Goal: Task Accomplishment & Management: Use online tool/utility

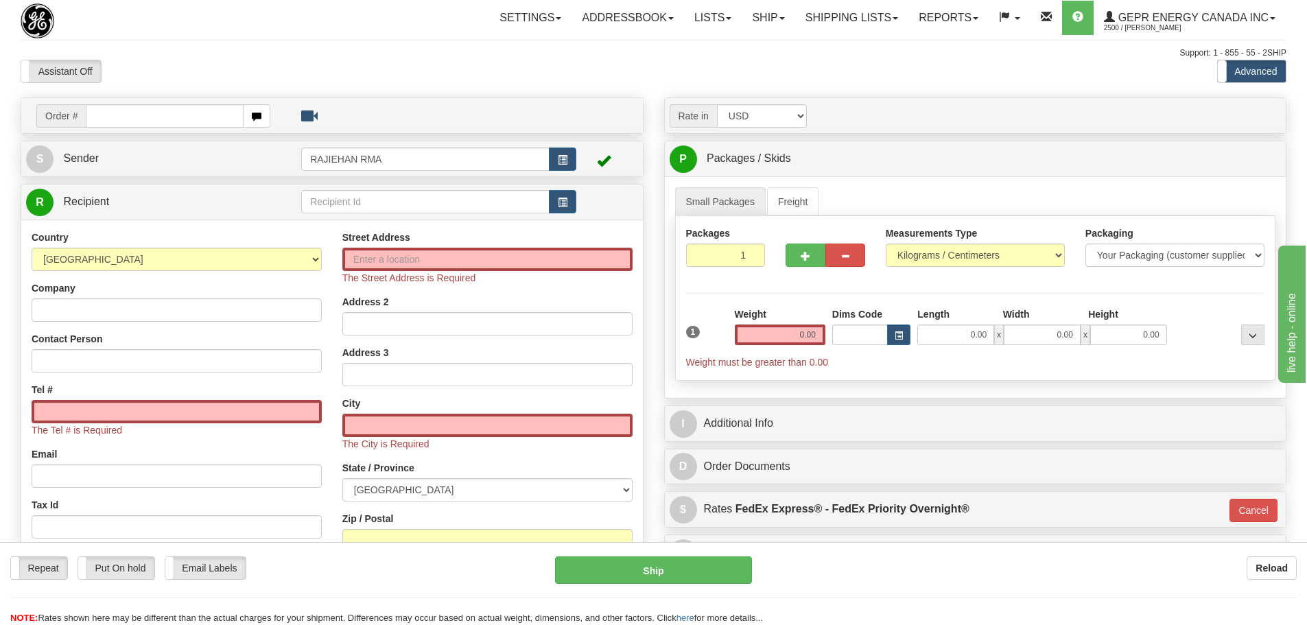
click at [432, 52] on div "Support: 1 - 855 - 55 - 2SHIP" at bounding box center [654, 53] width 1266 height 12
click at [294, 45] on div "Toggle navigation Settings Shipping Preferences Fields Preferences New" at bounding box center [653, 400] width 1307 height 801
click at [261, 30] on div "Settings Shipping Preferences Fields Preferences New Store Connections Addressb…" at bounding box center [764, 18] width 1044 height 34
click at [830, 23] on link "Shipping lists" at bounding box center [851, 18] width 113 height 34
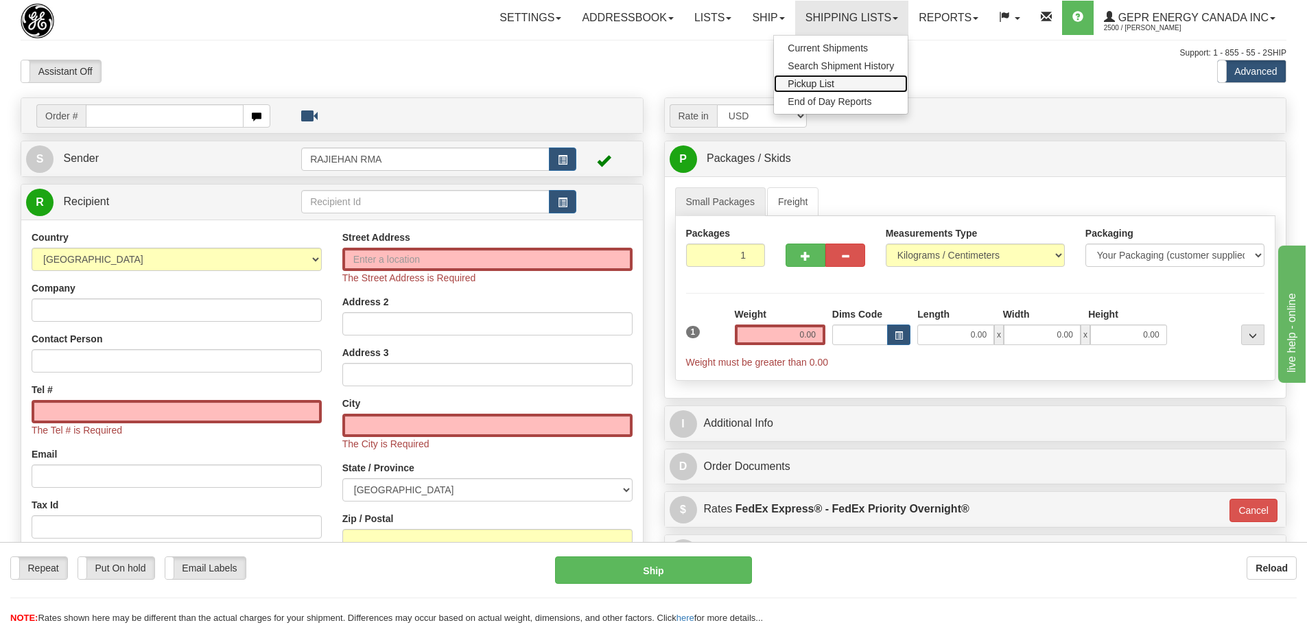
drag, startPoint x: 819, startPoint y: 74, endPoint x: 851, endPoint y: 81, distance: 32.3
click at [851, 81] on link "Pickup List" at bounding box center [841, 84] width 134 height 18
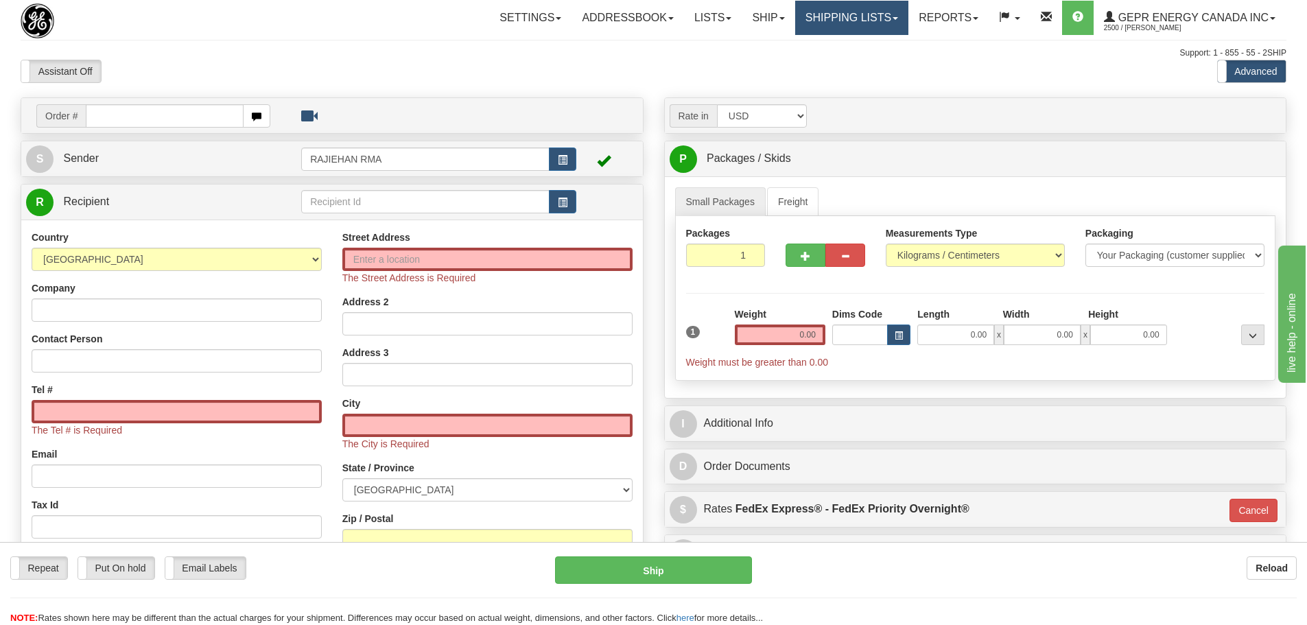
click at [858, 14] on link "Shipping lists" at bounding box center [851, 18] width 113 height 34
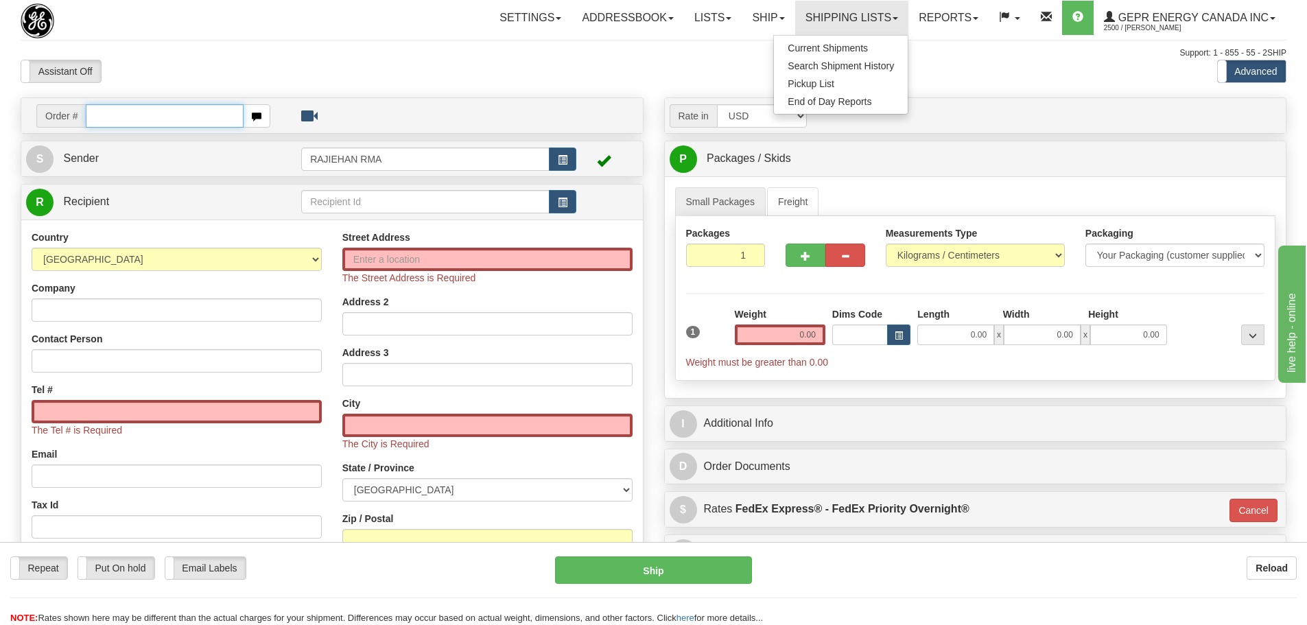
click at [131, 123] on input "text" at bounding box center [165, 115] width 158 height 23
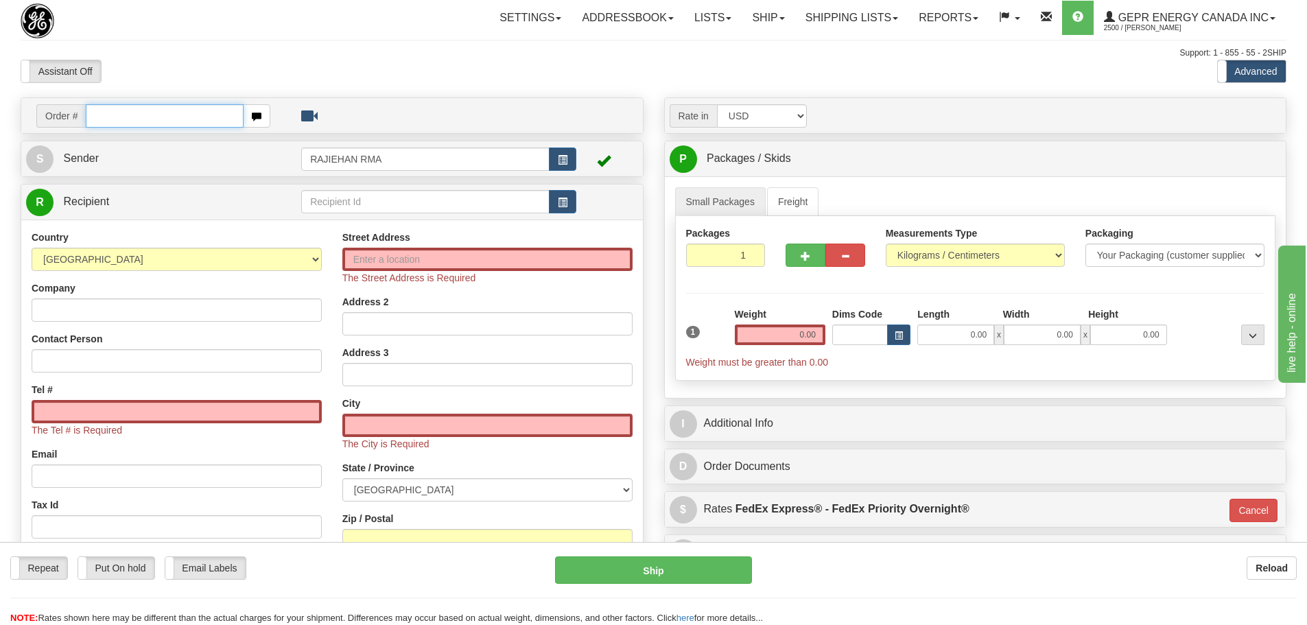
paste input "31674110"
type input "31674110"
click at [193, 76] on body "Training Course Close Toggle navigation Settings Shipping Preferences New Recip…" at bounding box center [658, 312] width 1317 height 625
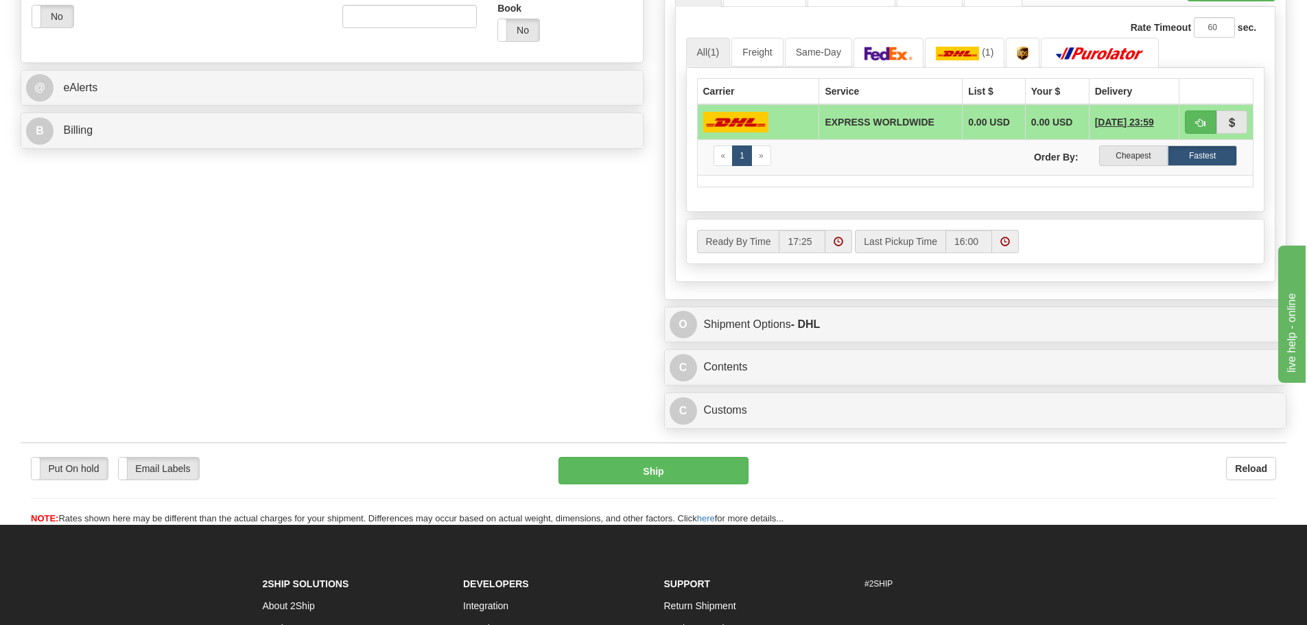
scroll to position [549, 0]
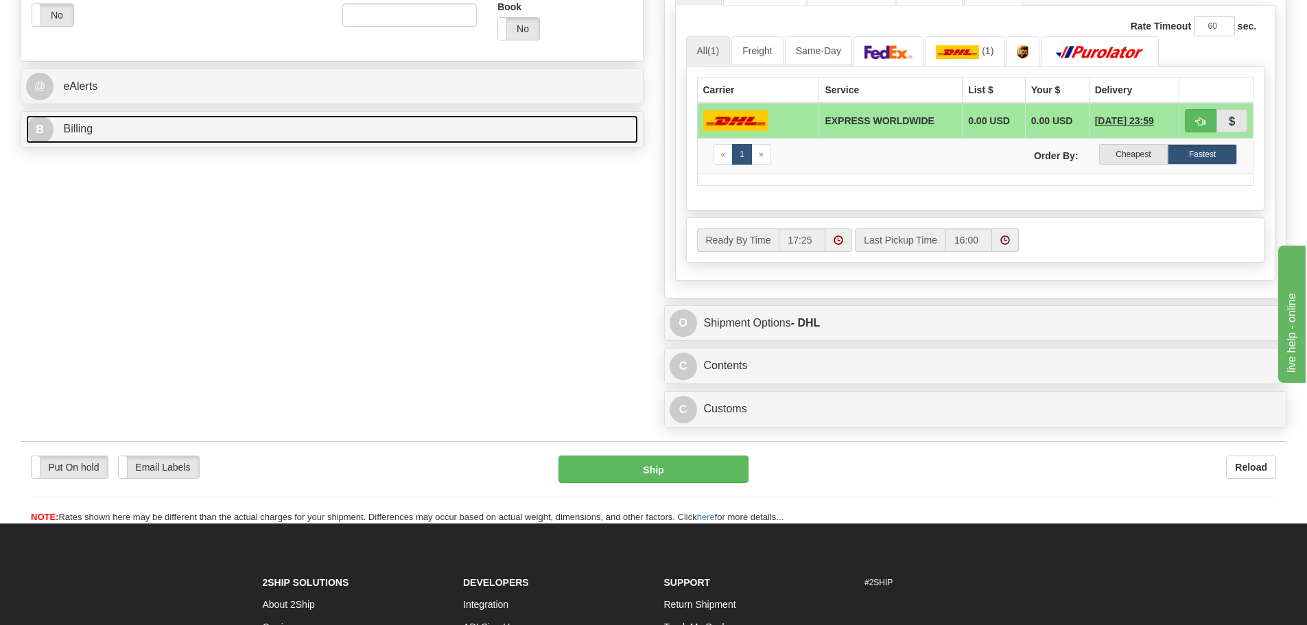
click at [242, 135] on link "B Billing" at bounding box center [332, 129] width 612 height 28
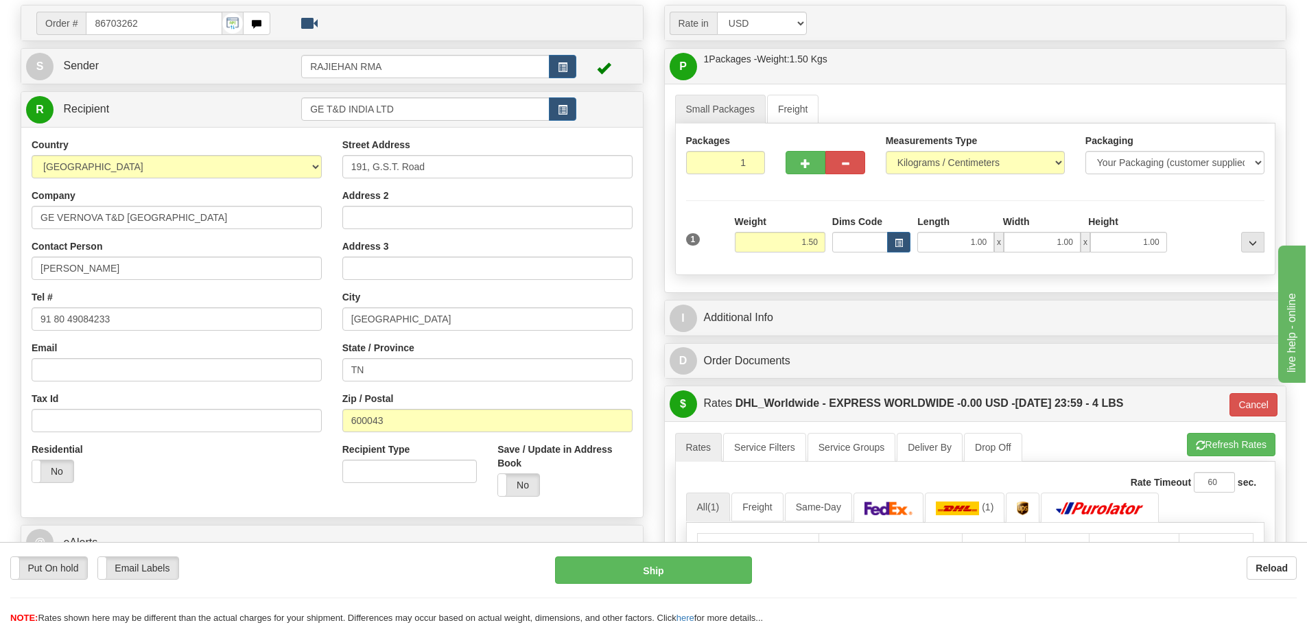
scroll to position [69, 0]
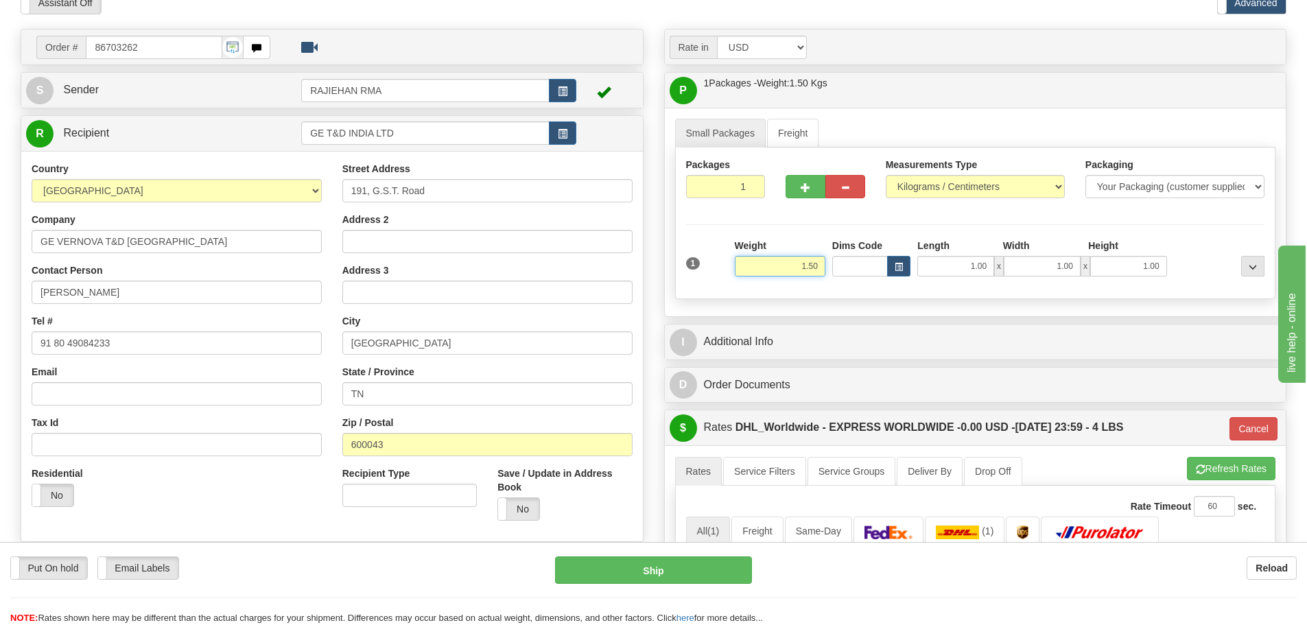
drag, startPoint x: 782, startPoint y: 268, endPoint x: 832, endPoint y: 252, distance: 53.2
click at [836, 255] on div "1 Weight 1.50 Dims Code 1.00" at bounding box center [976, 263] width 586 height 49
type input "5.00"
type input "P"
click at [810, 232] on div "Packages 1 1 Measurements Type" at bounding box center [975, 224] width 601 height 152
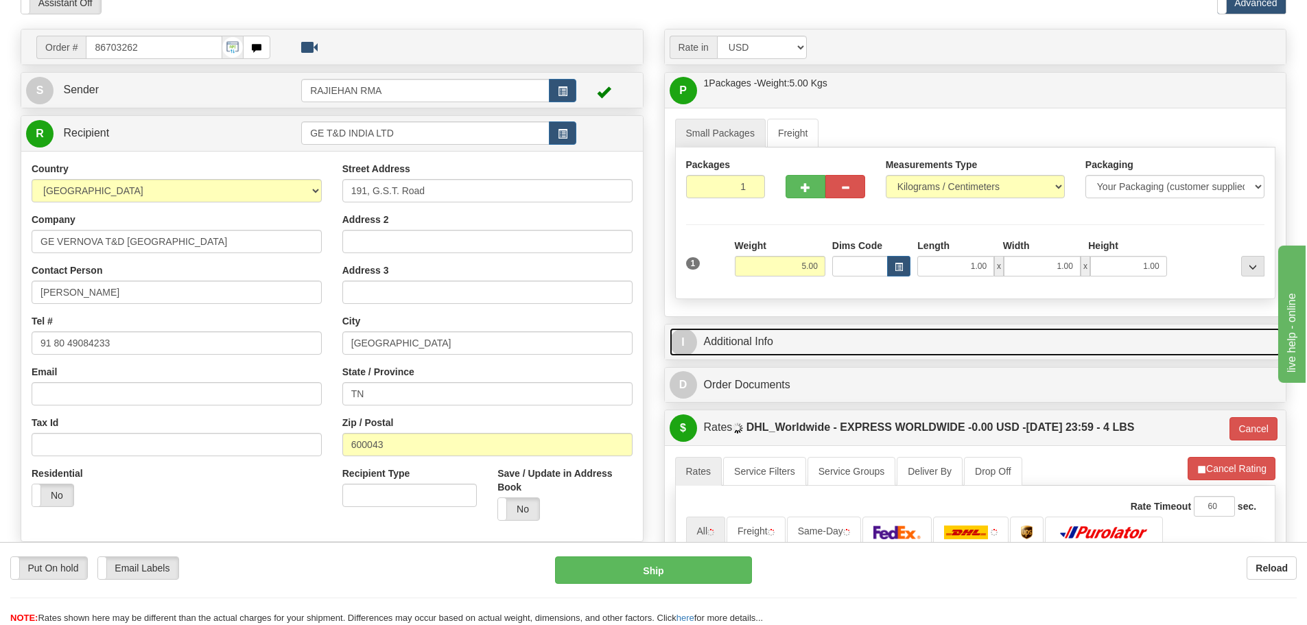
click at [784, 329] on link "I Additional Info" at bounding box center [976, 342] width 612 height 28
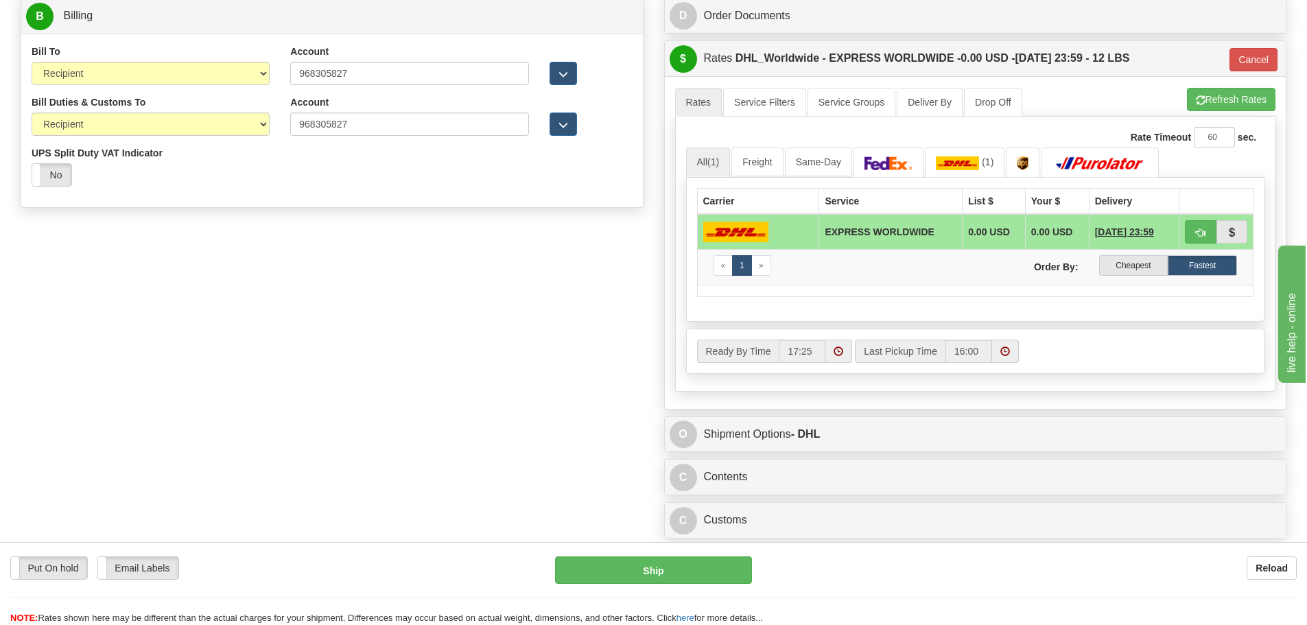
scroll to position [755, 0]
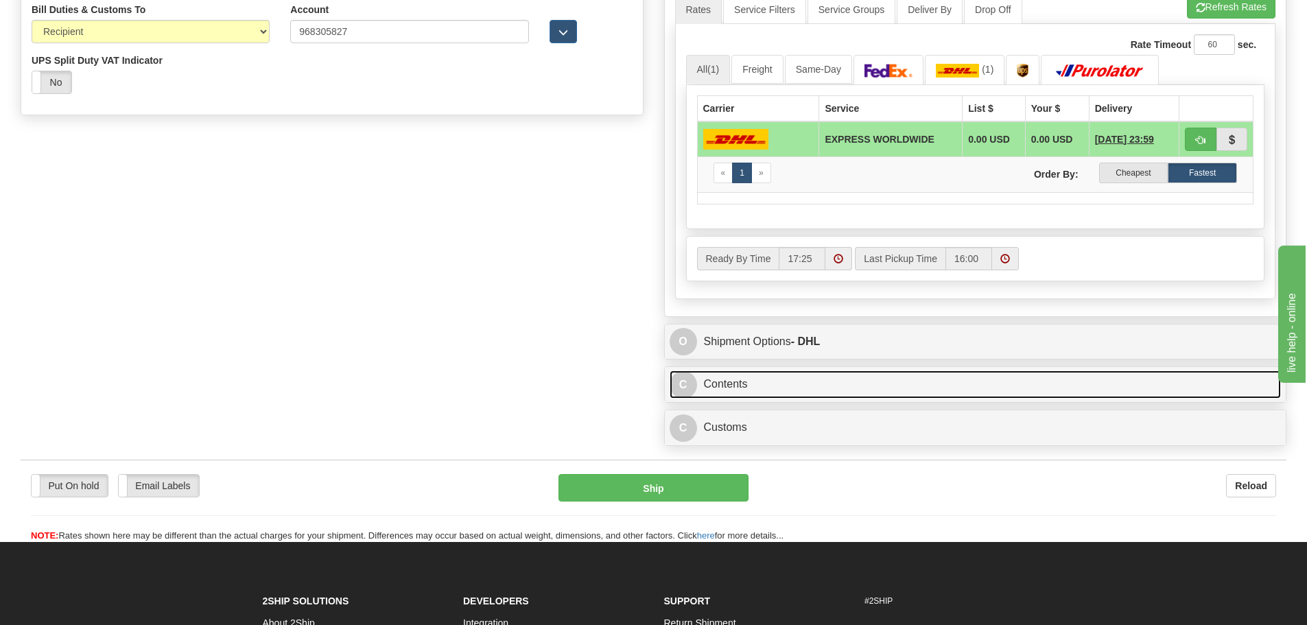
click at [790, 375] on link "C Contents" at bounding box center [976, 385] width 612 height 28
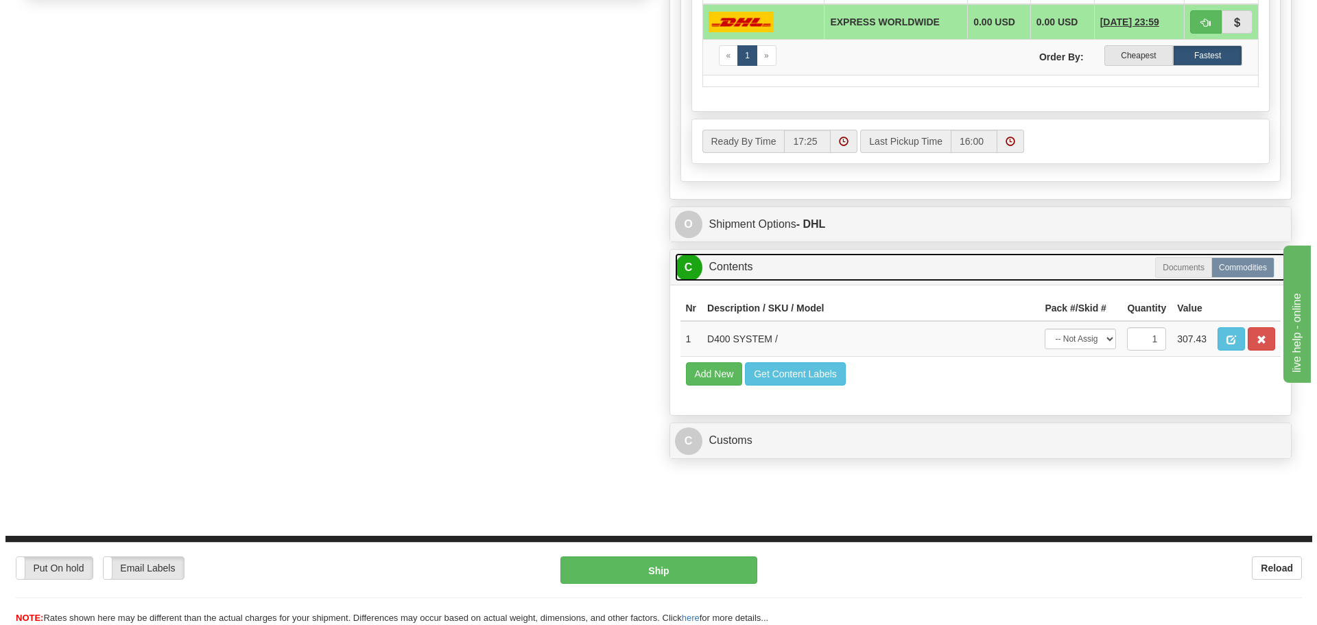
scroll to position [892, 0]
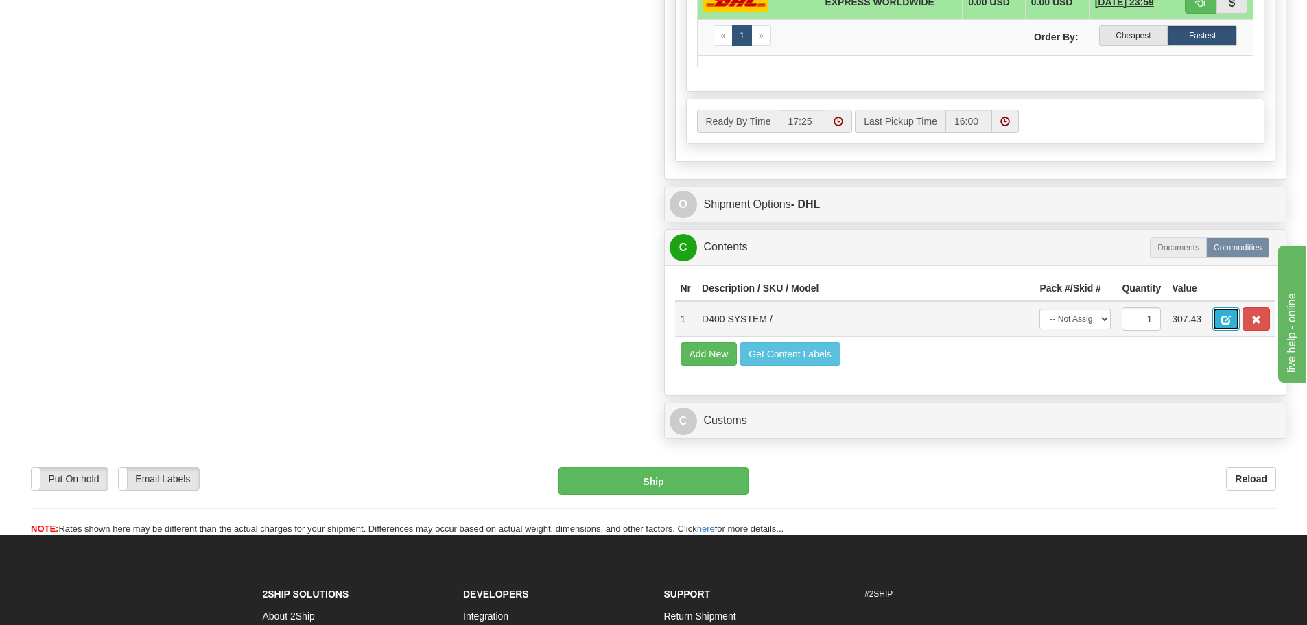
click at [1215, 310] on button "button" at bounding box center [1225, 318] width 27 height 23
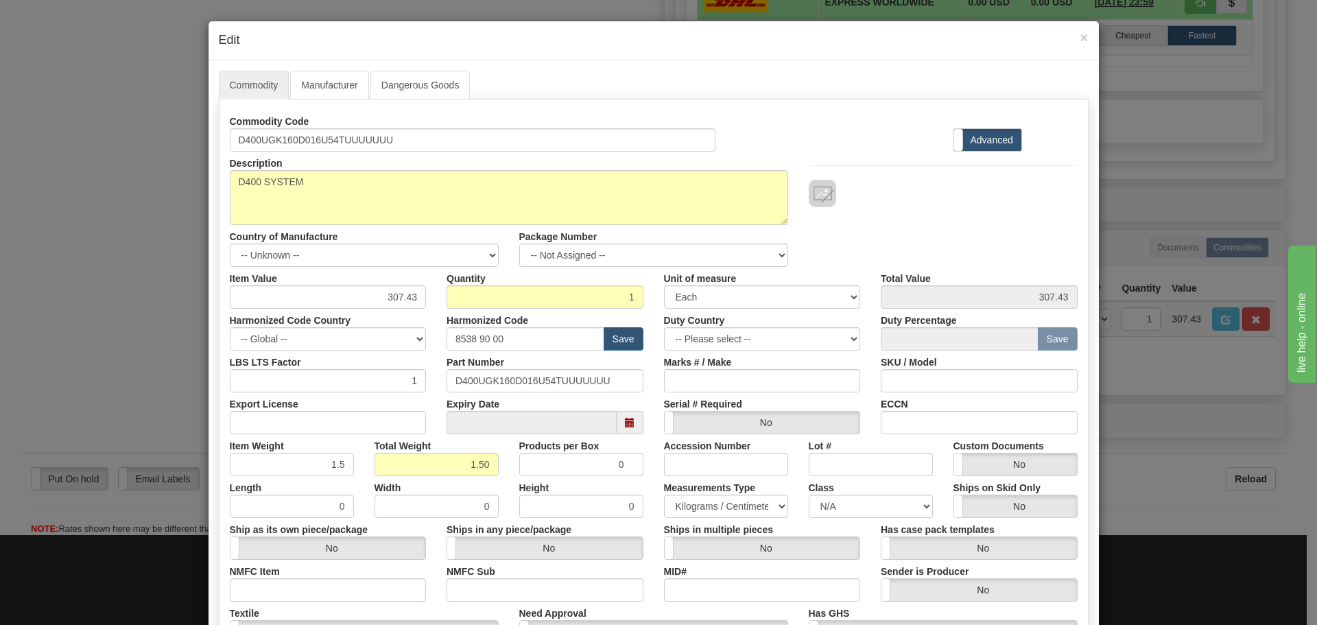
click at [458, 465] on div "Commodity Code D400UGK160D016U54TUUUUUUU Standard Advanced Description D400 SYS…" at bounding box center [654, 398] width 848 height 576
click at [466, 455] on input "1.50" at bounding box center [437, 464] width 124 height 23
click at [438, 469] on input "1.50" at bounding box center [437, 464] width 124 height 23
drag, startPoint x: 438, startPoint y: 469, endPoint x: 491, endPoint y: 478, distance: 53.0
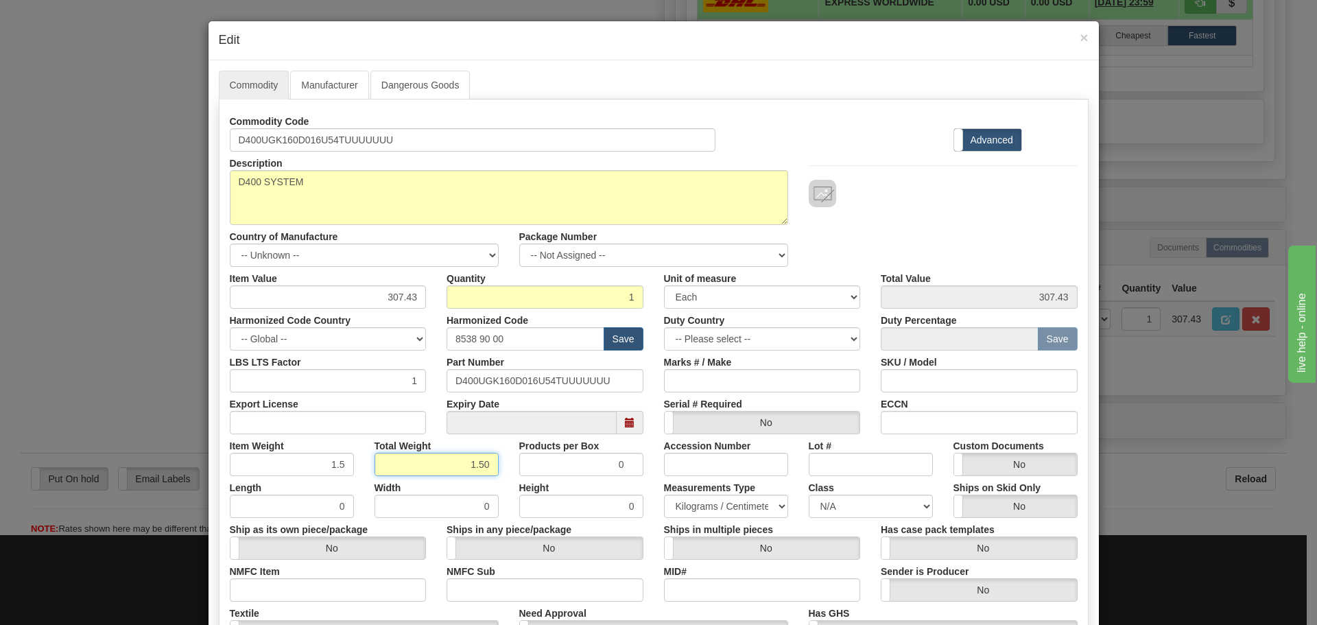
click at [491, 475] on div "Commodity Code D400UGK160D016U54TUUUUUUU Standard Advanced Description D400 SYS…" at bounding box center [654, 398] width 848 height 576
type input "5"
type input "5.0000"
click at [492, 480] on div "Width 0" at bounding box center [436, 497] width 145 height 42
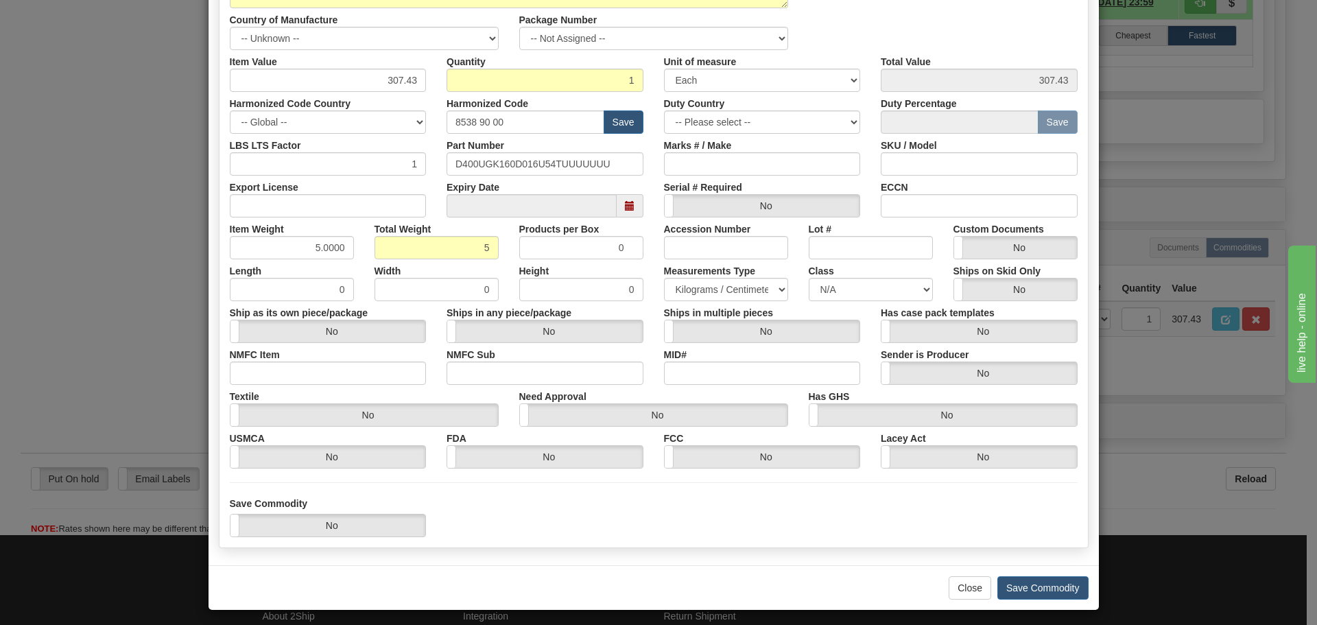
scroll to position [223, 0]
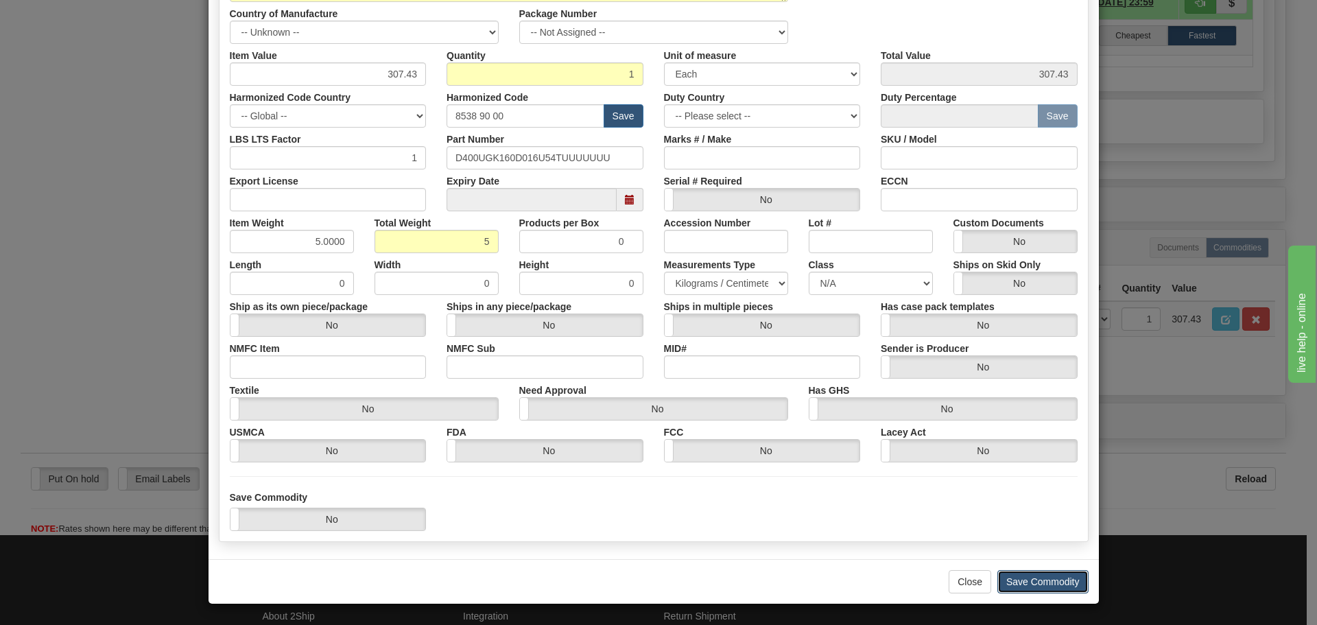
click at [1051, 578] on button "Save Commodity" at bounding box center [1043, 581] width 91 height 23
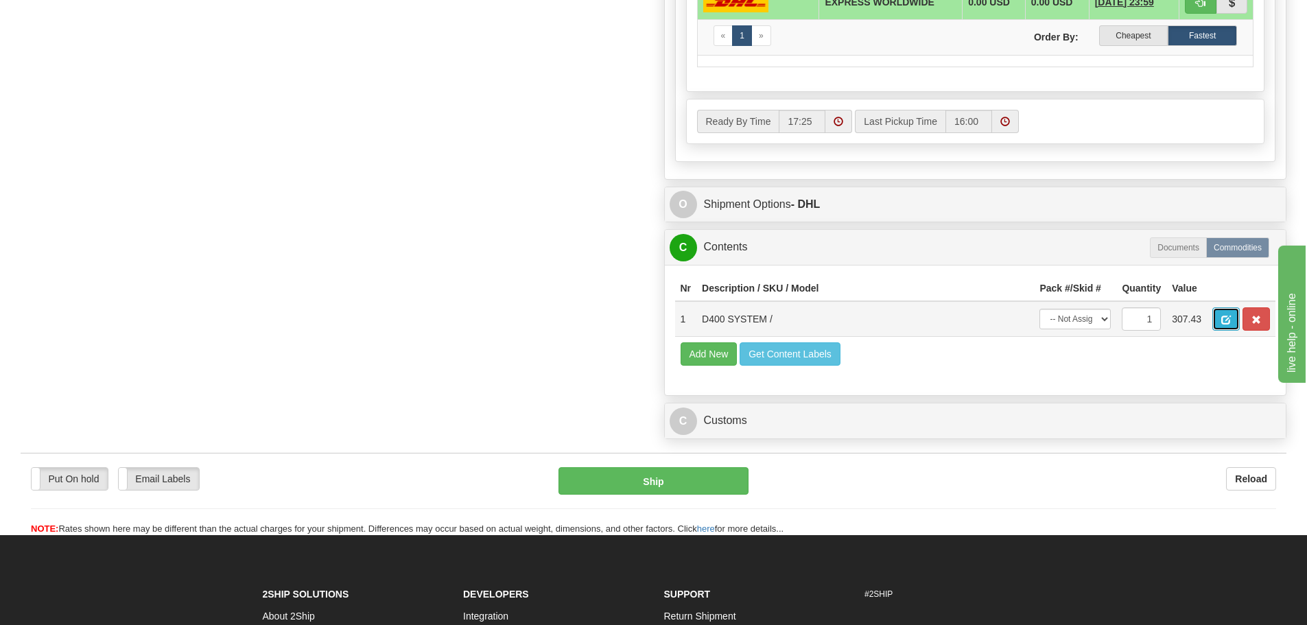
click at [1229, 314] on button "button" at bounding box center [1225, 318] width 27 height 23
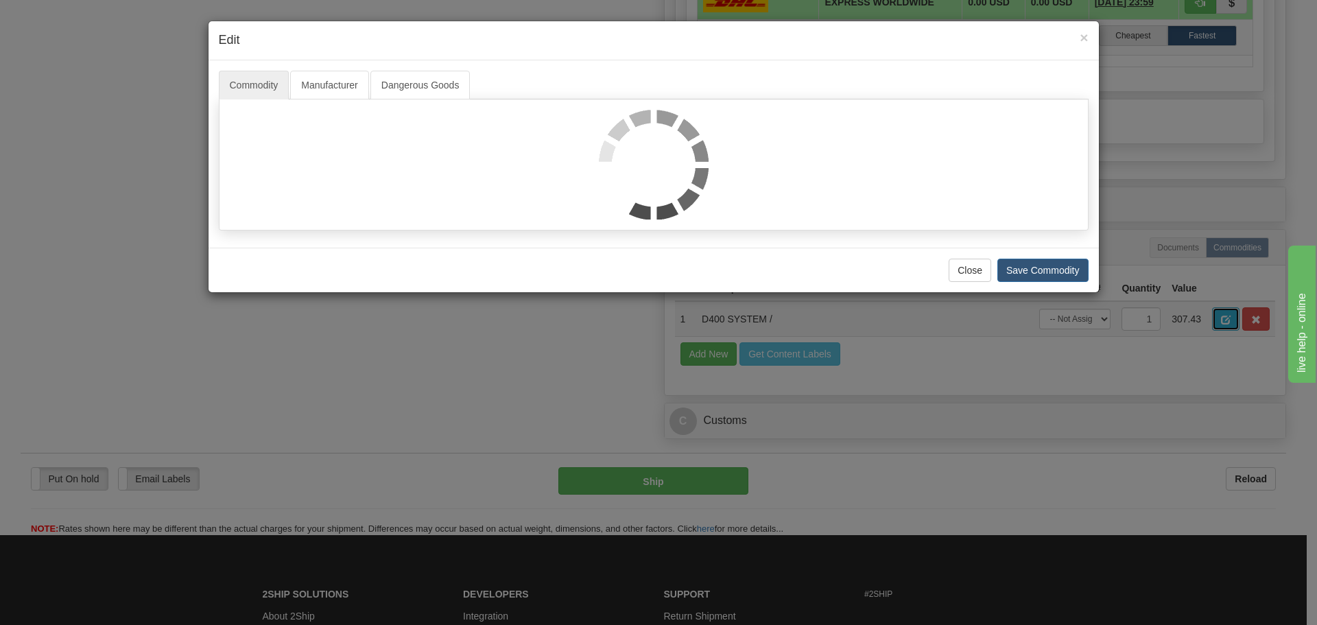
scroll to position [0, 0]
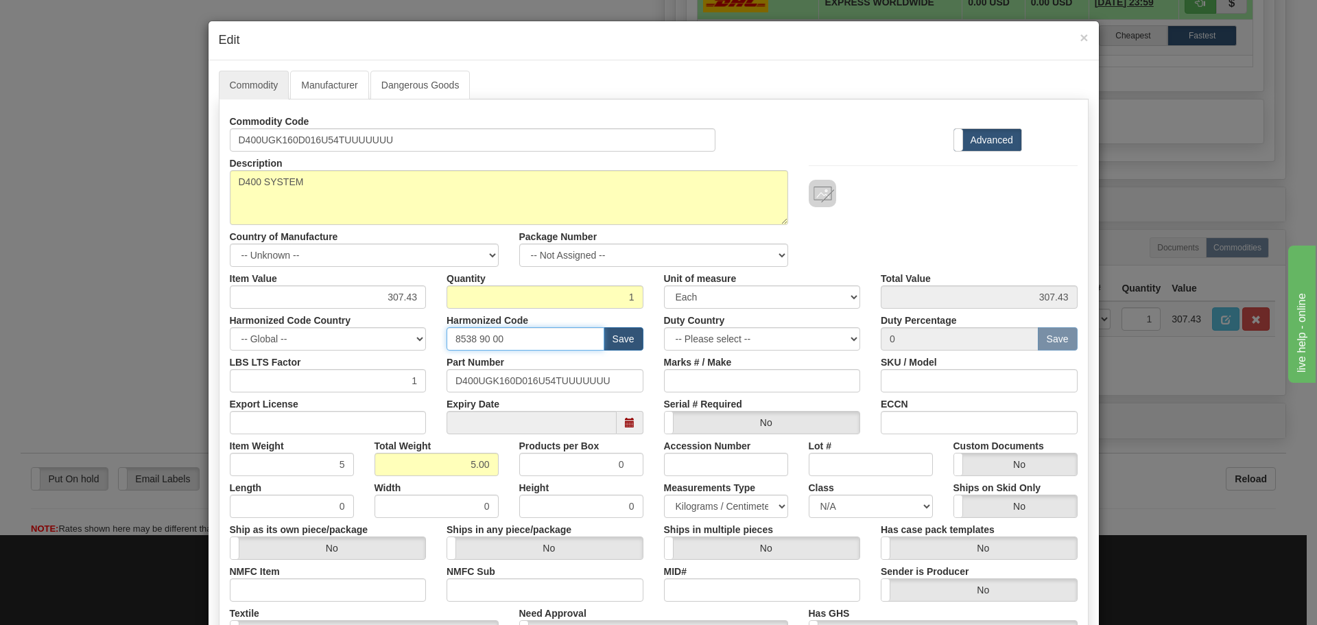
click at [525, 333] on input "8538 90 00" at bounding box center [526, 338] width 158 height 23
click at [908, 243] on div "Description D400 SYSTEM Country of Manufacture -- Unknown -- AFGHANISTAN ALAND …" at bounding box center [654, 209] width 869 height 115
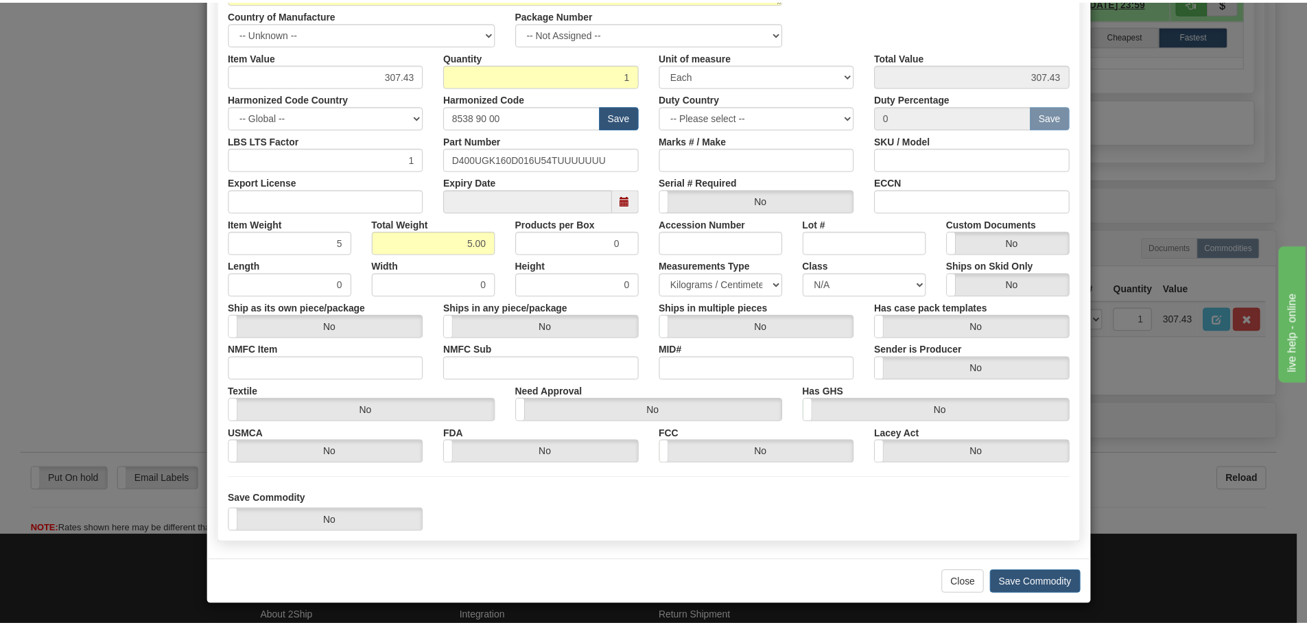
scroll to position [223, 0]
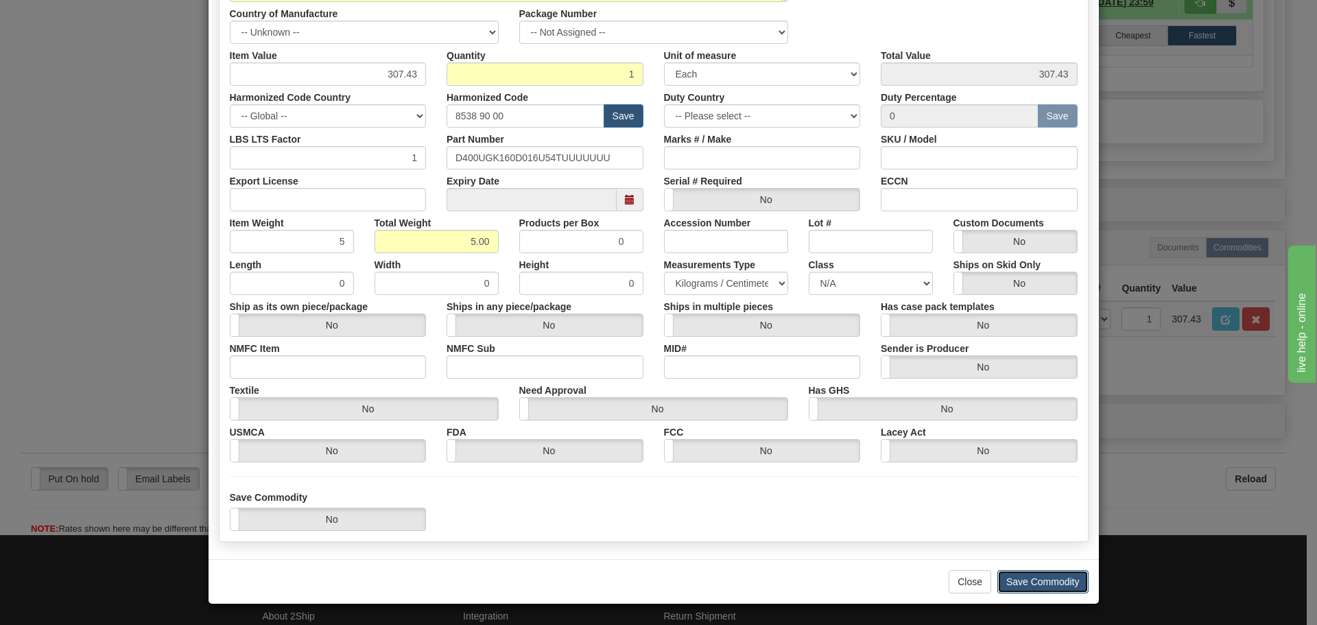
click at [1061, 574] on button "Save Commodity" at bounding box center [1043, 581] width 91 height 23
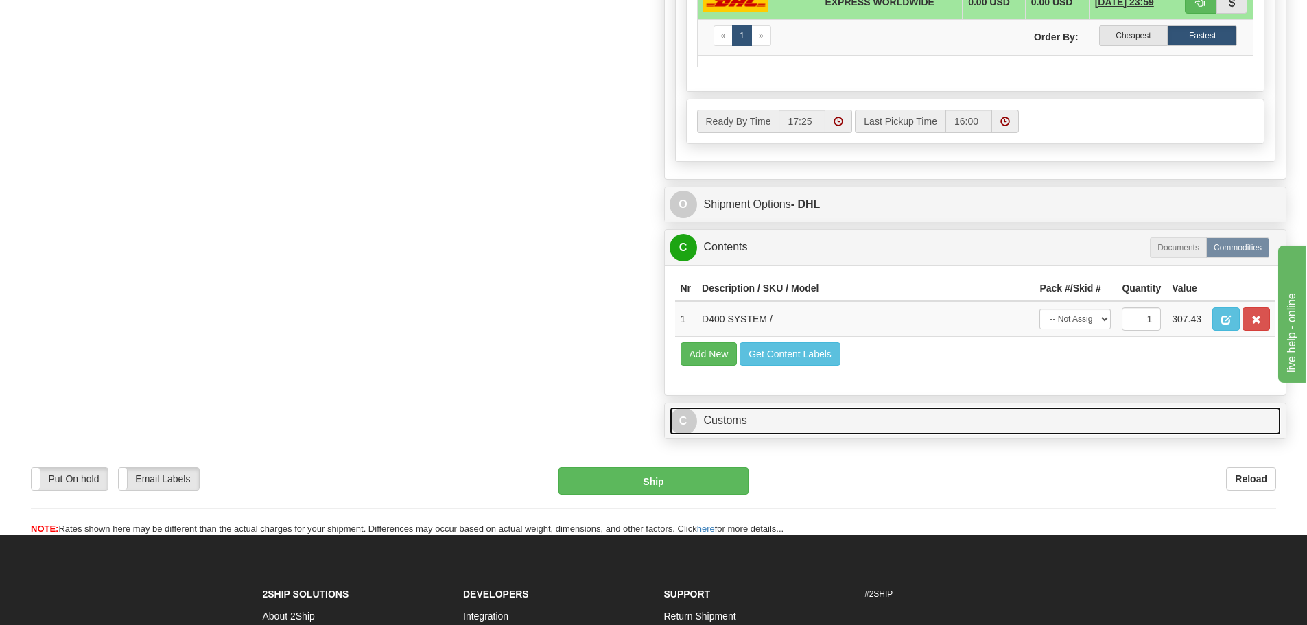
click at [841, 427] on link "C Customs" at bounding box center [976, 421] width 612 height 28
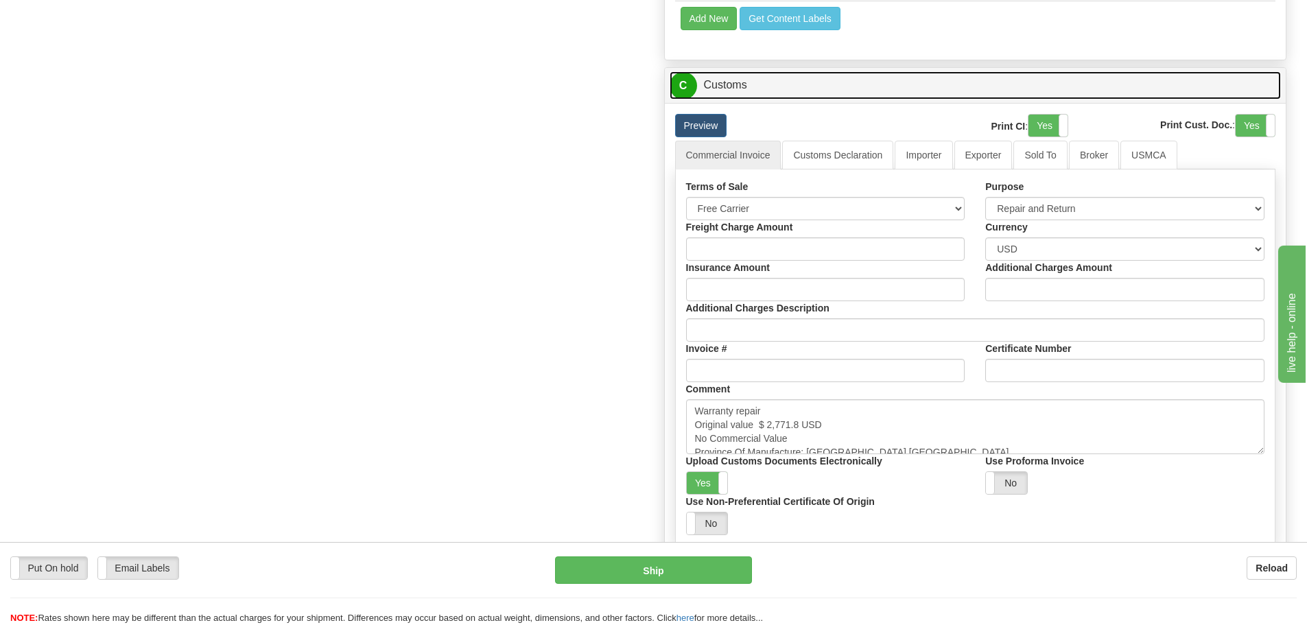
scroll to position [1304, 0]
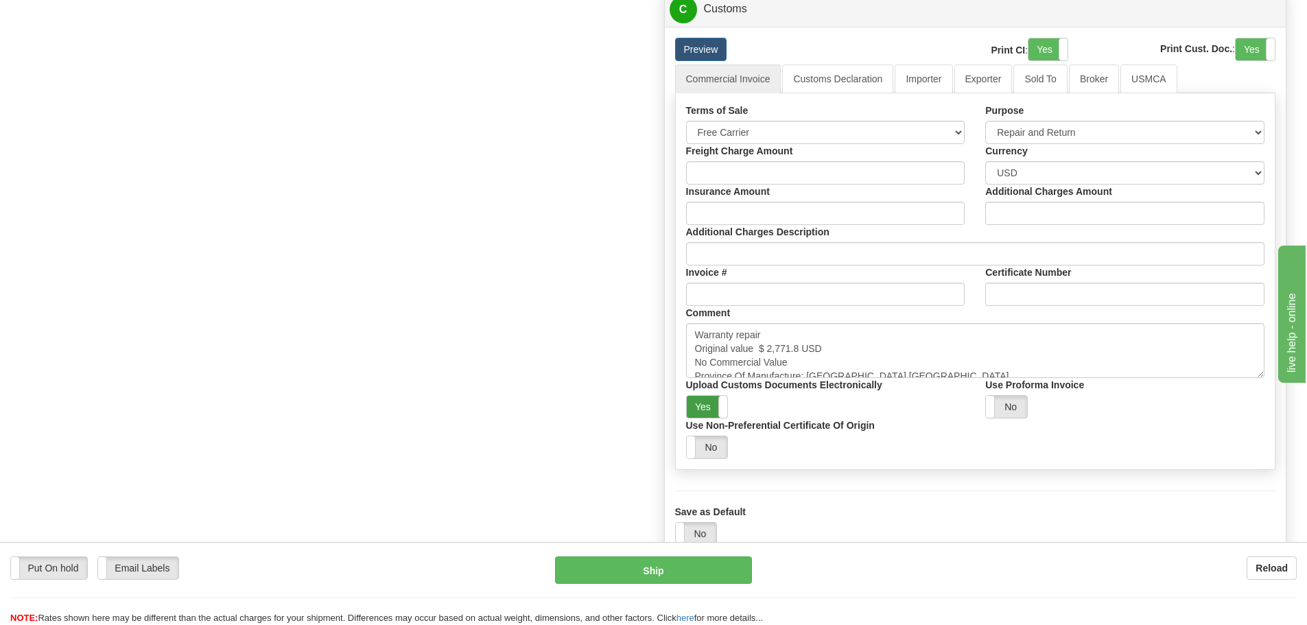
click at [715, 408] on label "Yes" at bounding box center [707, 407] width 41 height 22
click at [965, 373] on textarea "Warranty repair Original value $ 2,771.8 USD No Commercial Value Province Of Ma…" at bounding box center [975, 350] width 579 height 55
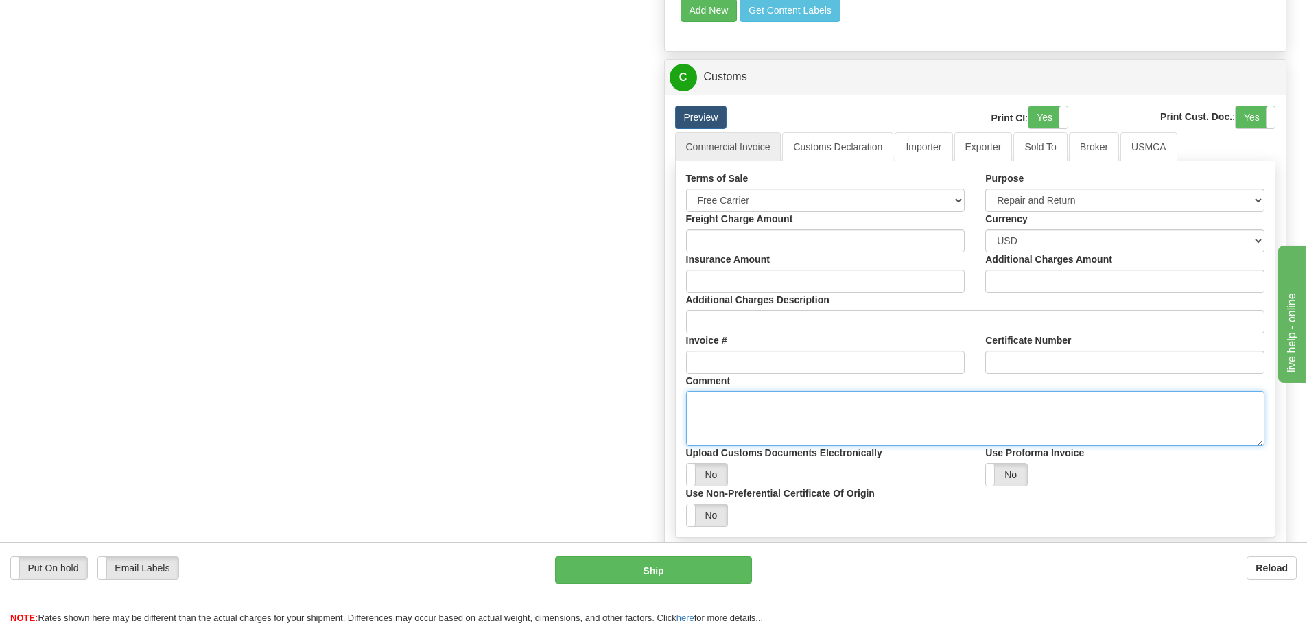
scroll to position [1235, 0]
click at [916, 139] on link "Importer" at bounding box center [924, 147] width 58 height 29
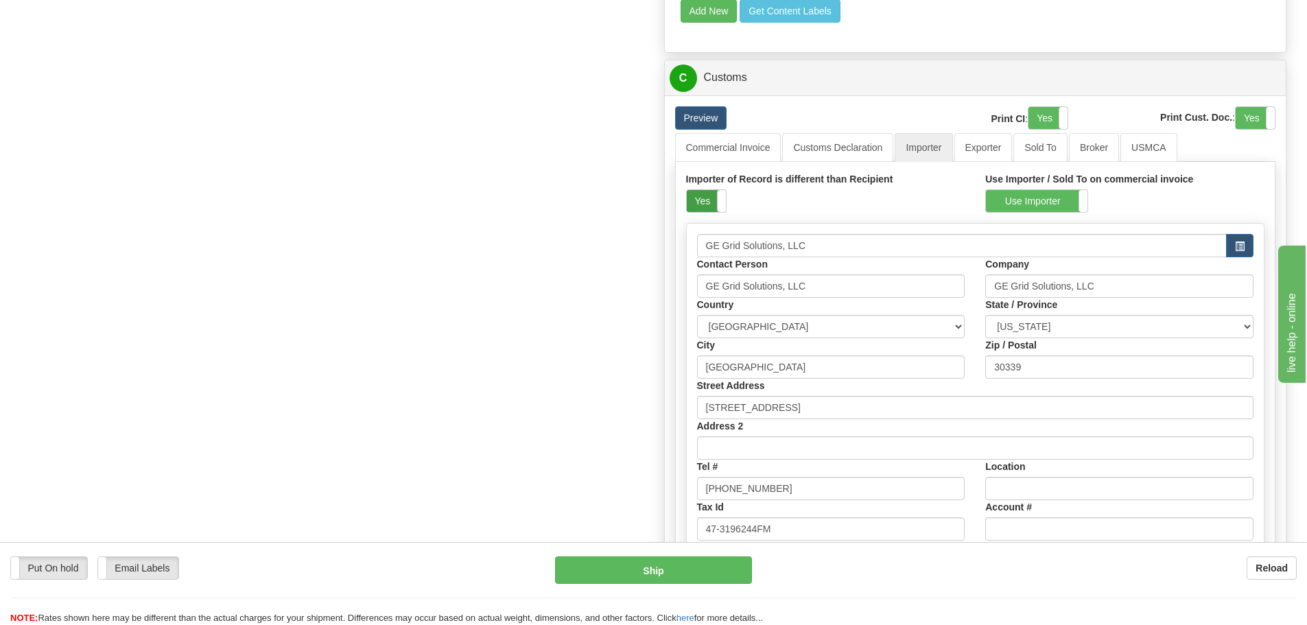
click at [710, 206] on label "Yes" at bounding box center [706, 201] width 39 height 22
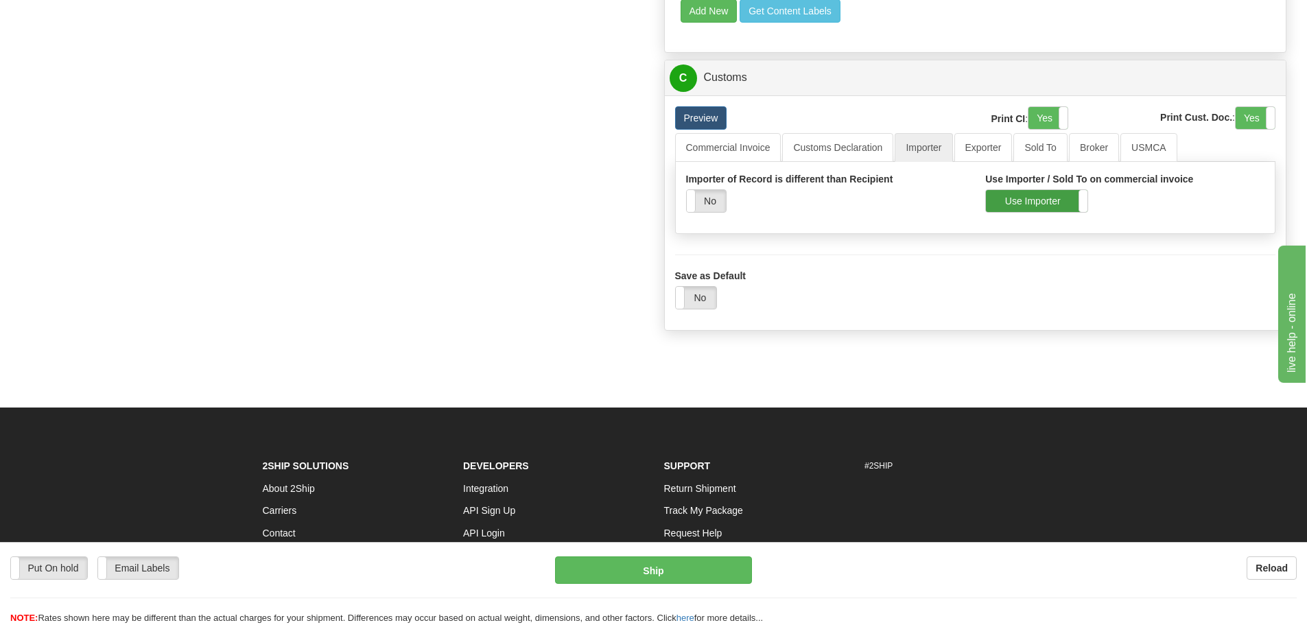
click at [1026, 200] on label "Use Importer" at bounding box center [1037, 201] width 102 height 22
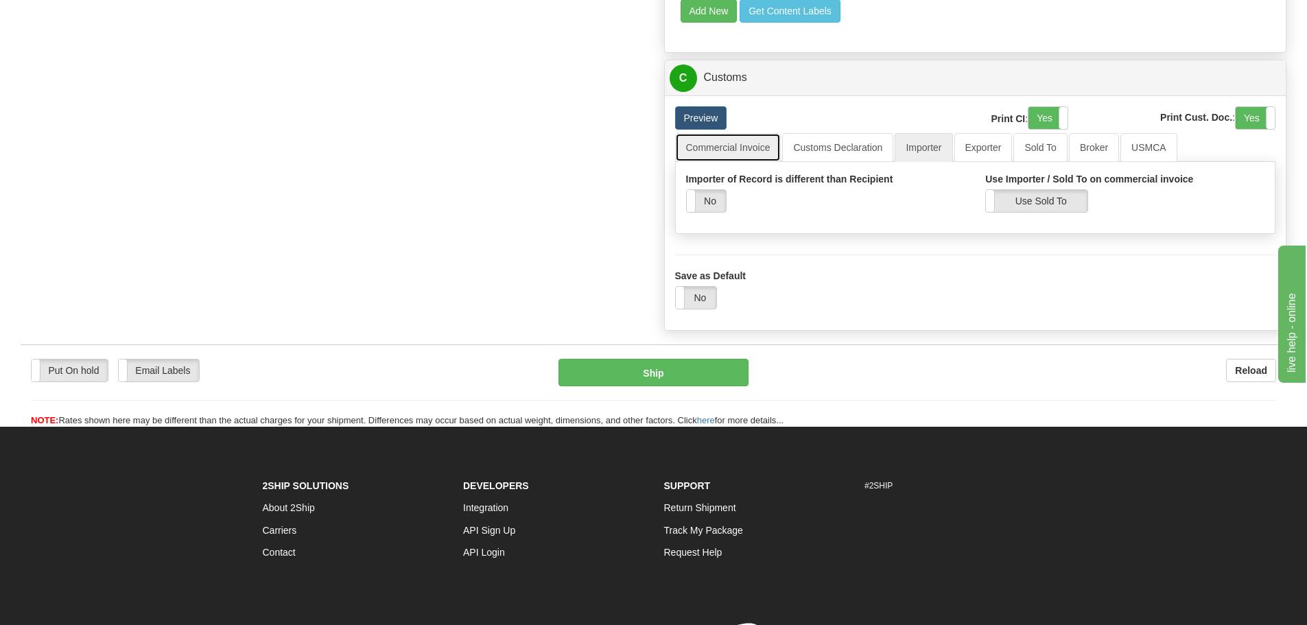
click at [752, 148] on link "Commercial Invoice" at bounding box center [728, 147] width 106 height 29
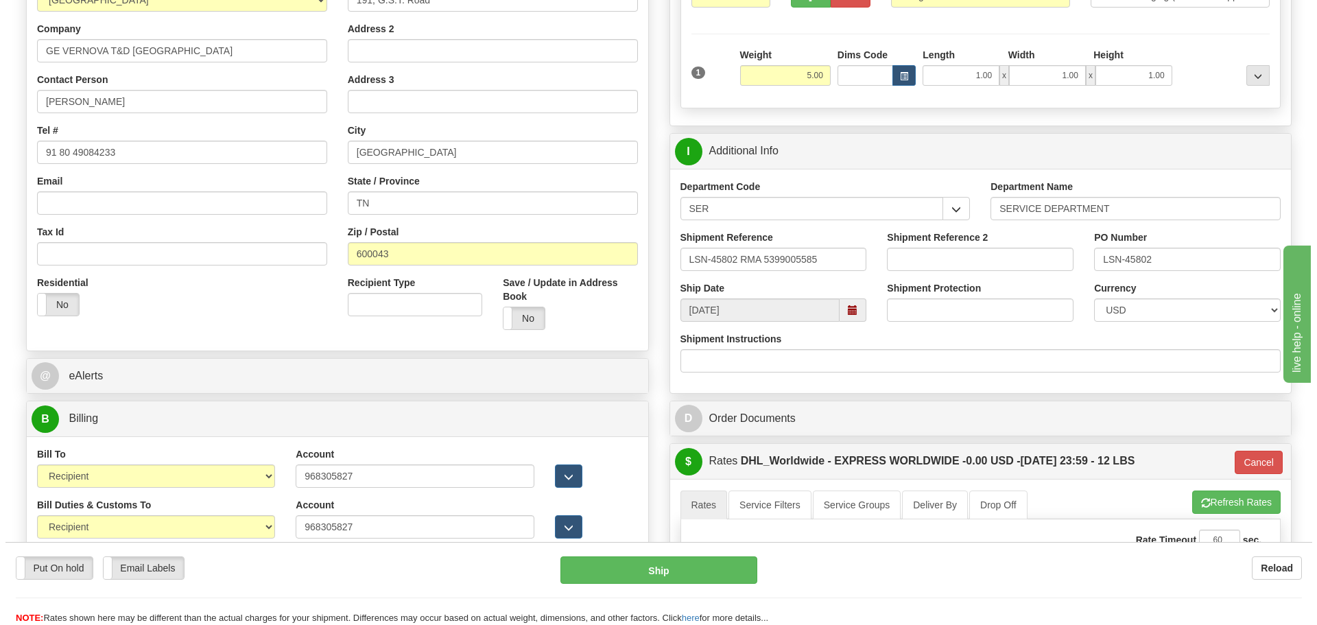
scroll to position [137, 0]
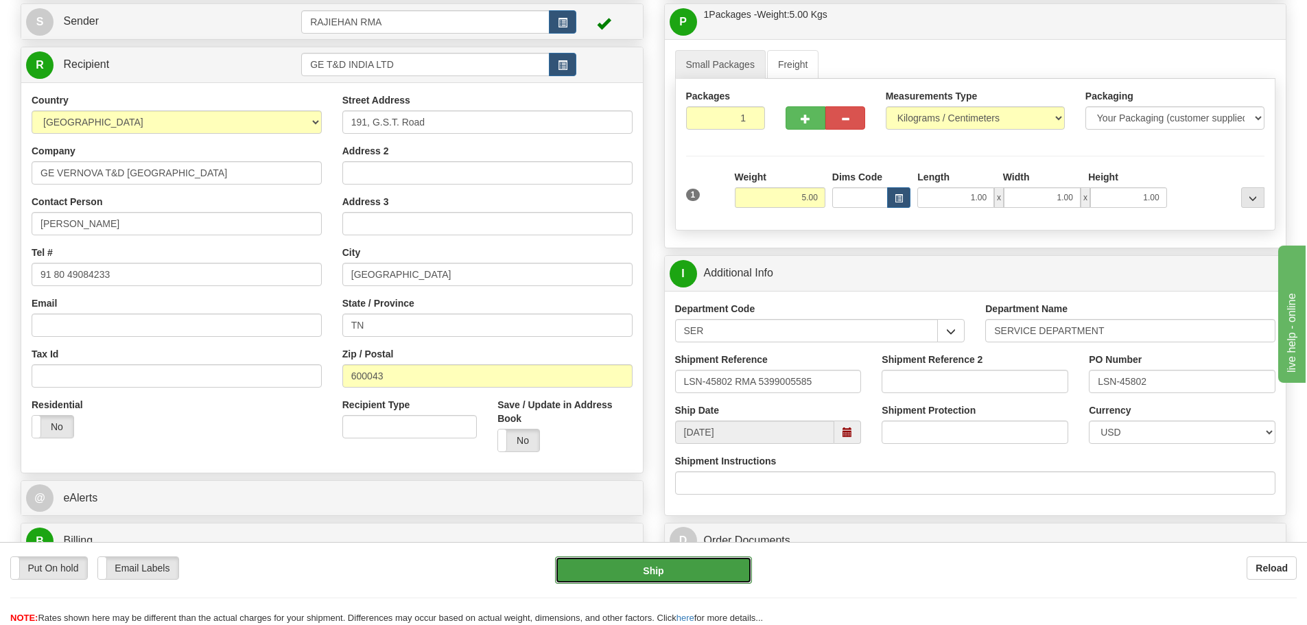
click at [654, 576] on button "Ship" at bounding box center [653, 569] width 197 height 27
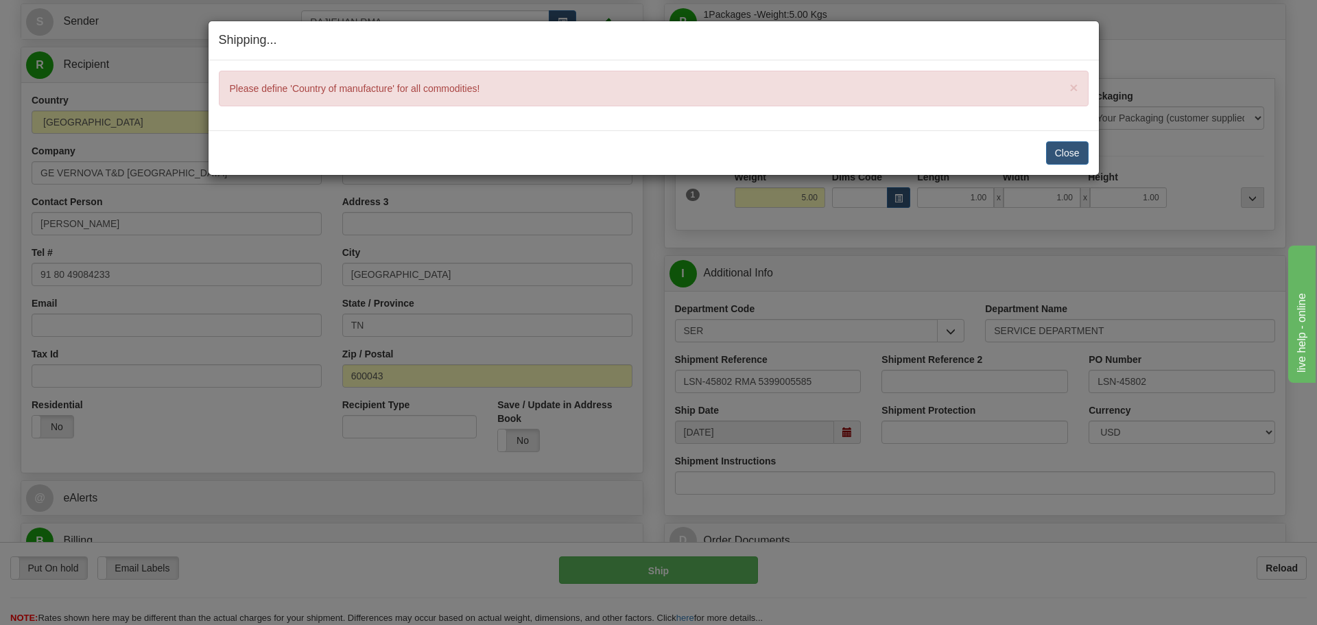
click at [1060, 169] on div "Close Cancel Cancel Shipment and Quit Pickup Quit Pickup ONLY" at bounding box center [654, 152] width 891 height 45
click at [1064, 157] on button "Close" at bounding box center [1067, 152] width 43 height 23
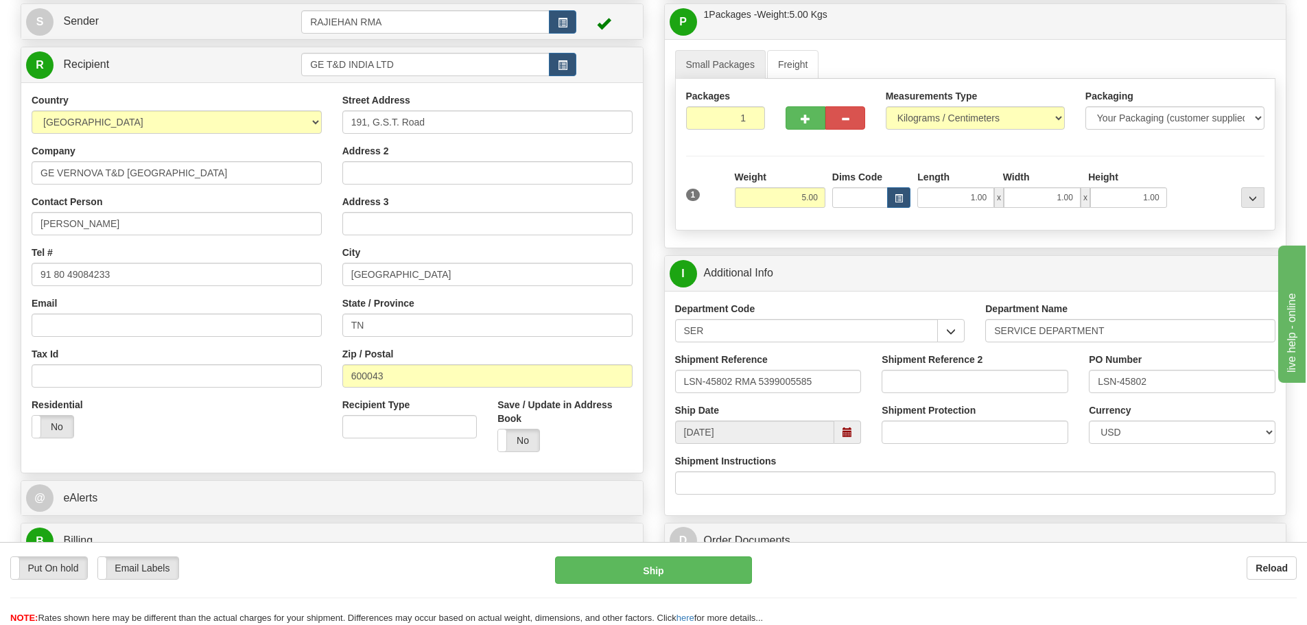
click at [718, 585] on div "Put On hold Put On hold Email Labels Email Labels Edit Reload Ship" at bounding box center [653, 590] width 1307 height 69
click at [709, 572] on button "Ship" at bounding box center [653, 569] width 197 height 27
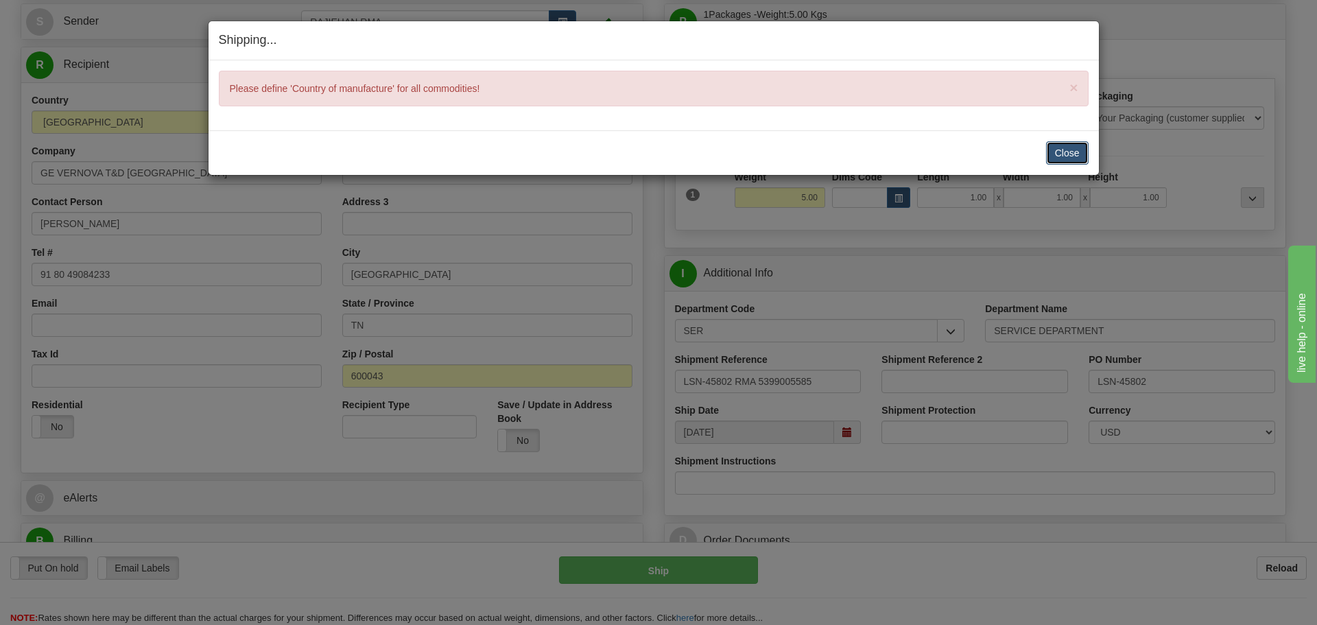
click at [1050, 150] on button "Close" at bounding box center [1067, 152] width 43 height 23
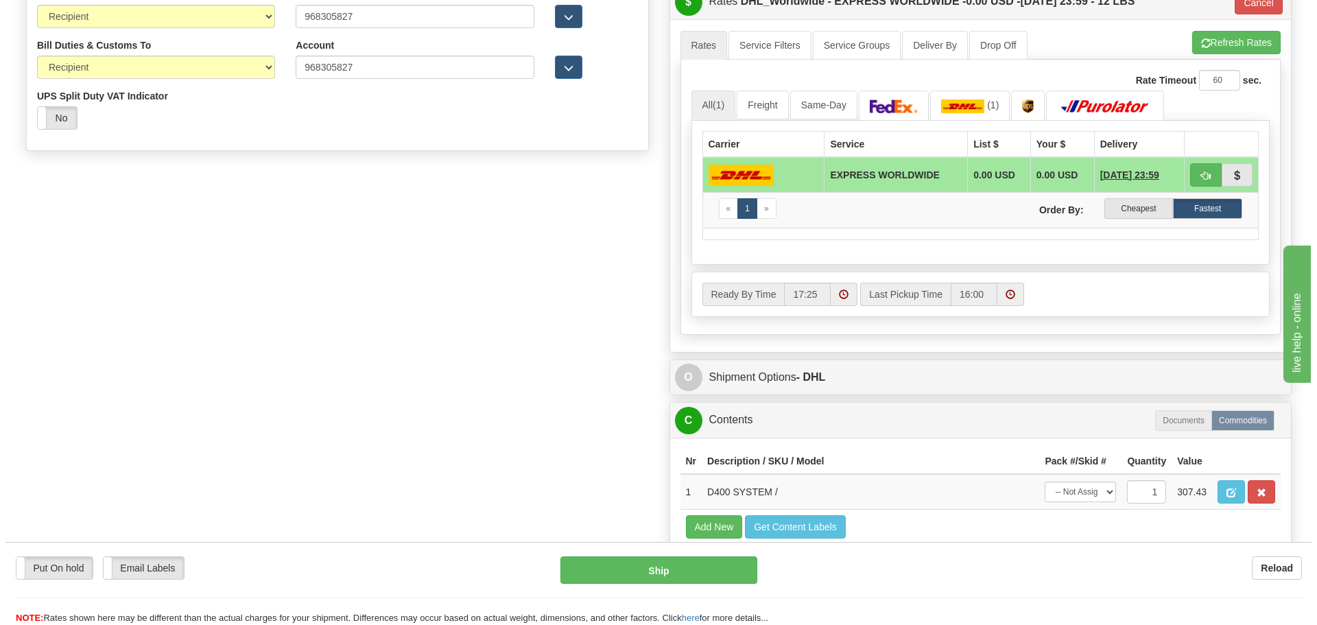
scroll to position [823, 0]
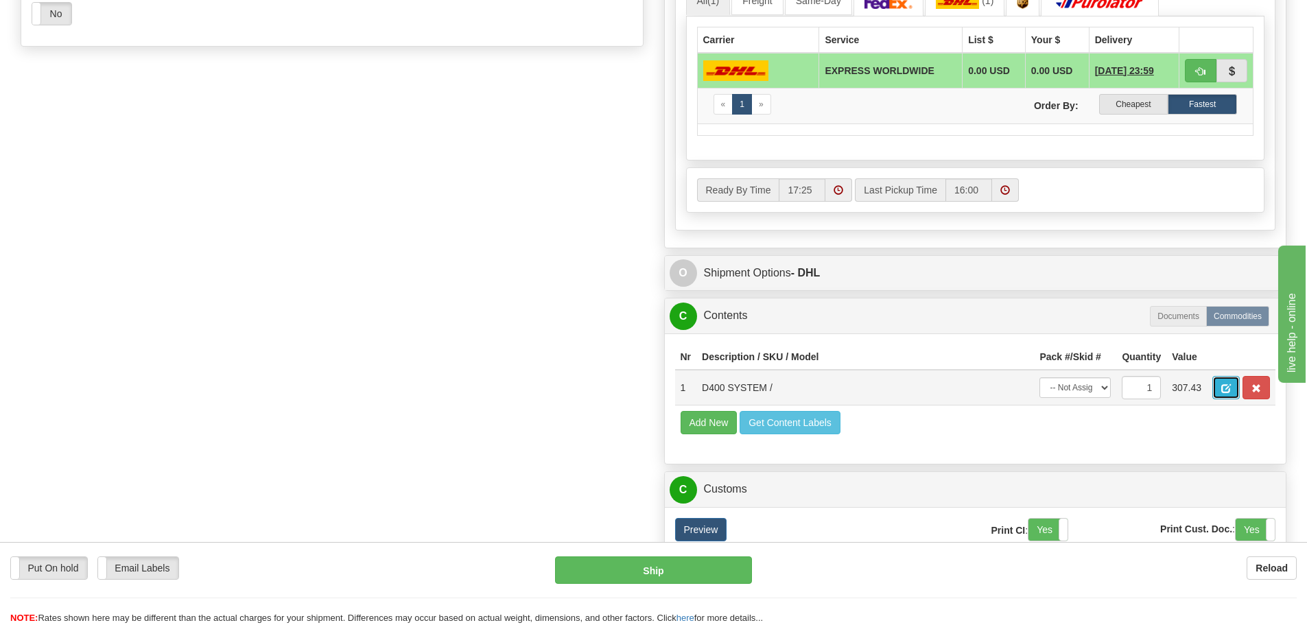
click at [1223, 382] on button "button" at bounding box center [1225, 387] width 27 height 23
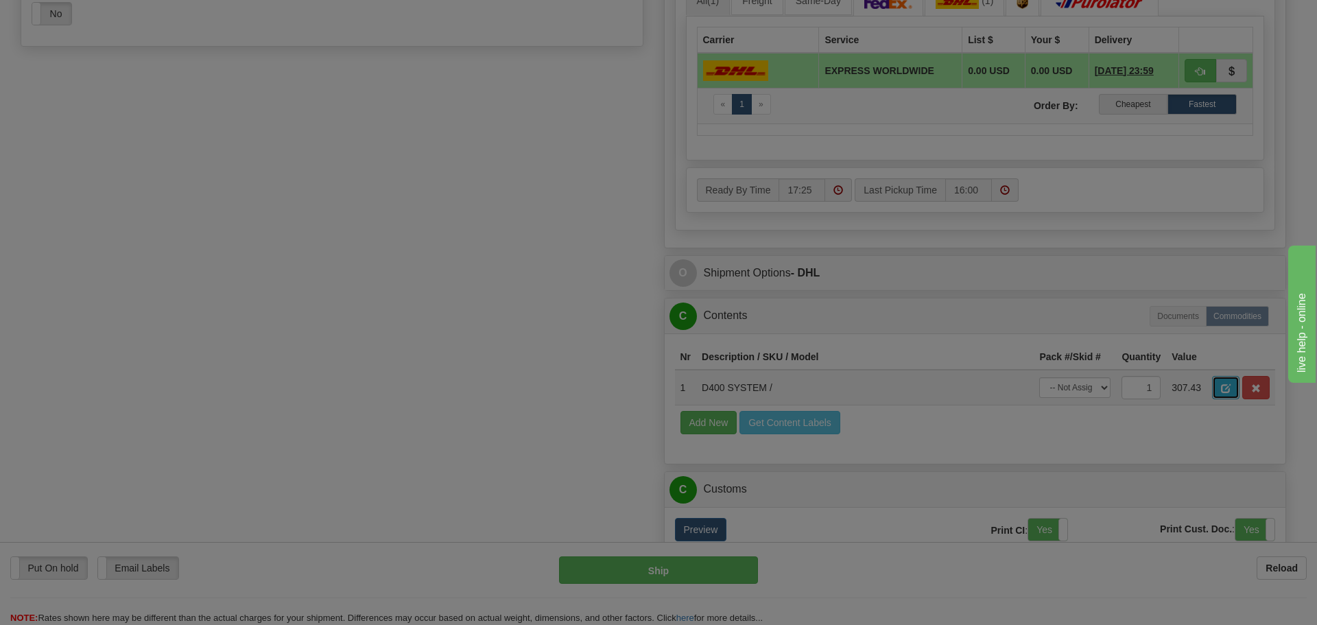
scroll to position [0, 0]
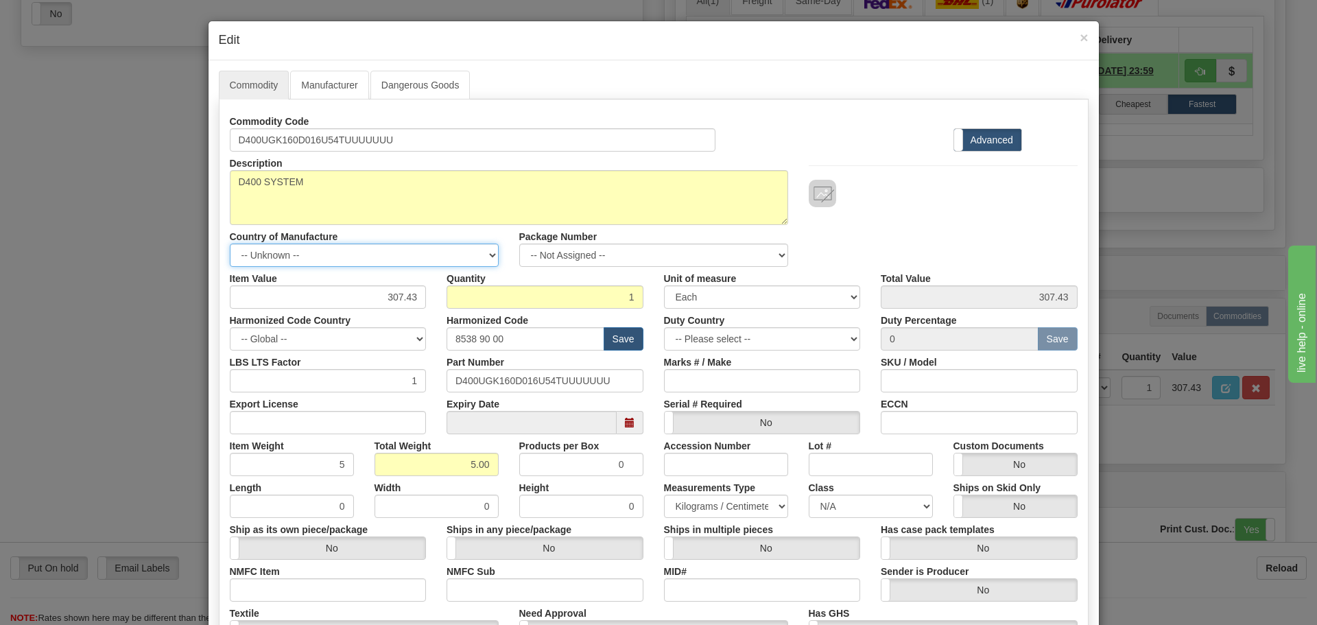
click at [301, 258] on select "-- Unknown -- AFGHANISTAN ALAND ISLANDS ALBANIA ALGERIA AMERICAN SAMOA ANDORRA …" at bounding box center [364, 255] width 269 height 23
select select "CA"
click at [230, 244] on select "-- Unknown -- AFGHANISTAN ALAND ISLANDS ALBANIA ALGERIA AMERICAN SAMOA ANDORRA …" at bounding box center [364, 255] width 269 height 23
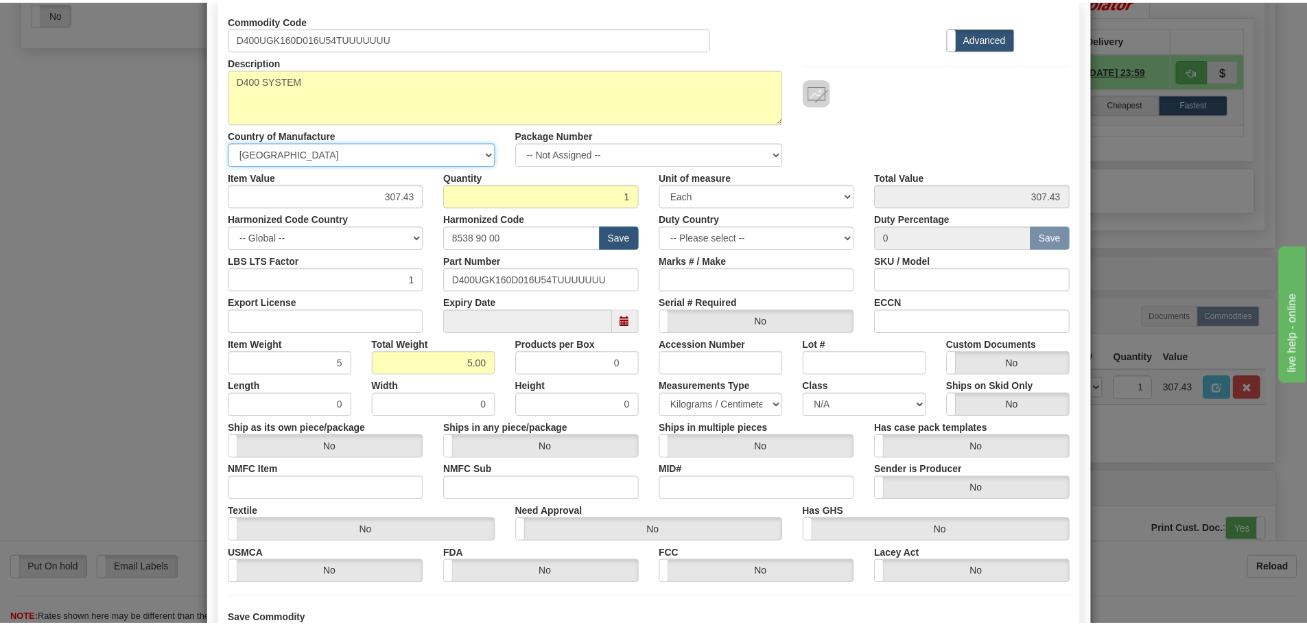
scroll to position [223, 0]
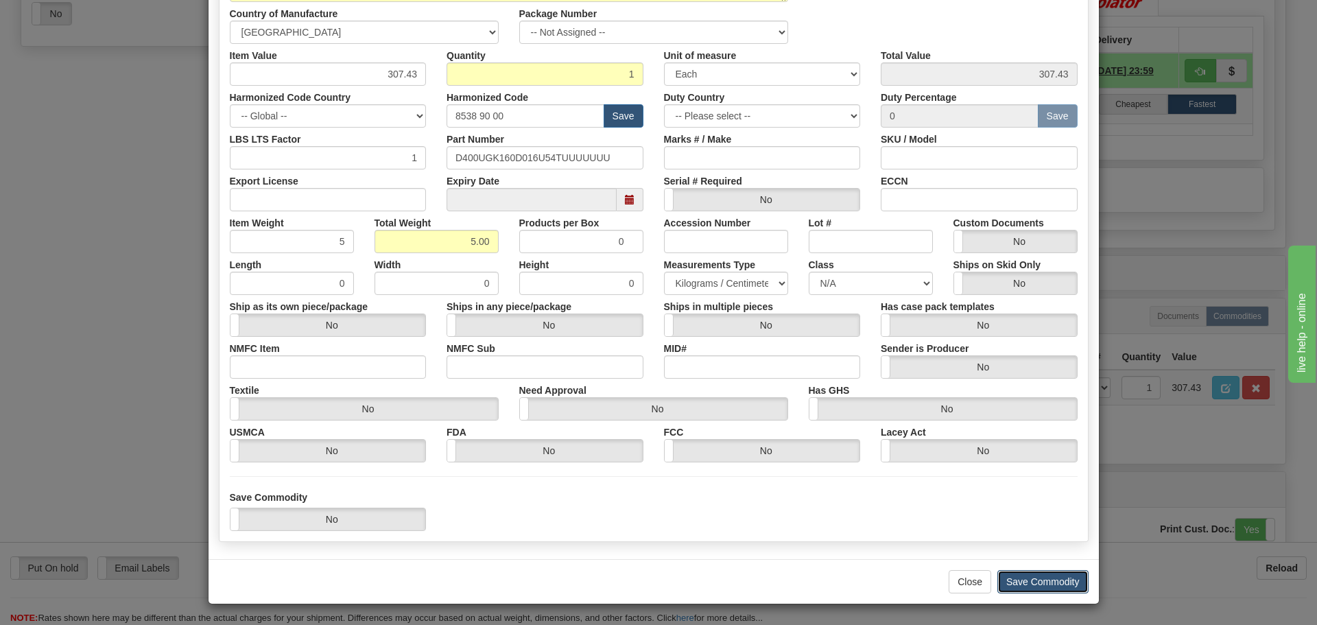
click at [1019, 591] on button "Save Commodity" at bounding box center [1043, 581] width 91 height 23
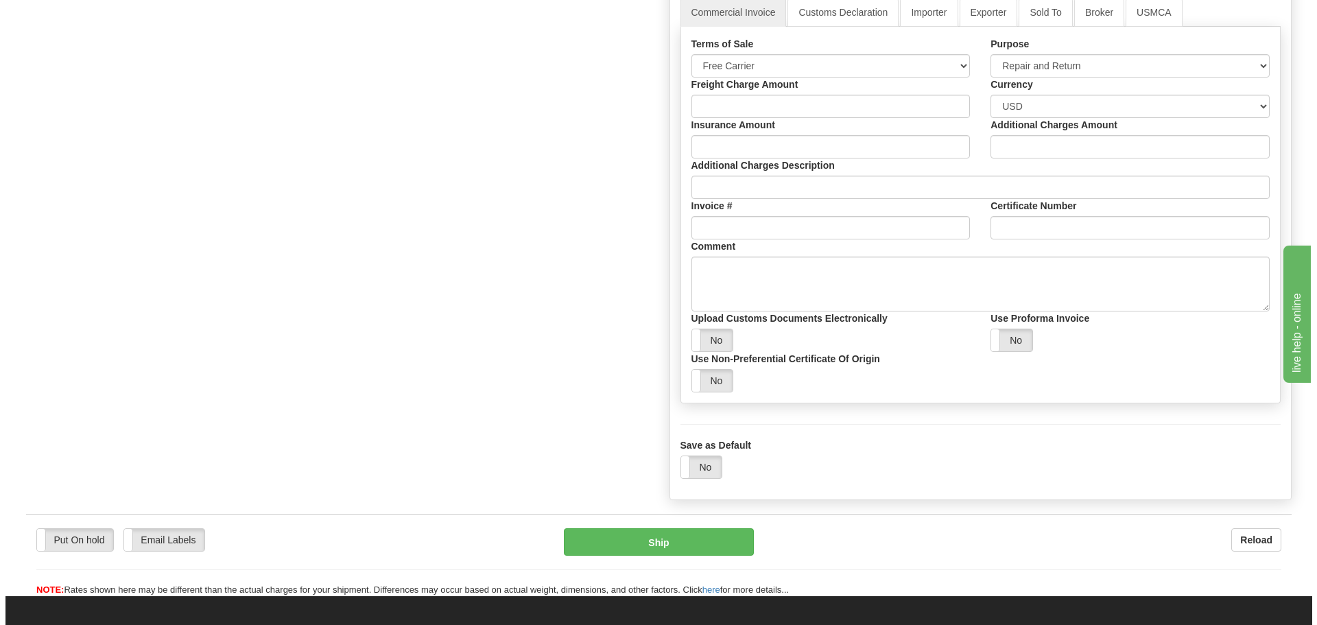
scroll to position [1372, 0]
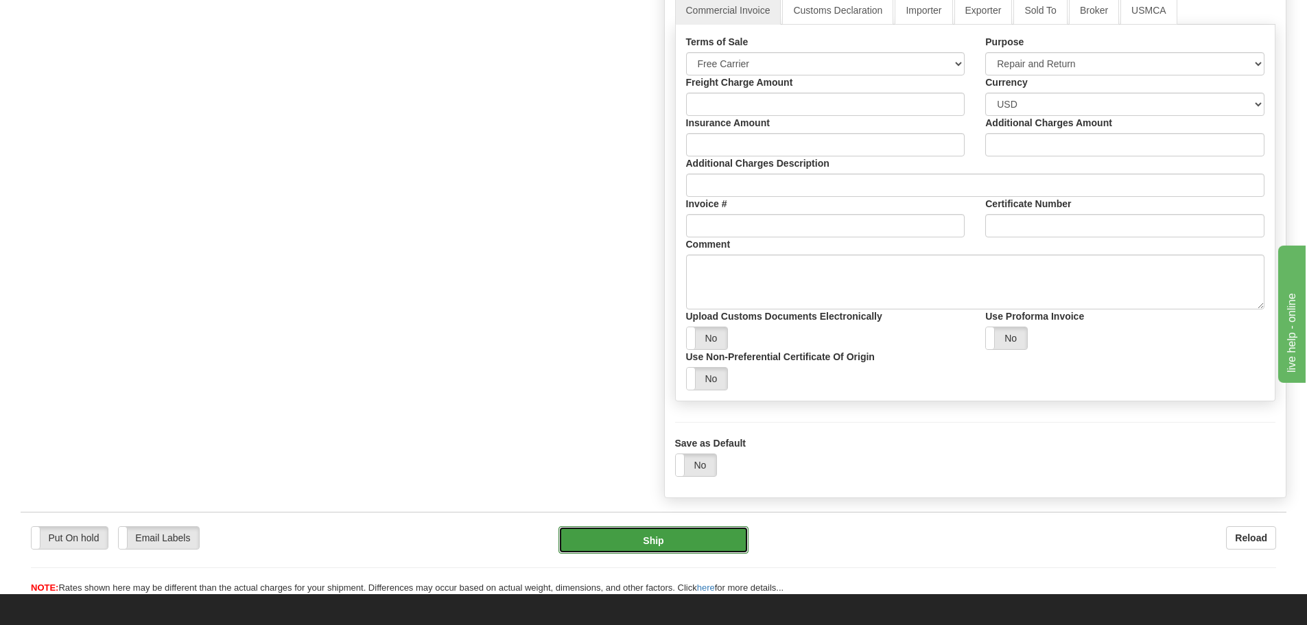
click at [698, 542] on button "Ship" at bounding box center [654, 539] width 190 height 27
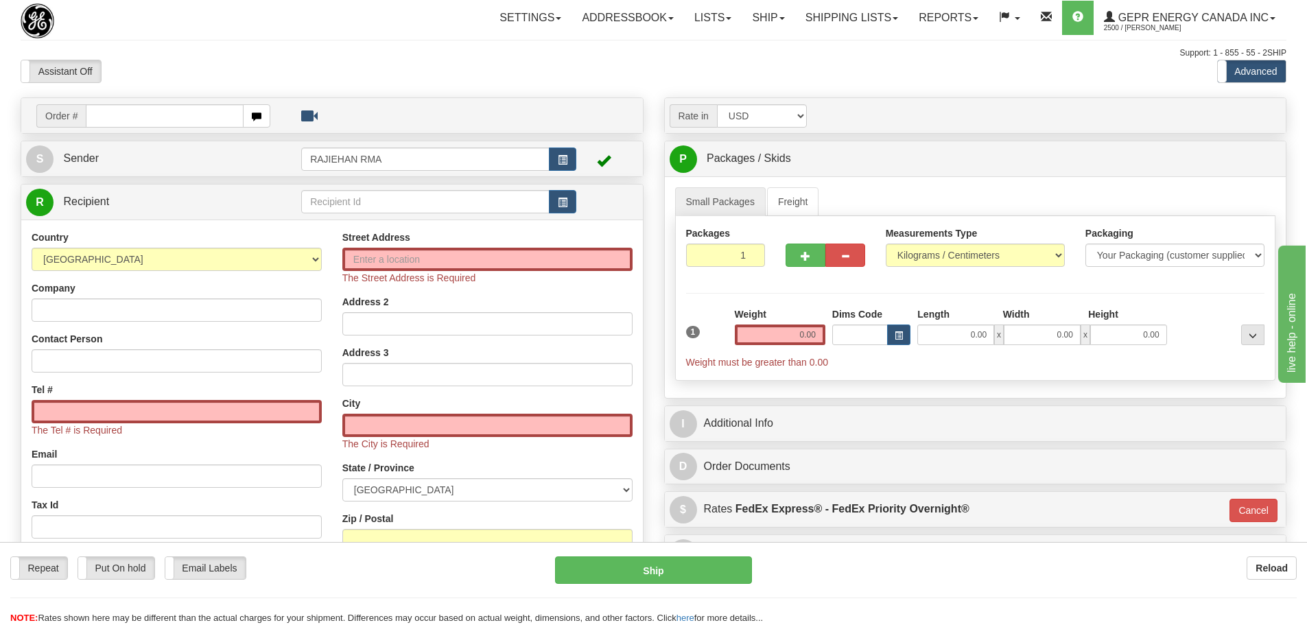
click at [210, 19] on div at bounding box center [121, 20] width 200 height 35
click at [145, 113] on input "text" at bounding box center [165, 115] width 158 height 23
paste input "31674379"
type input "31674379"
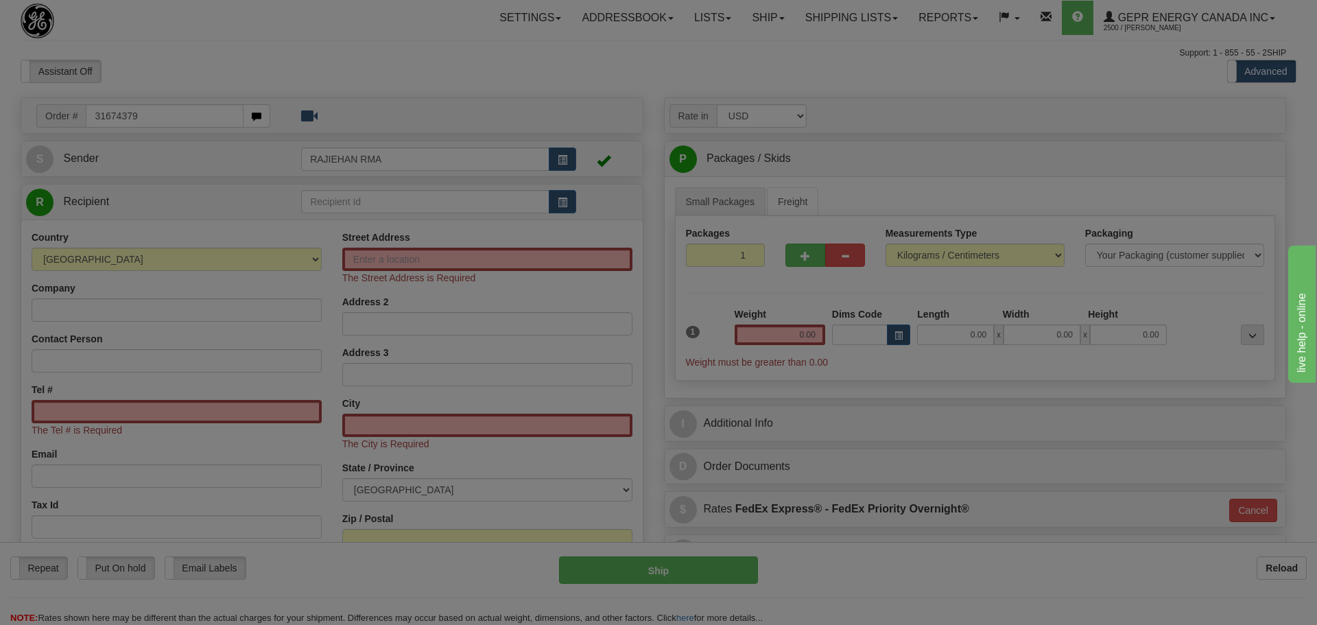
click at [273, 42] on body "Training Course Close Toggle navigation Settings Shipping Preferences New Recip…" at bounding box center [658, 312] width 1317 height 625
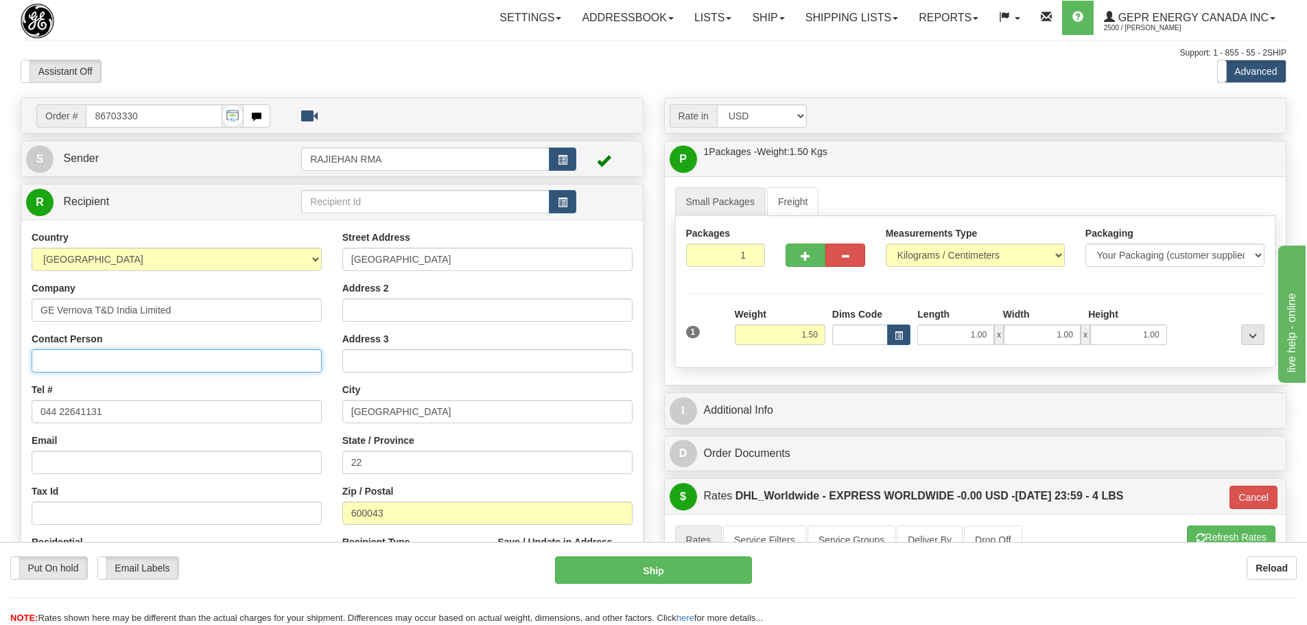
click at [58, 363] on input "Contact Person" at bounding box center [177, 360] width 290 height 23
paste input "AUT PCP Chennai India"
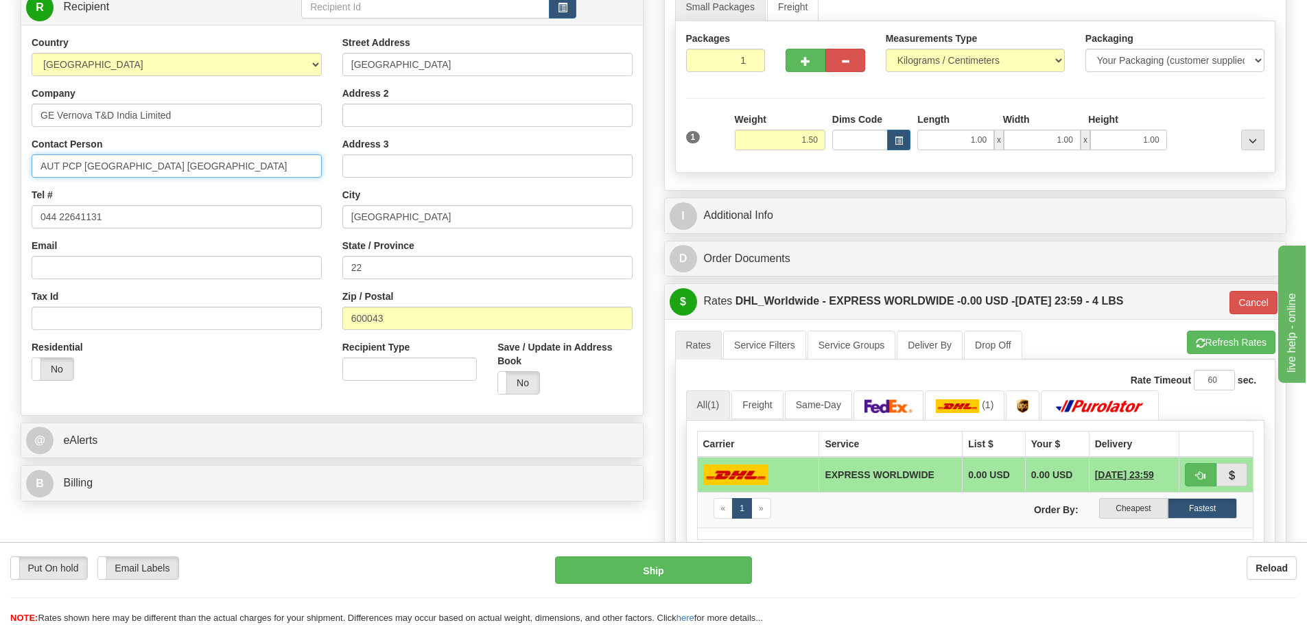
scroll to position [274, 0]
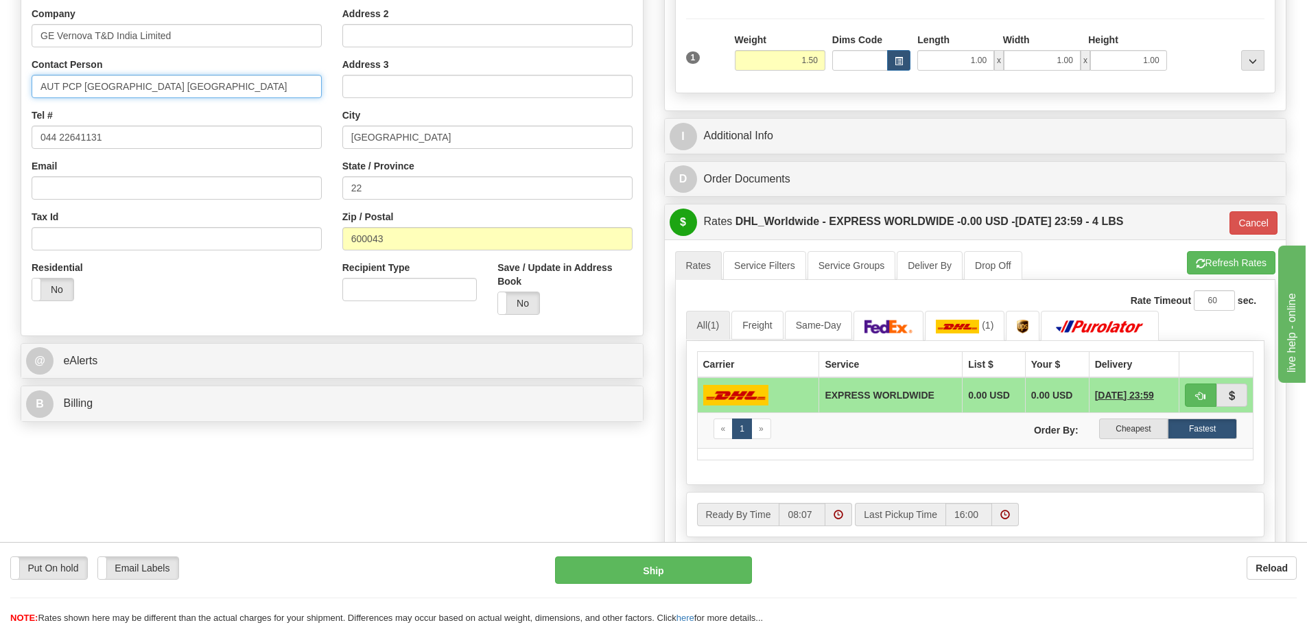
type input "AUT PCP Chennai India"
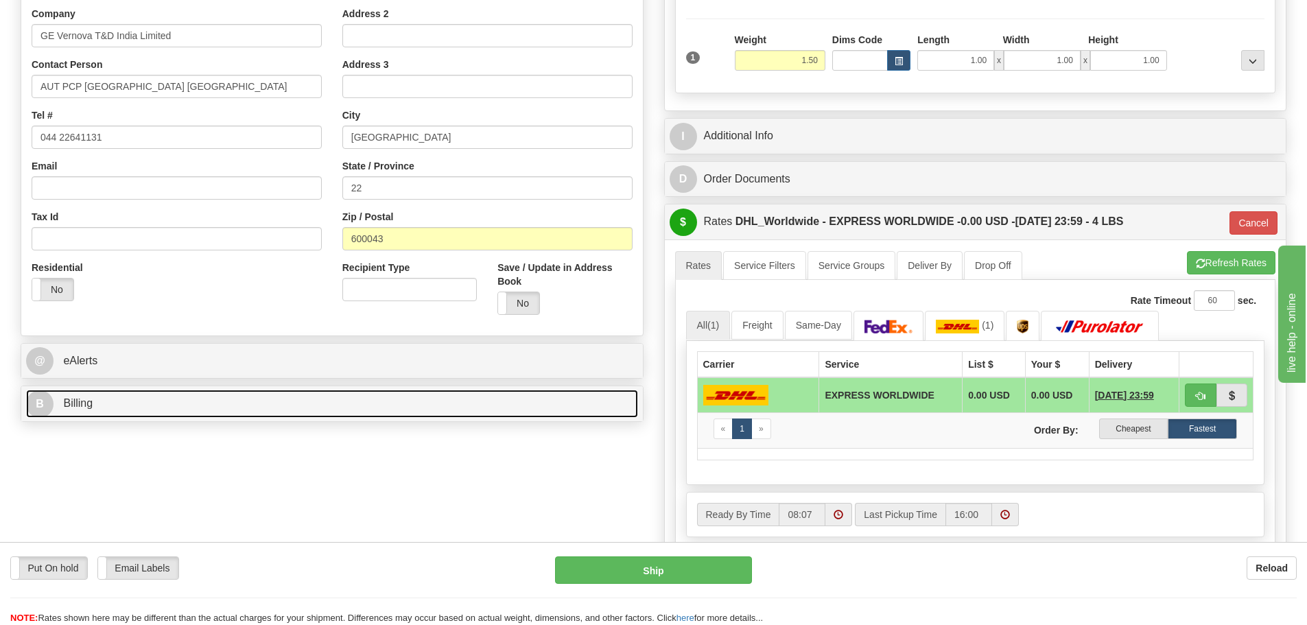
click at [88, 402] on span "Billing" at bounding box center [78, 403] width 30 height 12
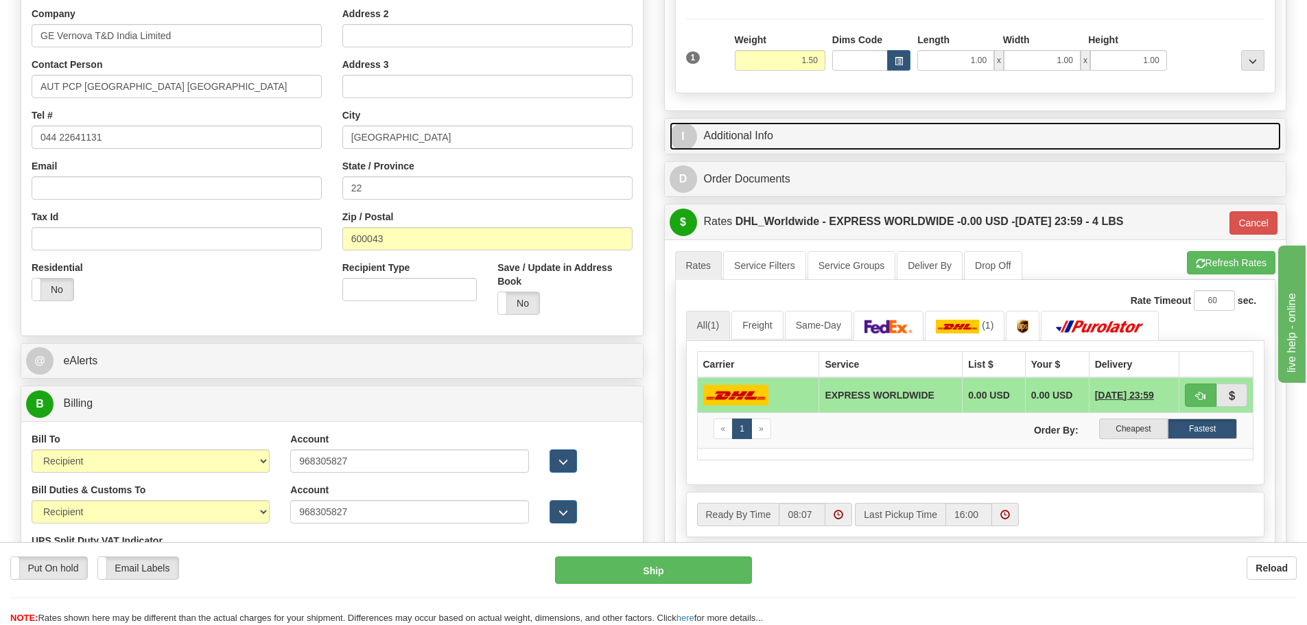
click at [716, 136] on link "I Additional Info" at bounding box center [976, 136] width 612 height 28
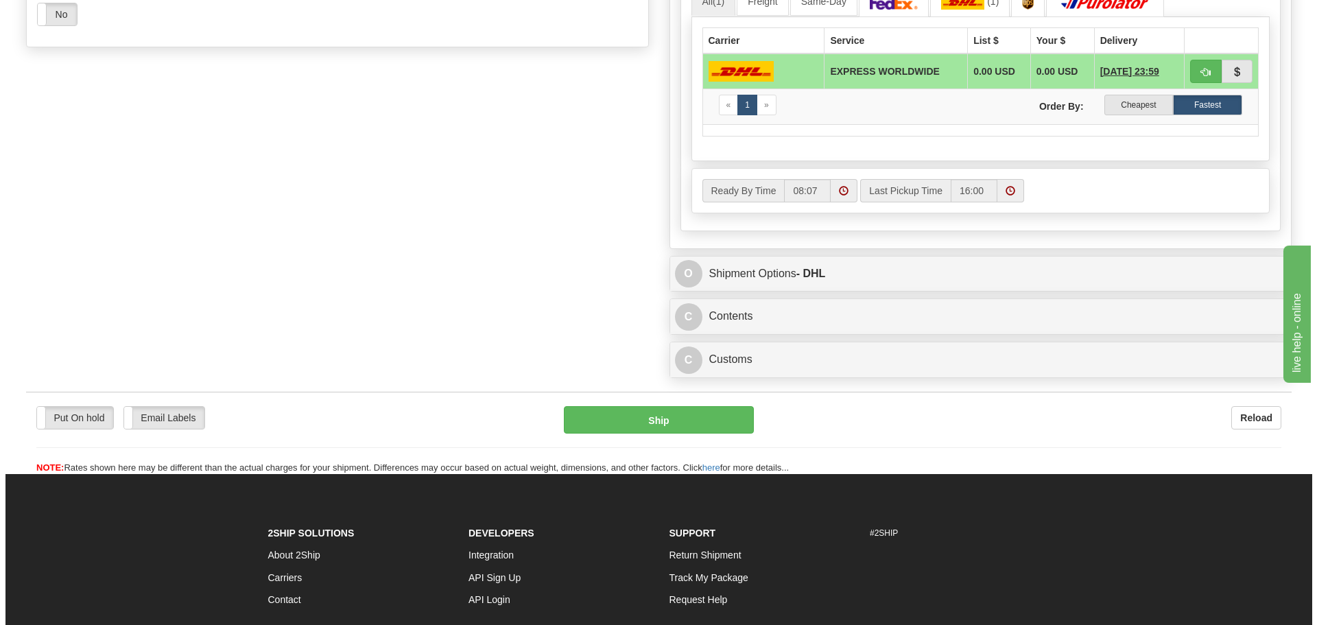
scroll to position [823, 0]
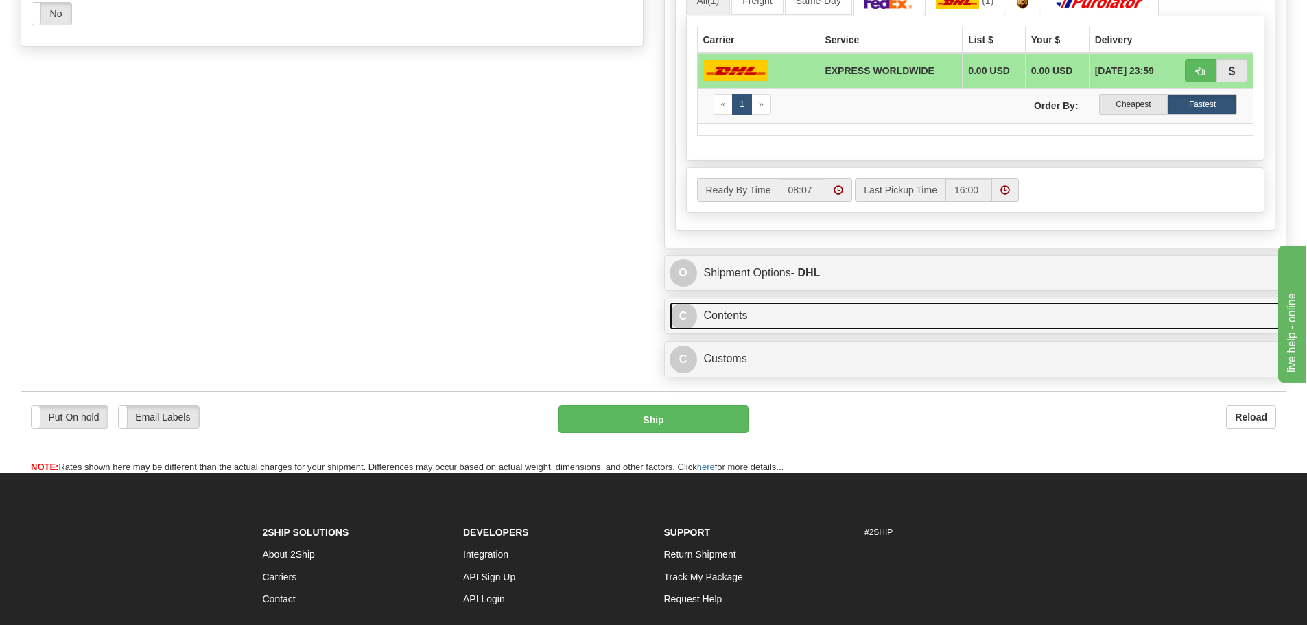
click at [727, 318] on link "C Contents" at bounding box center [976, 316] width 612 height 28
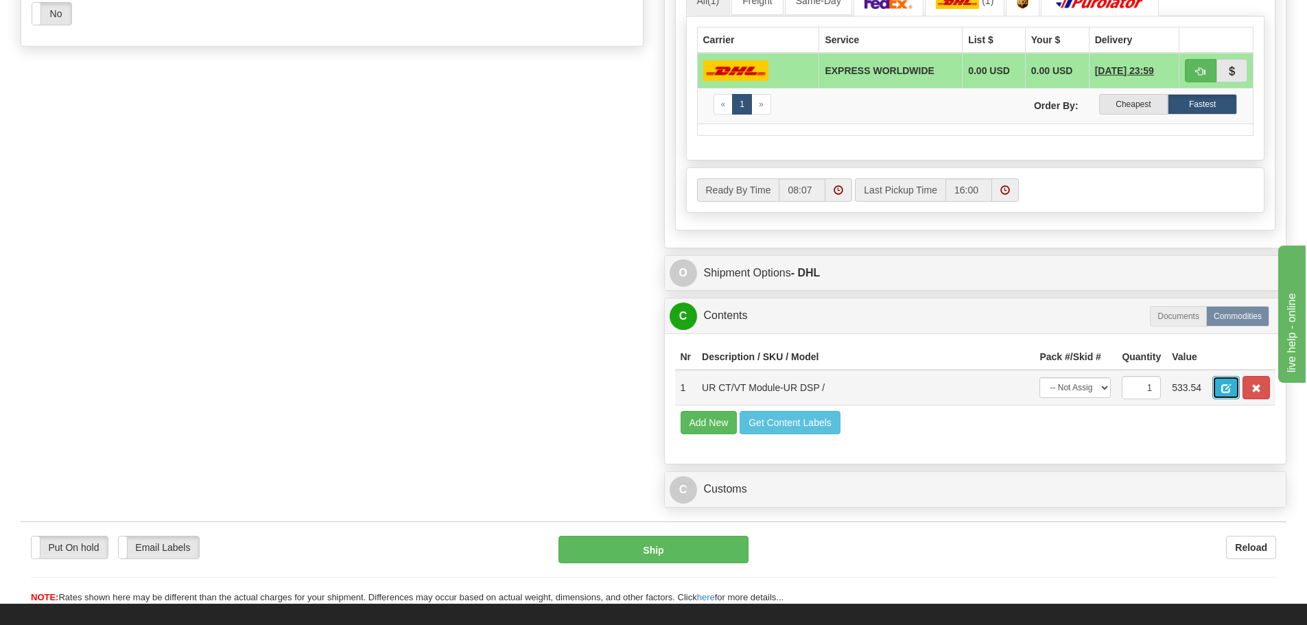
click at [1230, 388] on span "button" at bounding box center [1226, 388] width 10 height 9
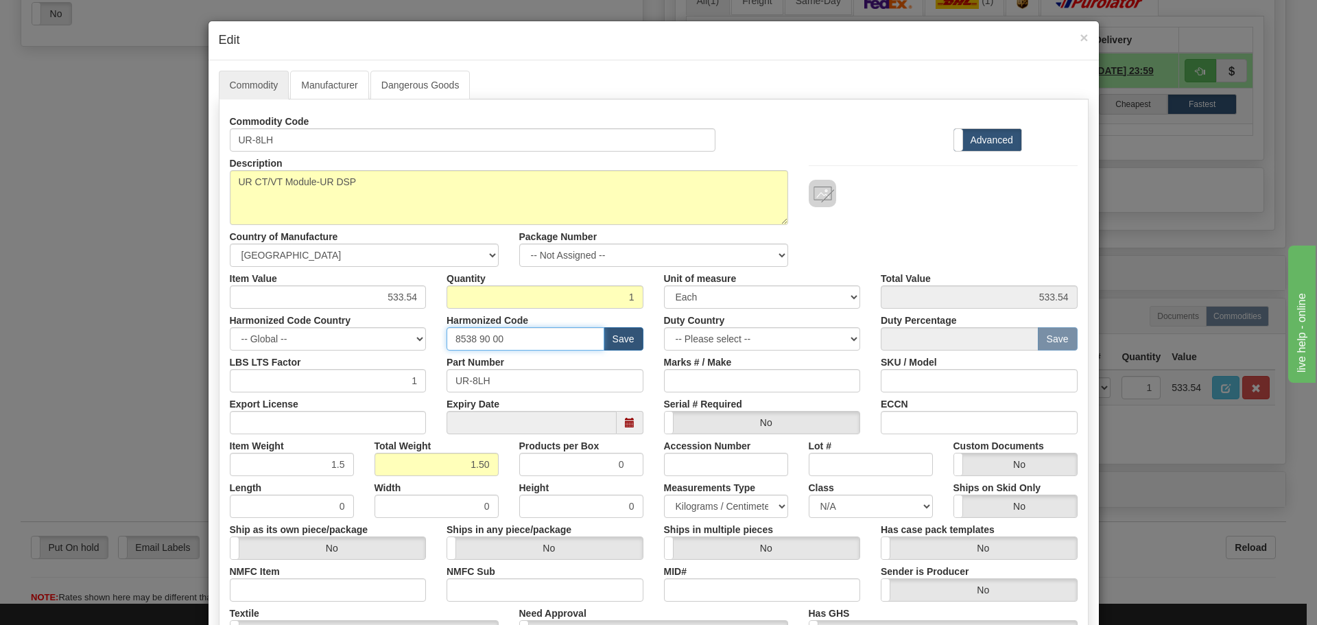
click at [537, 340] on input "8538 90 00" at bounding box center [526, 338] width 158 height 23
click at [423, 399] on div "Export License" at bounding box center [329, 413] width 218 height 42
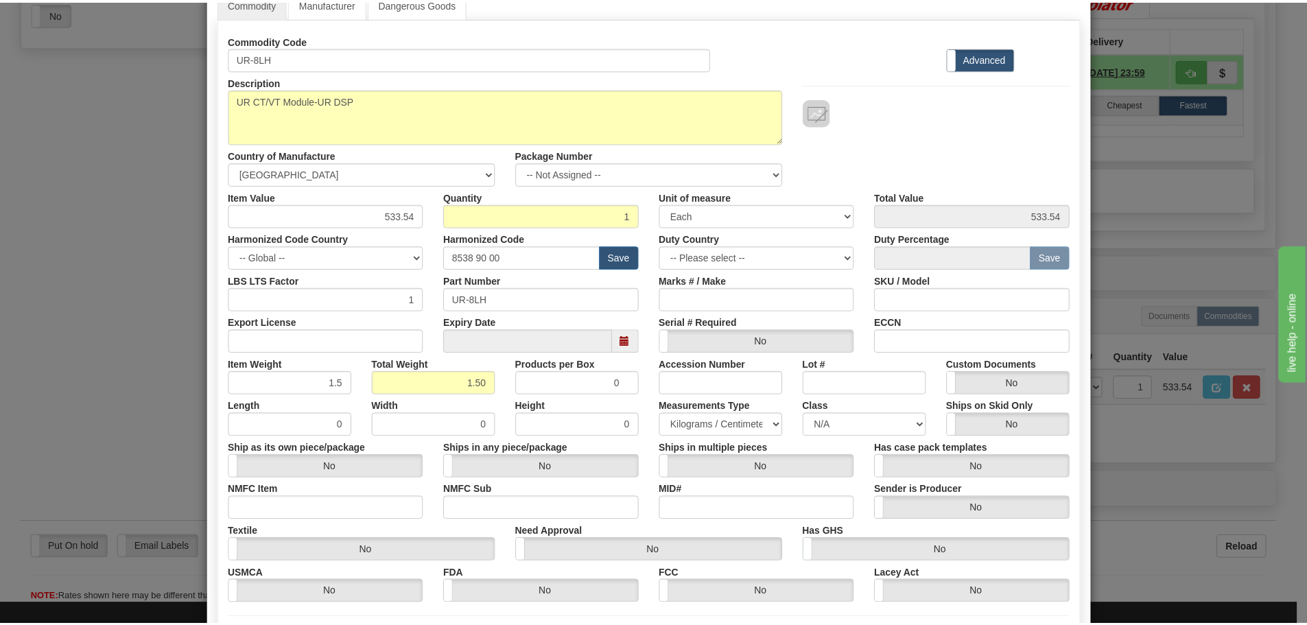
scroll to position [206, 0]
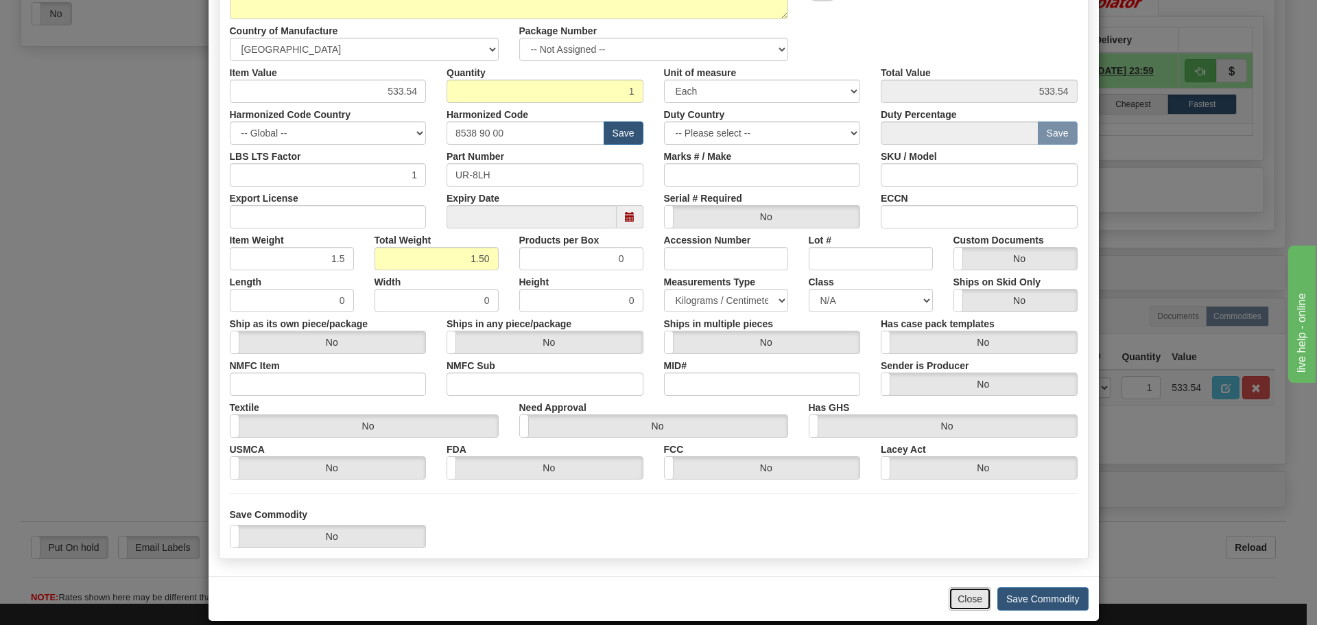
click at [979, 602] on button "Close" at bounding box center [970, 598] width 43 height 23
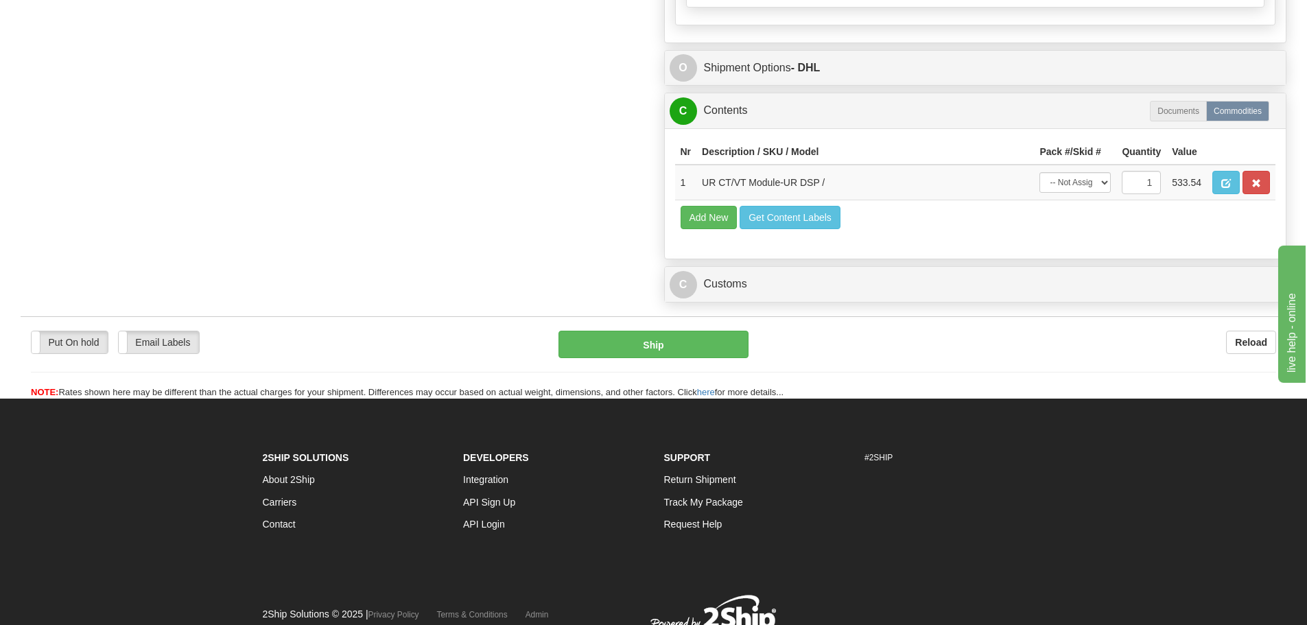
scroll to position [1029, 0]
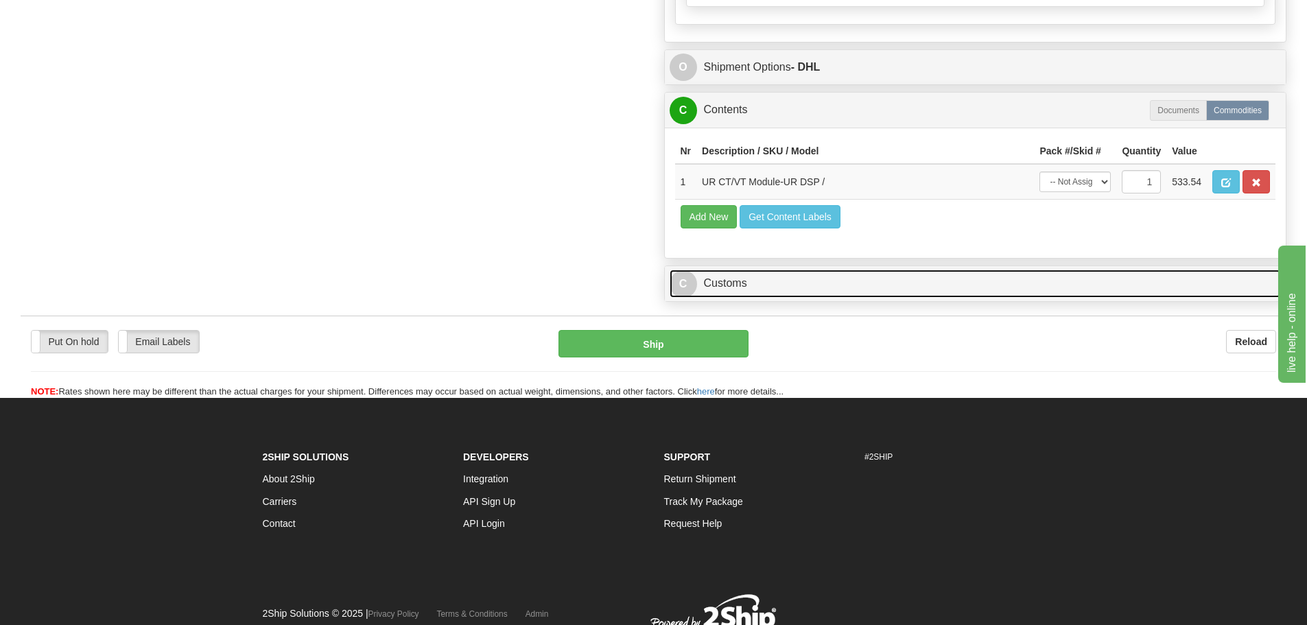
click at [717, 285] on link "C Customs" at bounding box center [976, 284] width 612 height 28
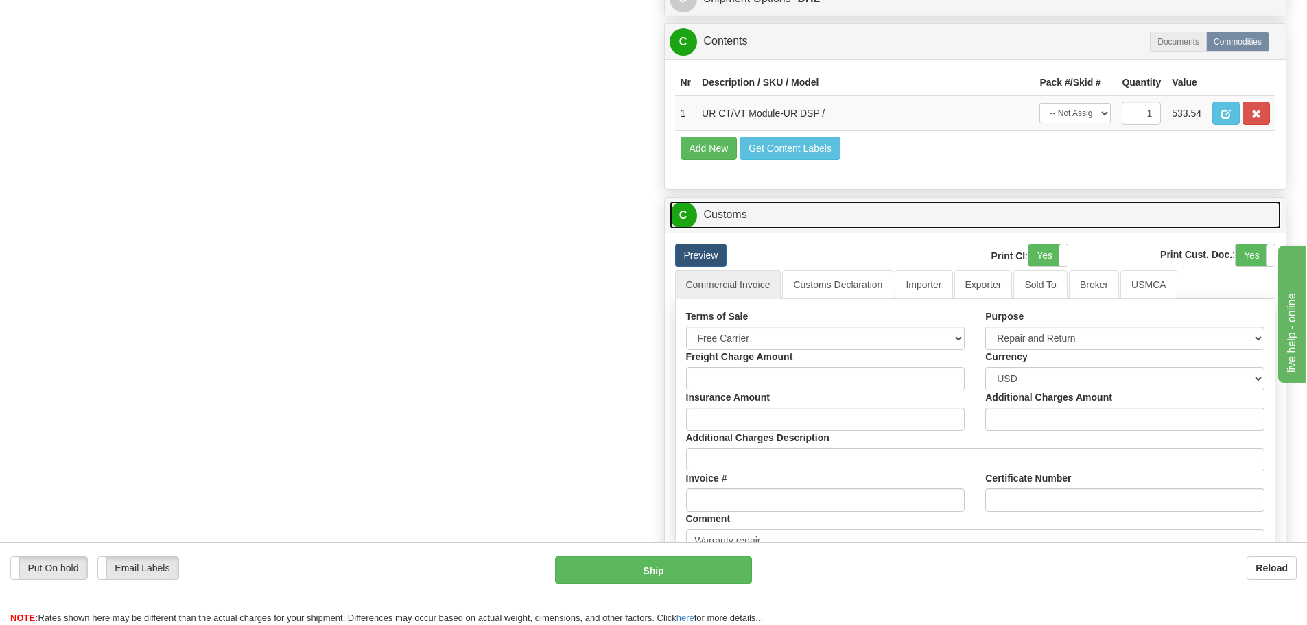
scroll to position [1235, 0]
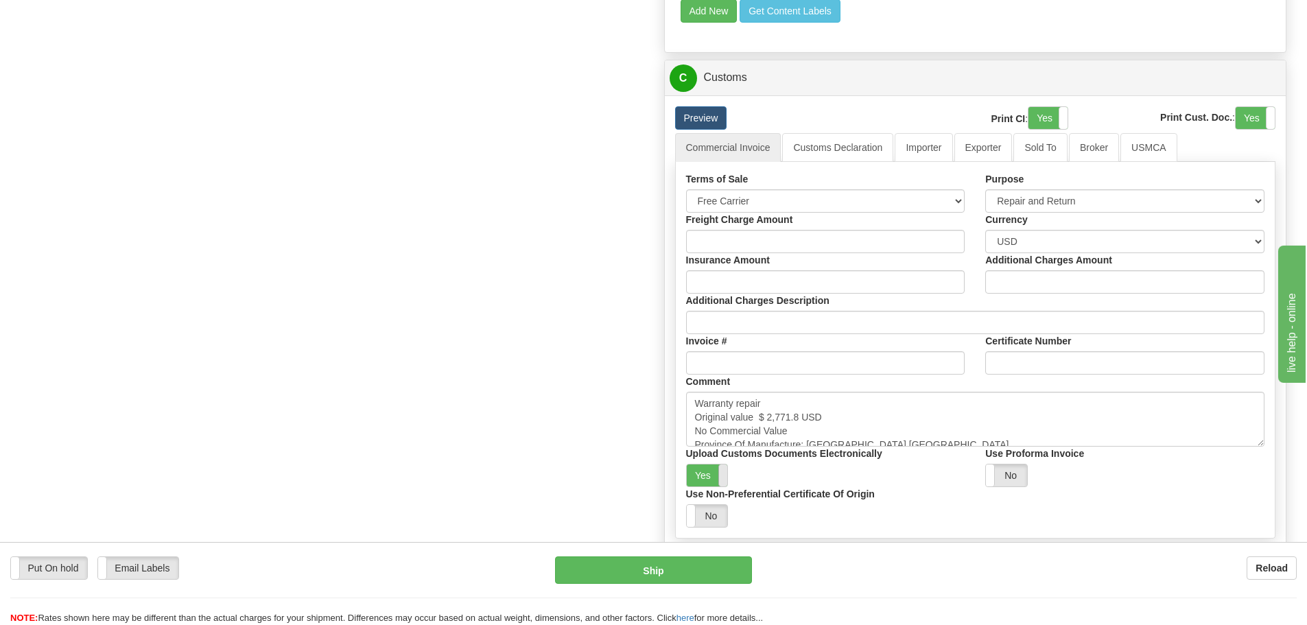
click at [720, 475] on span at bounding box center [727, 476] width 18 height 22
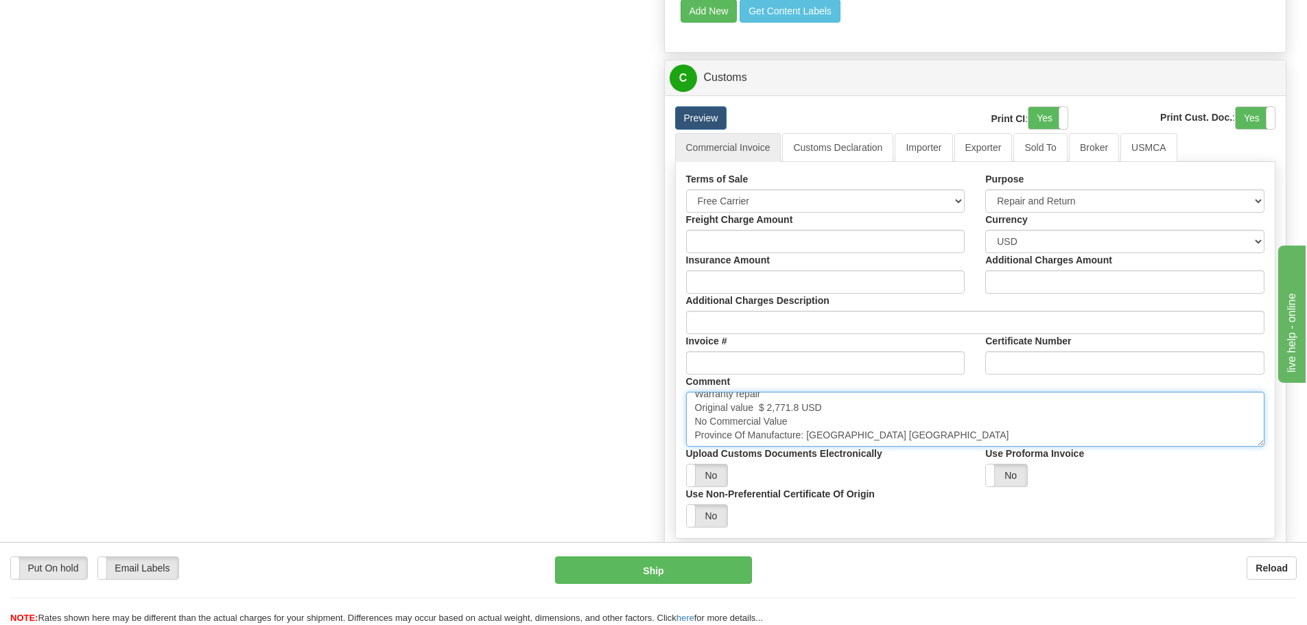
drag, startPoint x: 698, startPoint y: 402, endPoint x: 967, endPoint y: 484, distance: 281.3
click at [967, 484] on div "Terms of Sale Free Carrier Free On Board Ex Works Delivered Duty Unpaid Deliver…" at bounding box center [976, 349] width 600 height 355
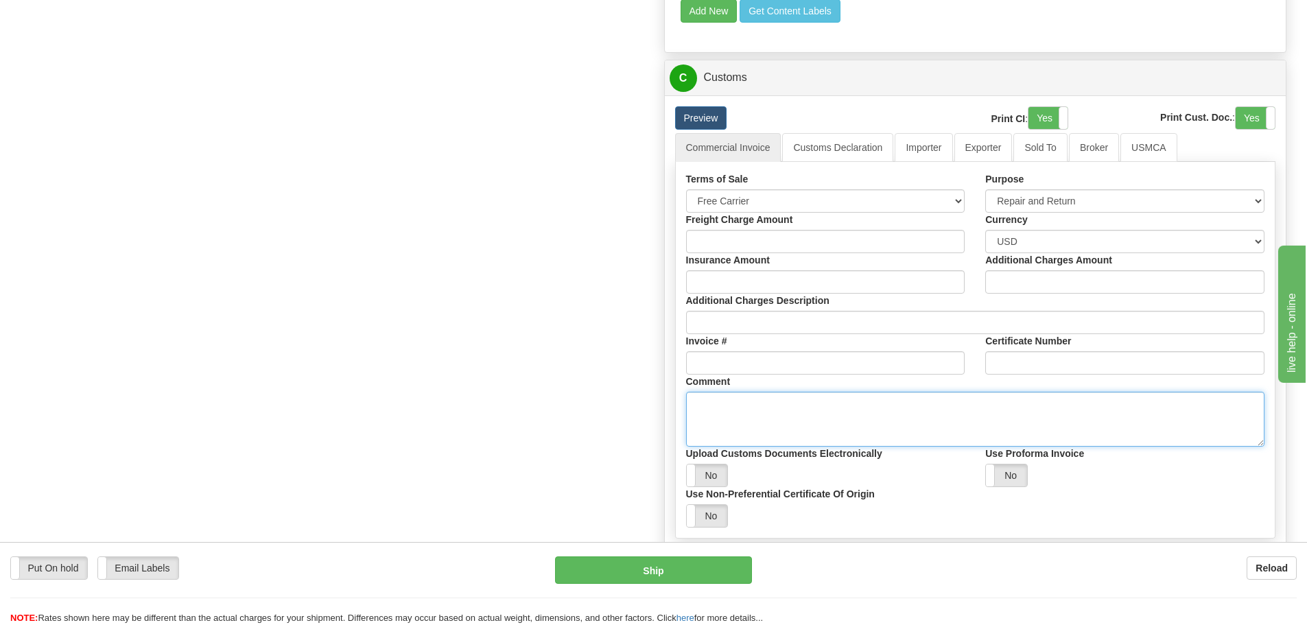
scroll to position [0, 0]
click at [926, 152] on link "Importer" at bounding box center [924, 147] width 58 height 29
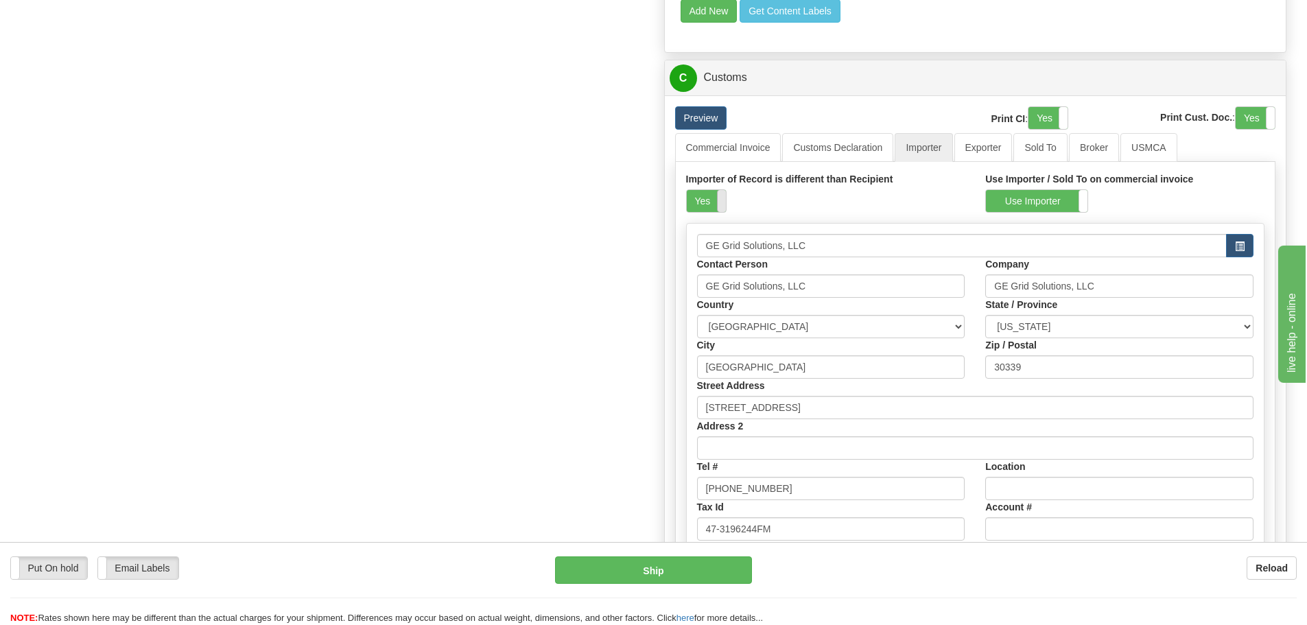
drag, startPoint x: 710, startPoint y: 202, endPoint x: 718, endPoint y: 203, distance: 7.7
click at [713, 202] on label "Yes" at bounding box center [706, 201] width 39 height 22
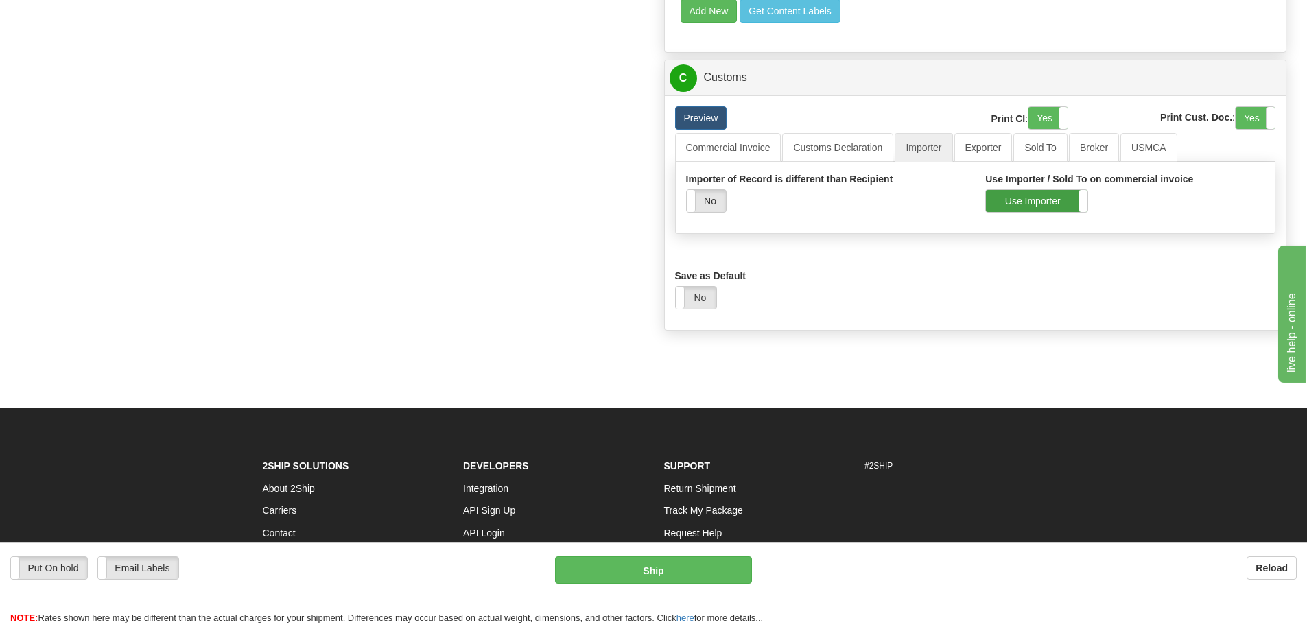
click at [1061, 203] on label "Use Importer" at bounding box center [1037, 201] width 102 height 22
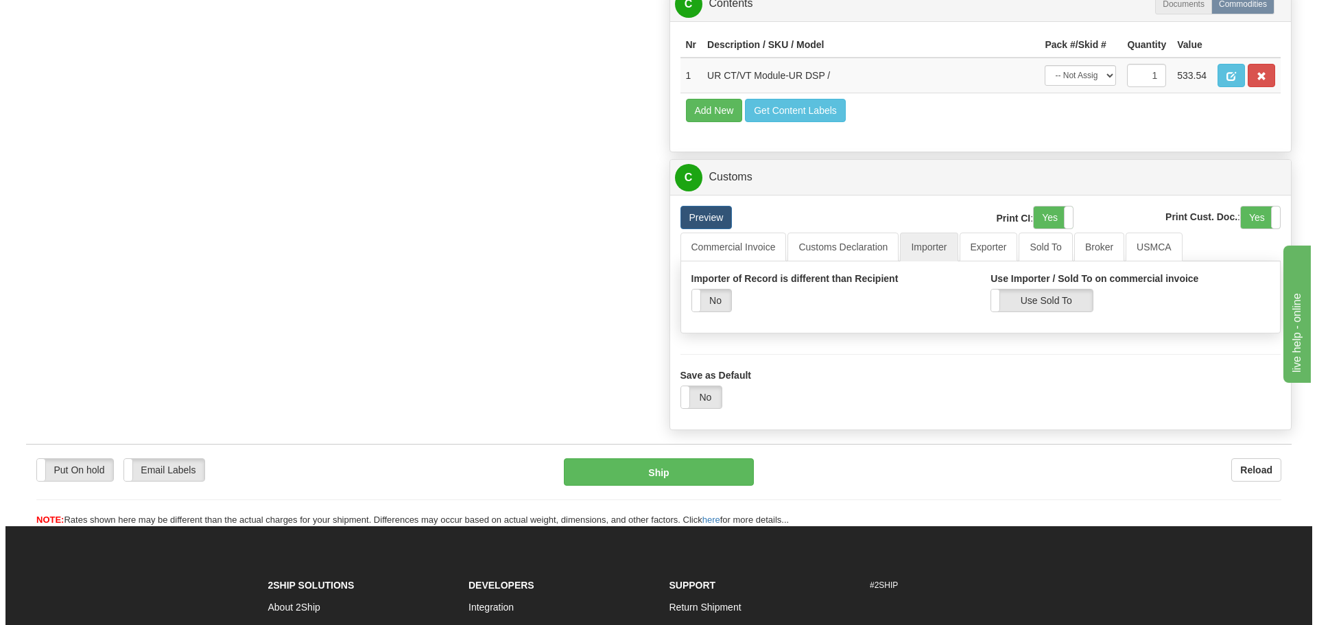
scroll to position [961, 0]
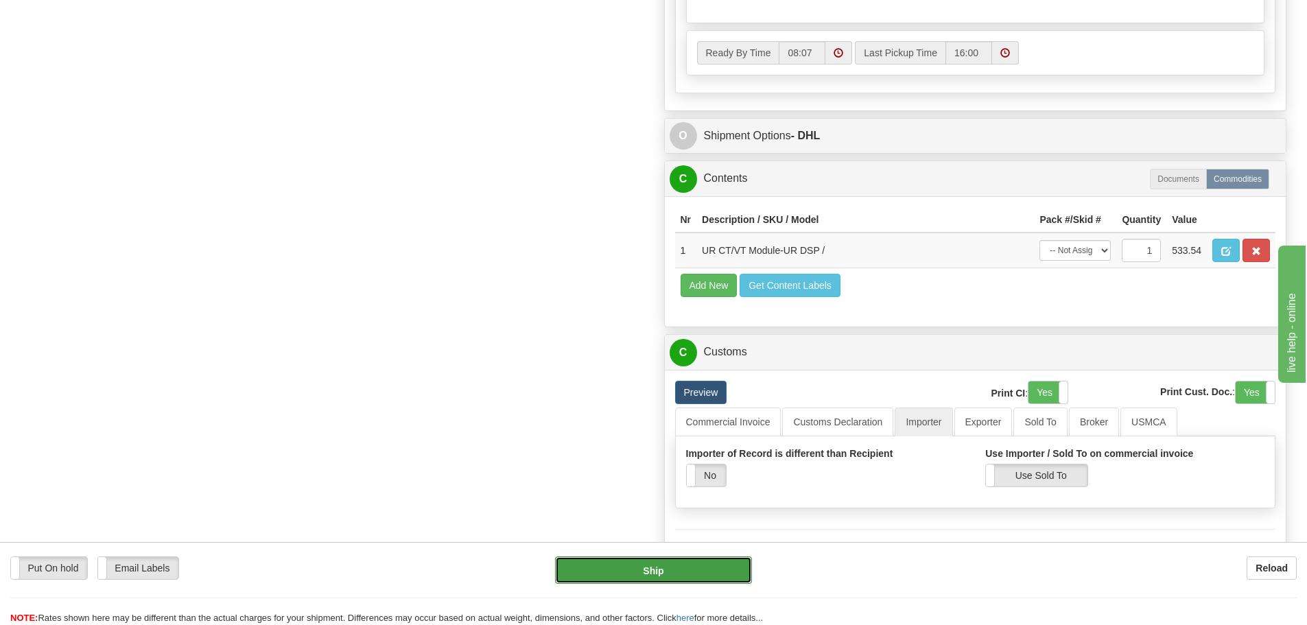
click at [653, 570] on button "Ship" at bounding box center [653, 569] width 197 height 27
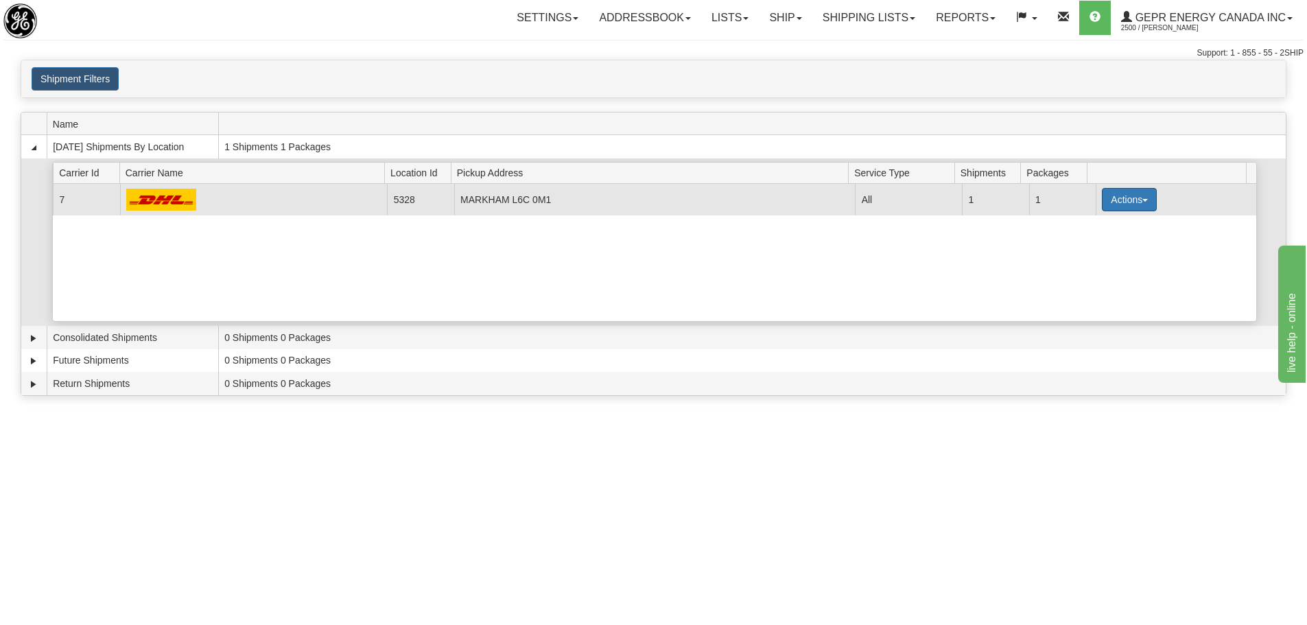
click at [1102, 202] on button "Actions" at bounding box center [1129, 199] width 55 height 23
click at [1085, 223] on span "Details" at bounding box center [1078, 225] width 37 height 10
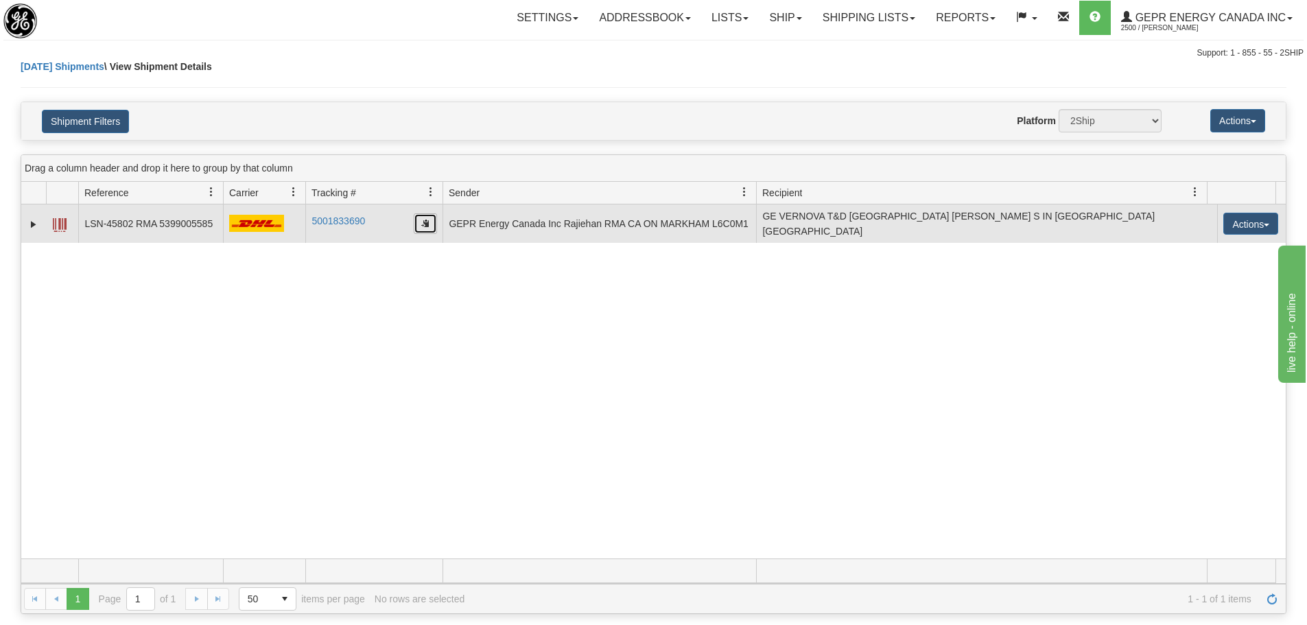
click at [421, 216] on button "button" at bounding box center [425, 223] width 23 height 21
click at [419, 218] on button "button" at bounding box center [425, 223] width 23 height 21
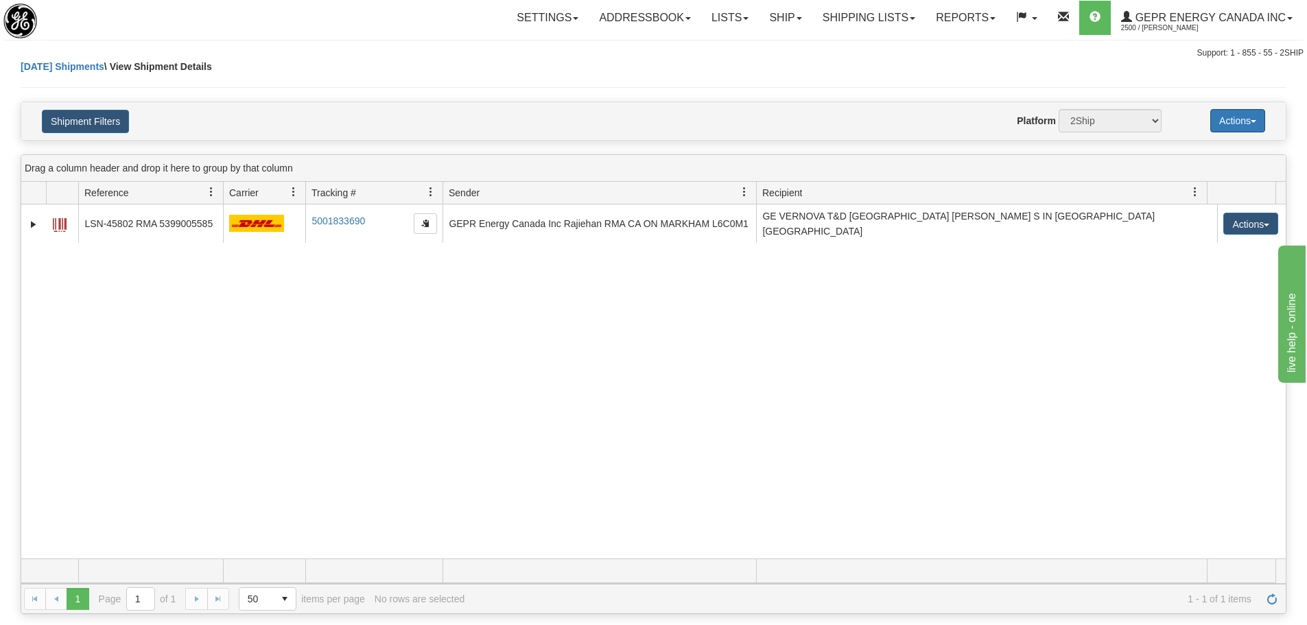
click at [1229, 121] on button "Actions" at bounding box center [1237, 120] width 55 height 23
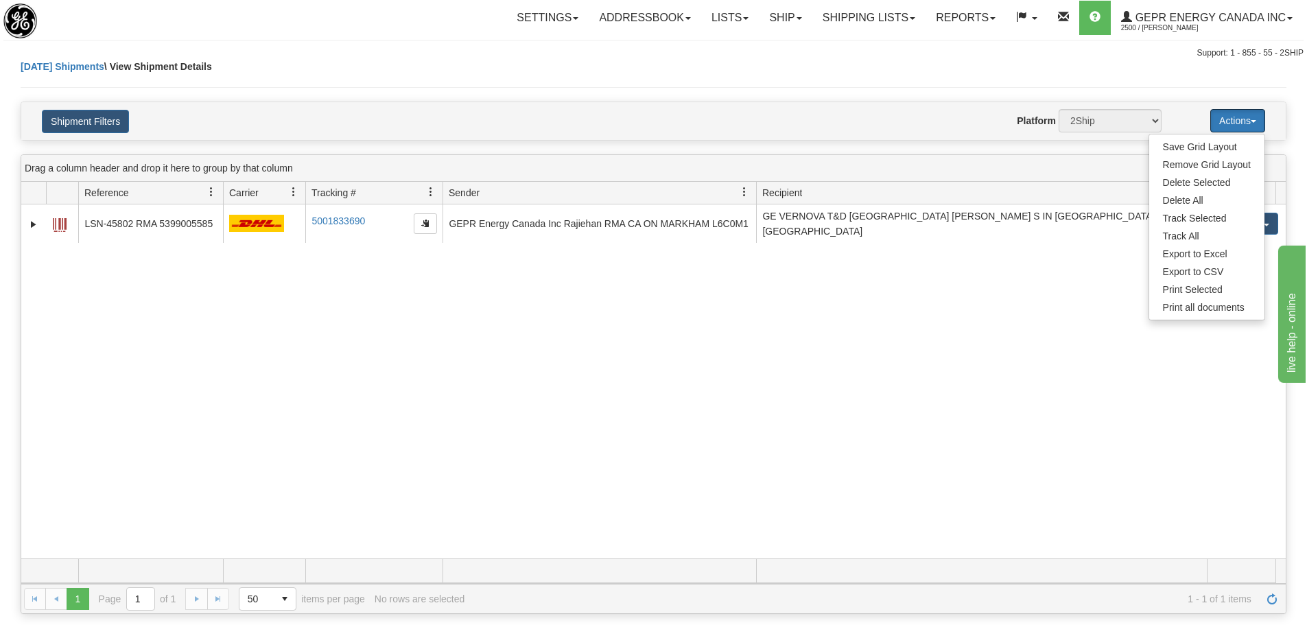
click at [1229, 121] on button "Actions" at bounding box center [1237, 120] width 55 height 23
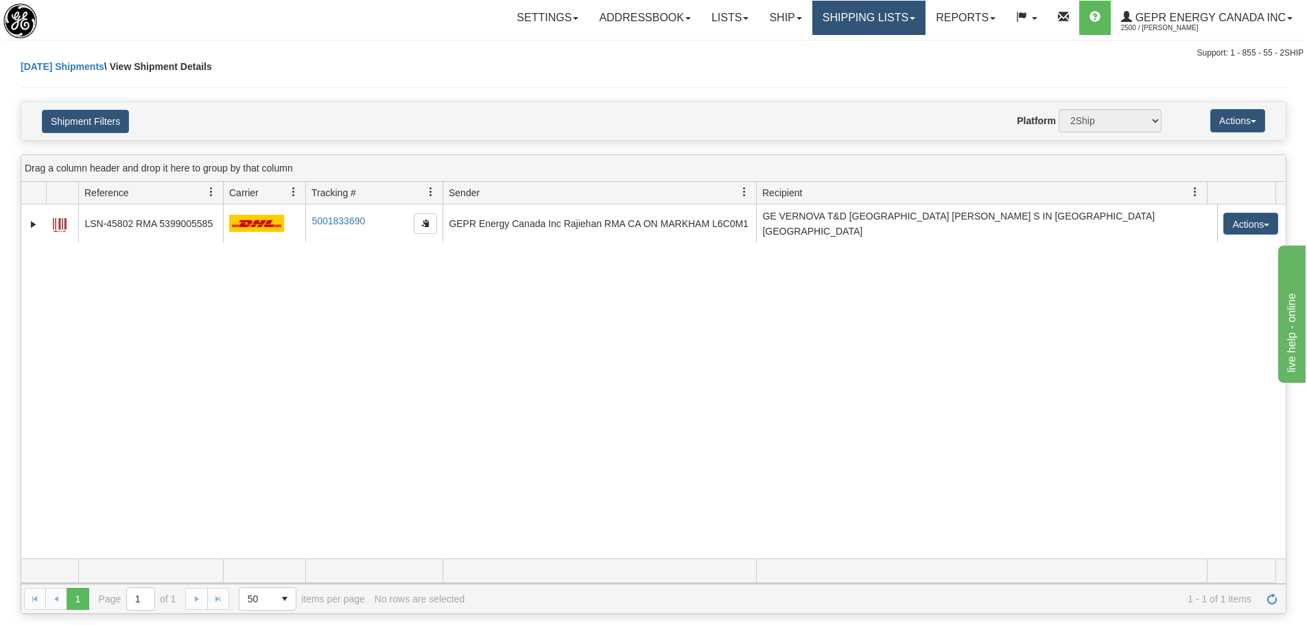
click at [864, 21] on link "Shipping lists" at bounding box center [868, 18] width 113 height 34
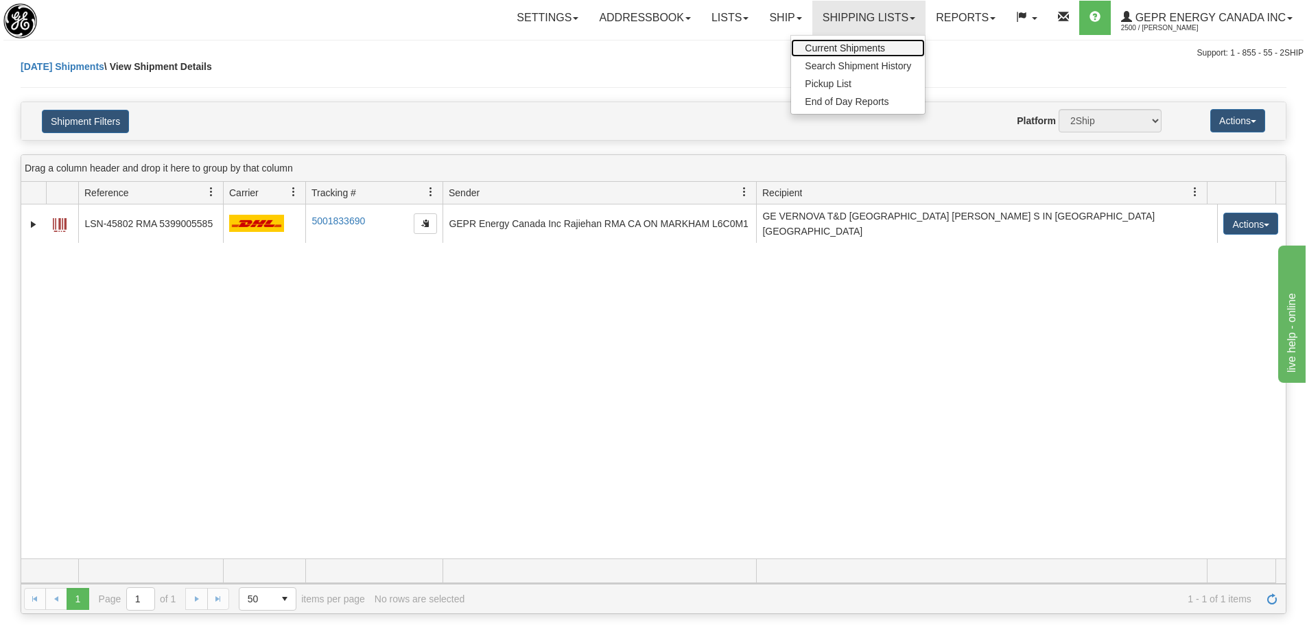
click at [838, 48] on span "Current Shipments" at bounding box center [845, 48] width 80 height 11
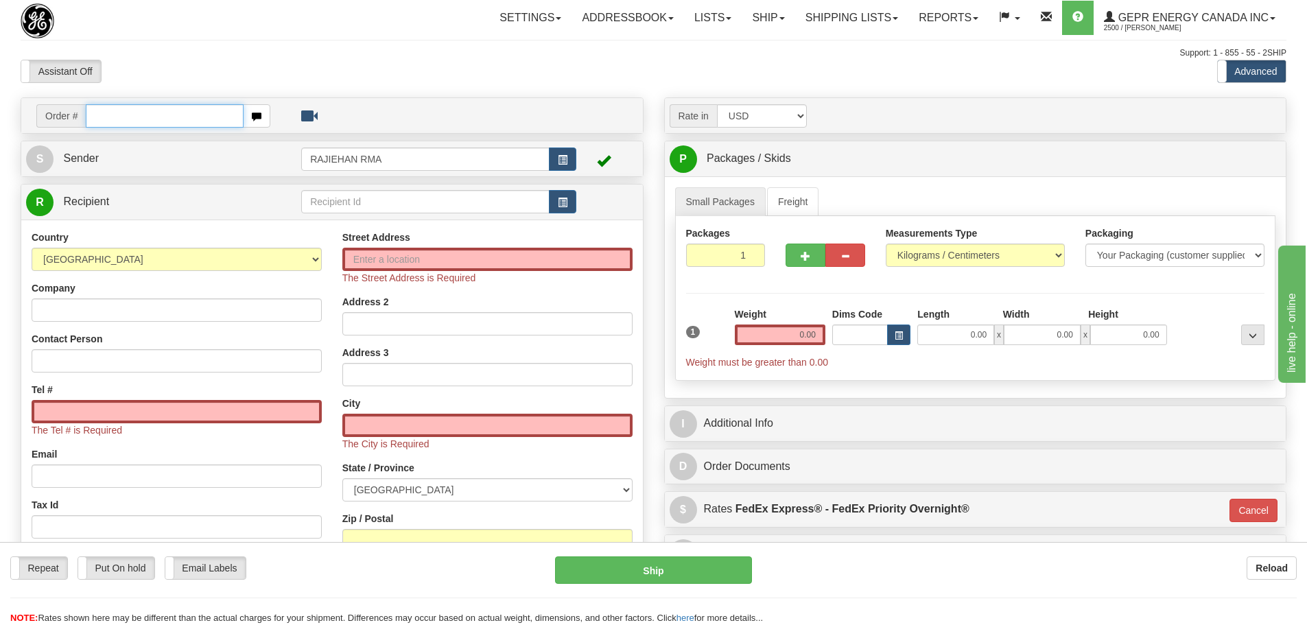
click at [98, 115] on input "text" at bounding box center [165, 115] width 158 height 23
paste input "31673667"
type input "31673667"
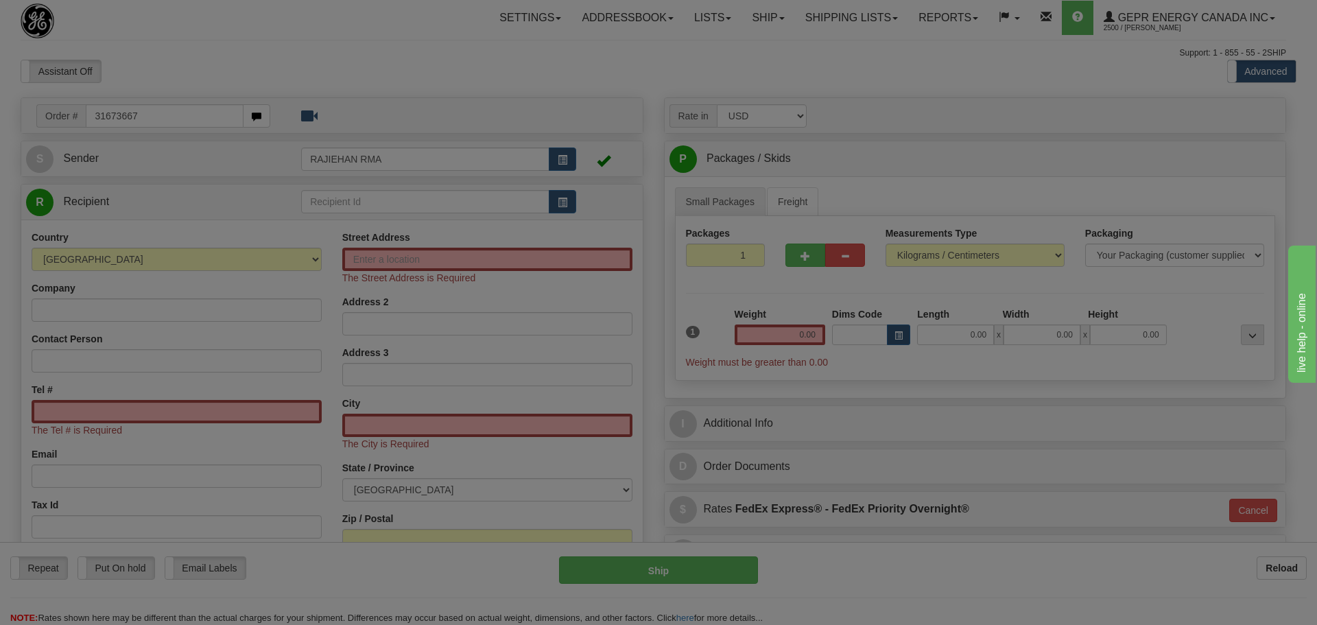
click at [477, 86] on body "Training Course Close Toggle navigation Settings Shipping Preferences New Recip…" at bounding box center [658, 312] width 1317 height 625
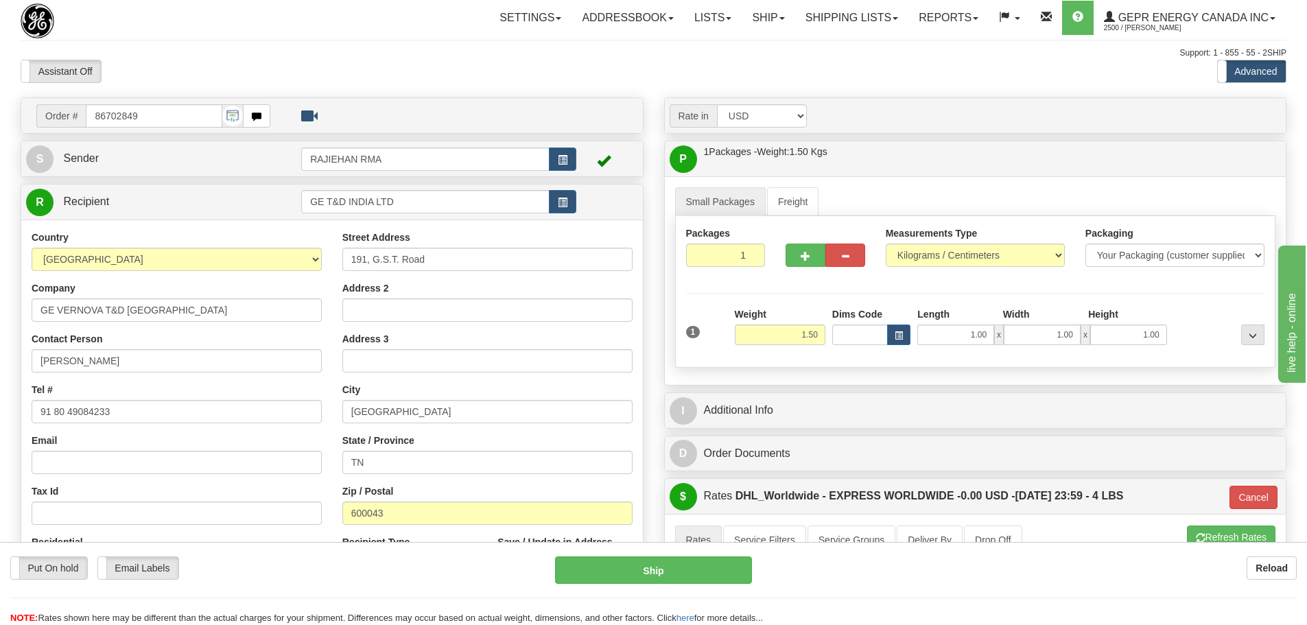
click at [197, 431] on div "Country AFGHANISTAN ALAND ISLANDS ALBANIA ALGERIA AMERICAN SAMOA ANDORRA ANGOLA…" at bounding box center [176, 408] width 311 height 355
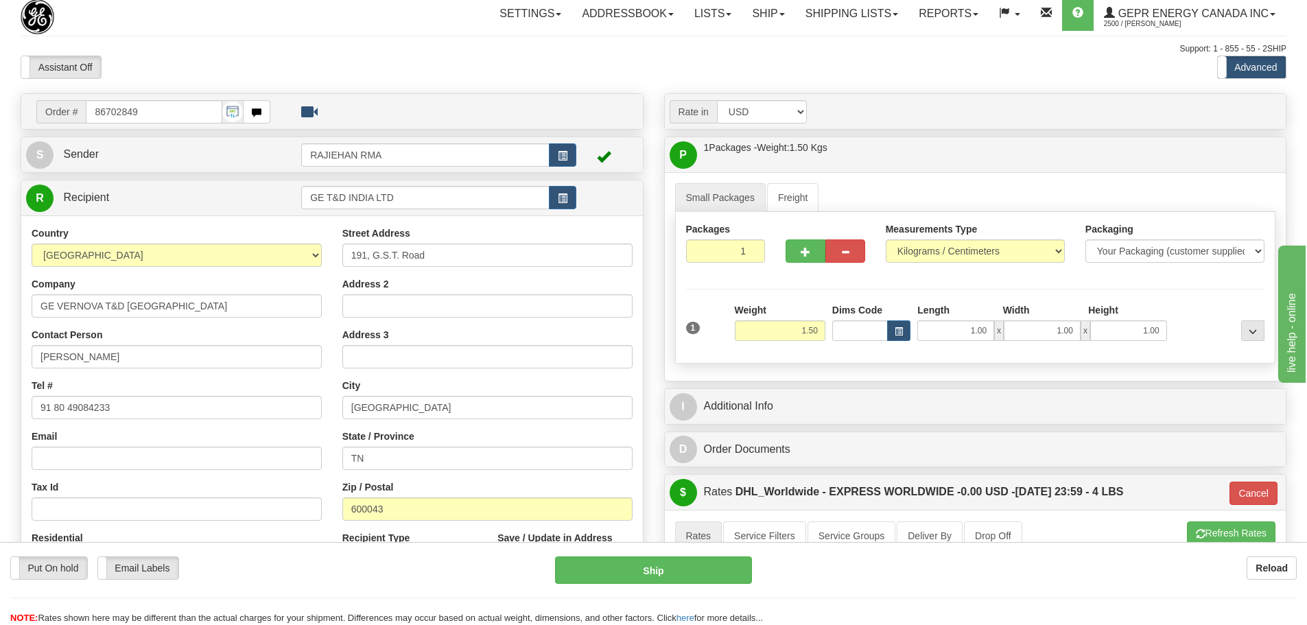
scroll to position [206, 0]
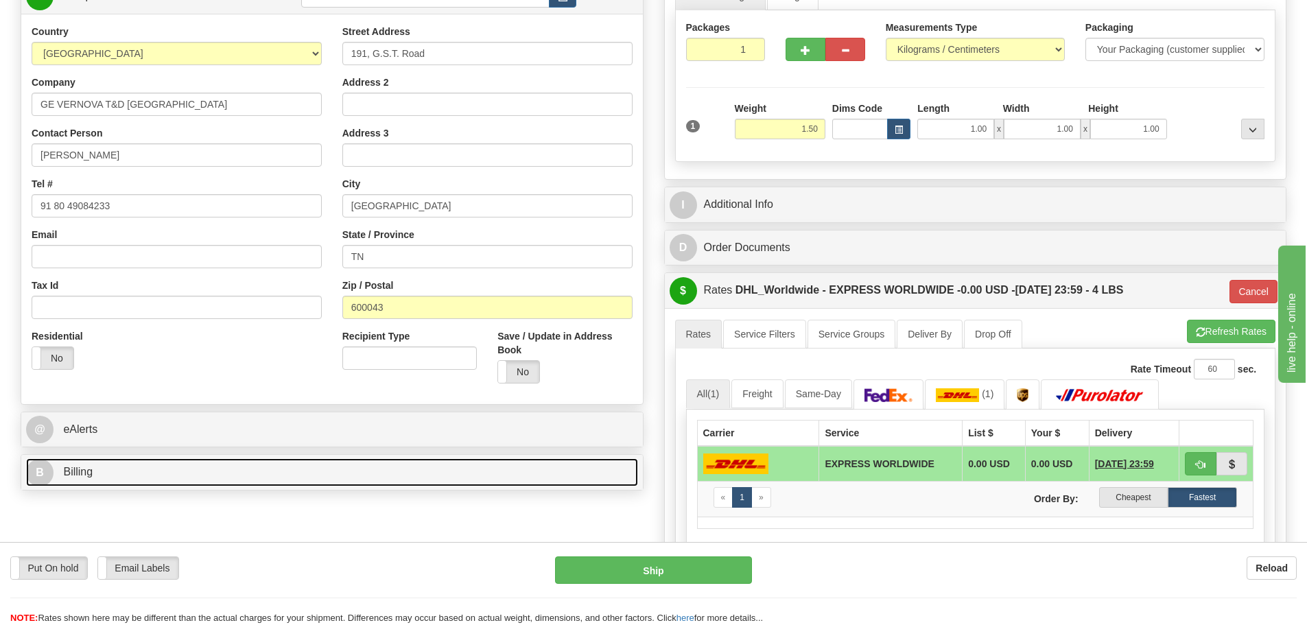
click at [90, 473] on span "Billing" at bounding box center [78, 472] width 30 height 12
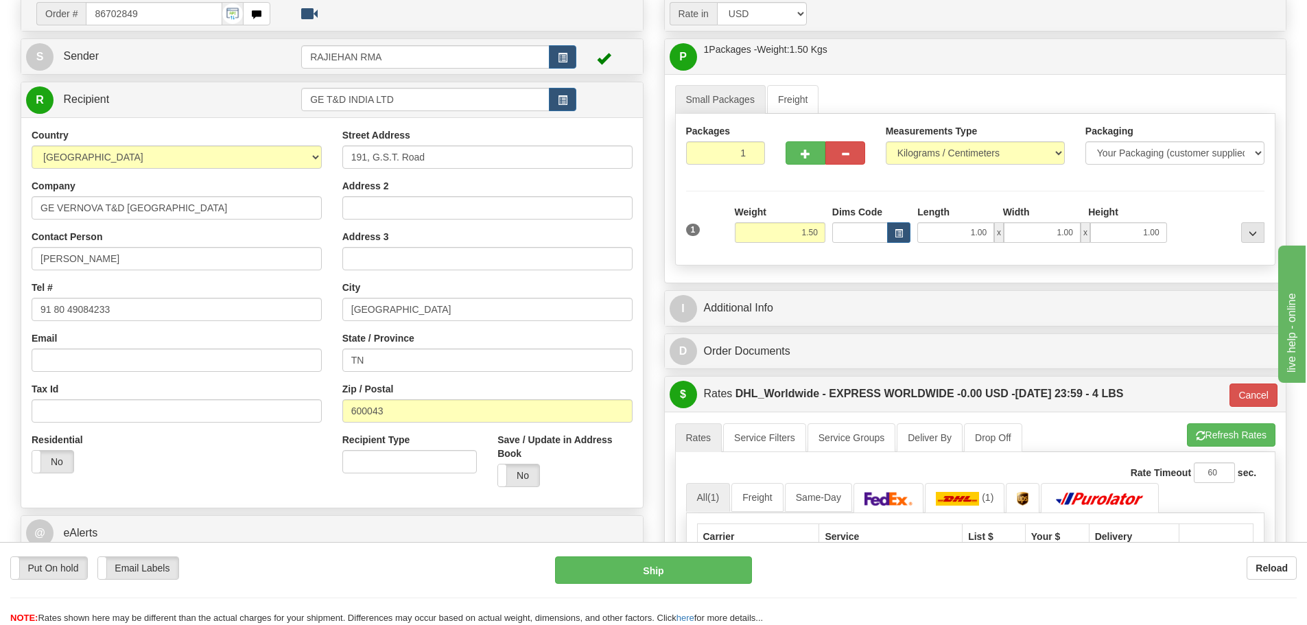
scroll to position [0, 0]
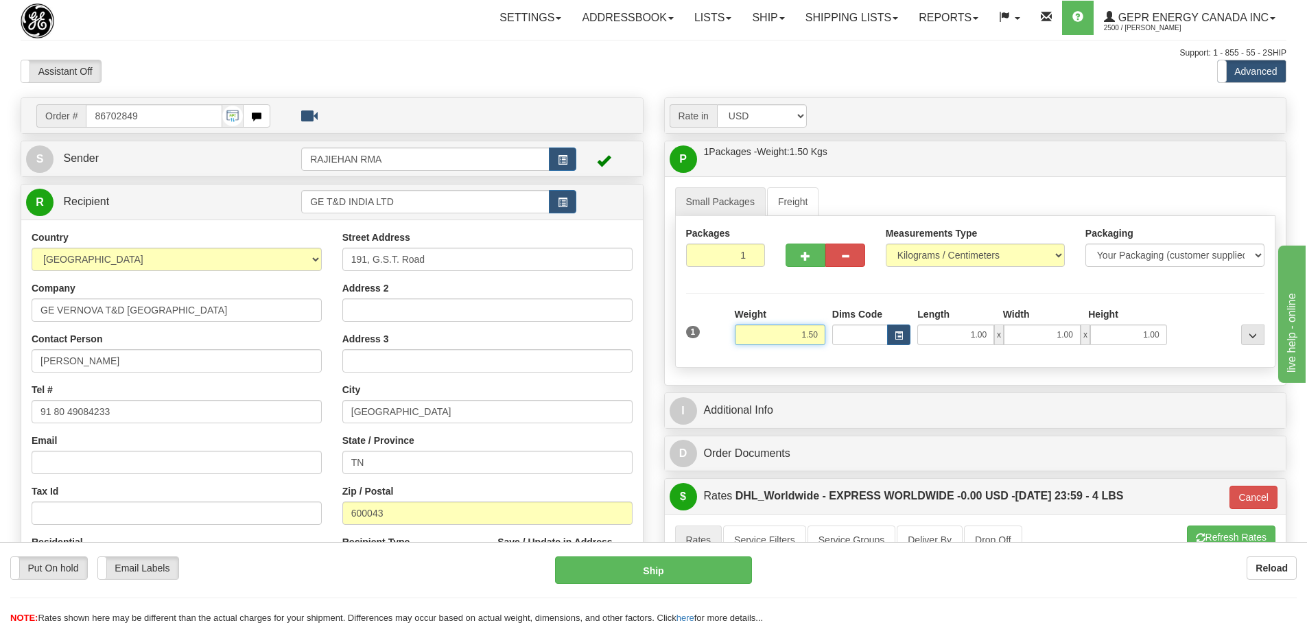
drag, startPoint x: 817, startPoint y: 337, endPoint x: 799, endPoint y: 337, distance: 17.8
click at [799, 337] on input "1.50" at bounding box center [780, 335] width 91 height 21
type input "5.00"
type input "P"
click at [832, 294] on div "Packages 1 1 Measurements Type" at bounding box center [975, 292] width 601 height 152
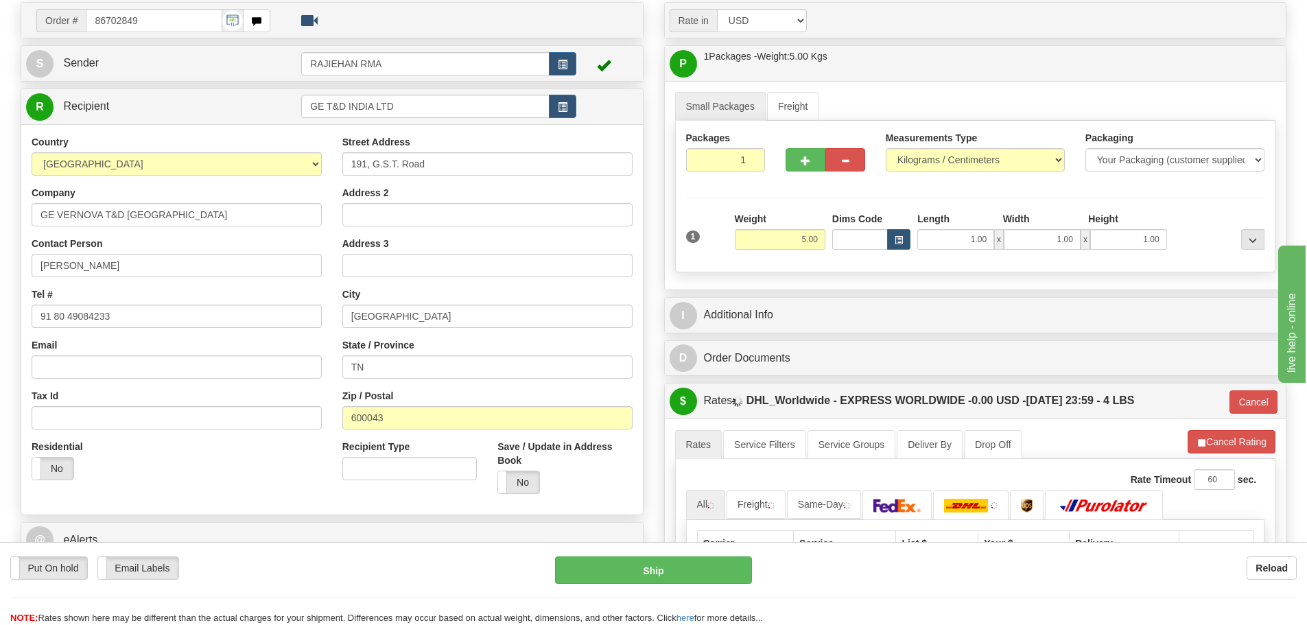
scroll to position [137, 0]
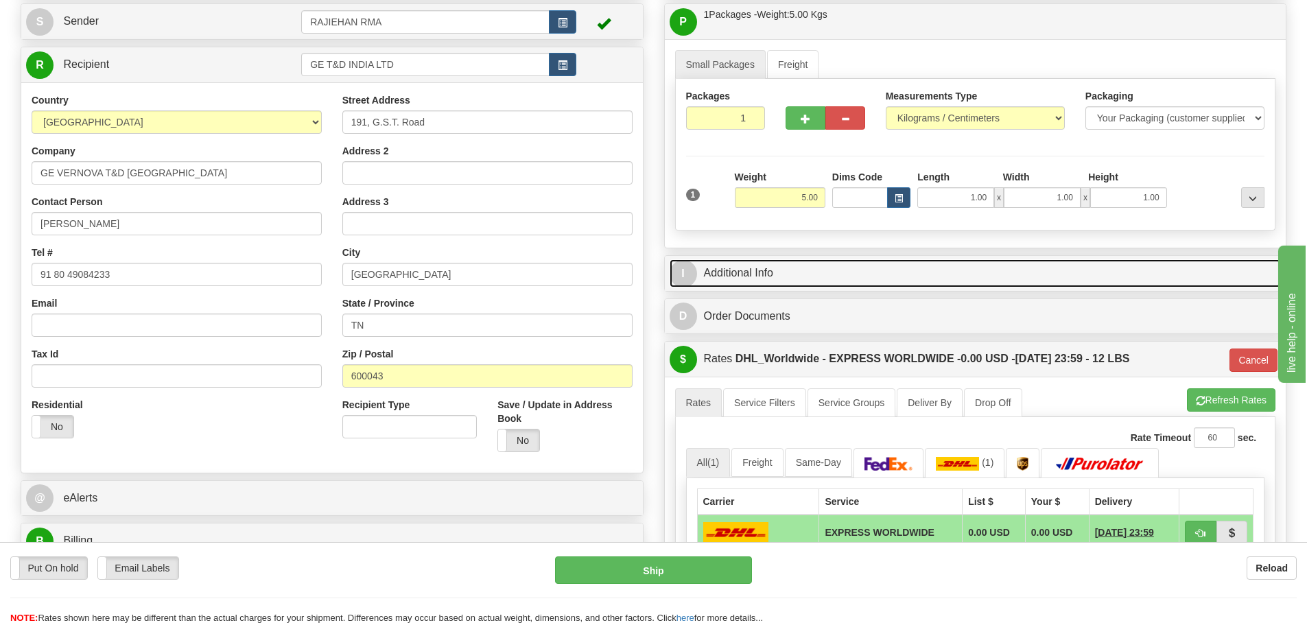
click at [747, 268] on link "I Additional Info" at bounding box center [976, 273] width 612 height 28
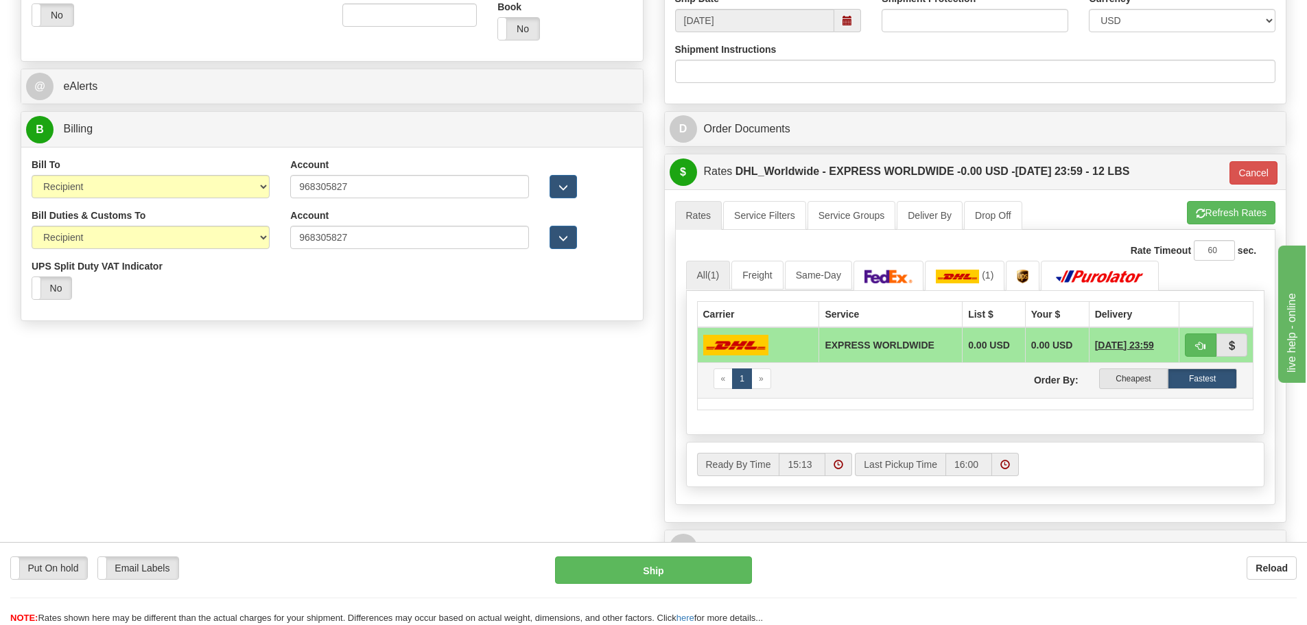
scroll to position [686, 0]
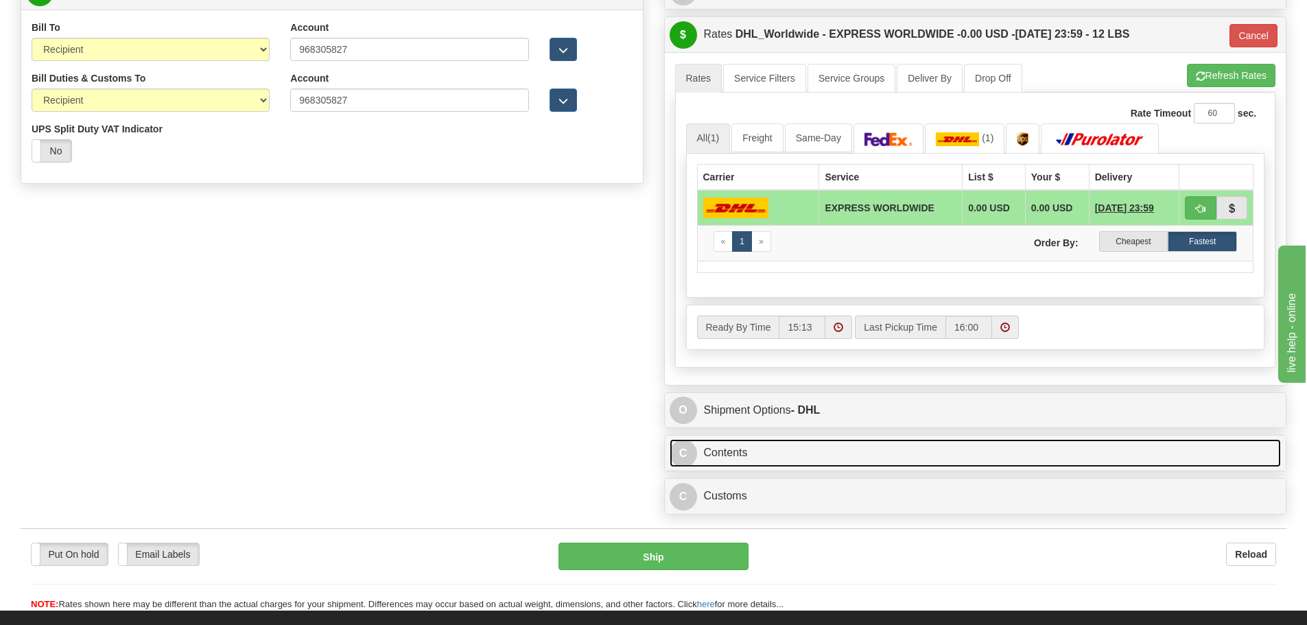
click at [720, 449] on link "C Contents" at bounding box center [976, 453] width 612 height 28
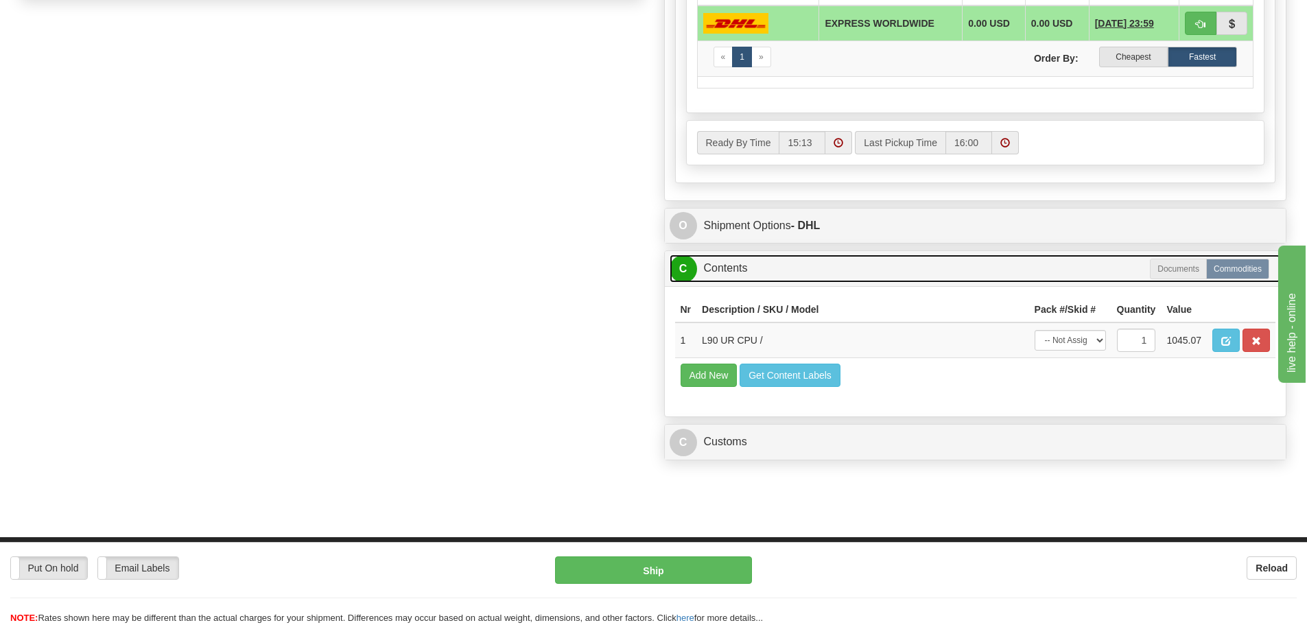
scroll to position [892, 0]
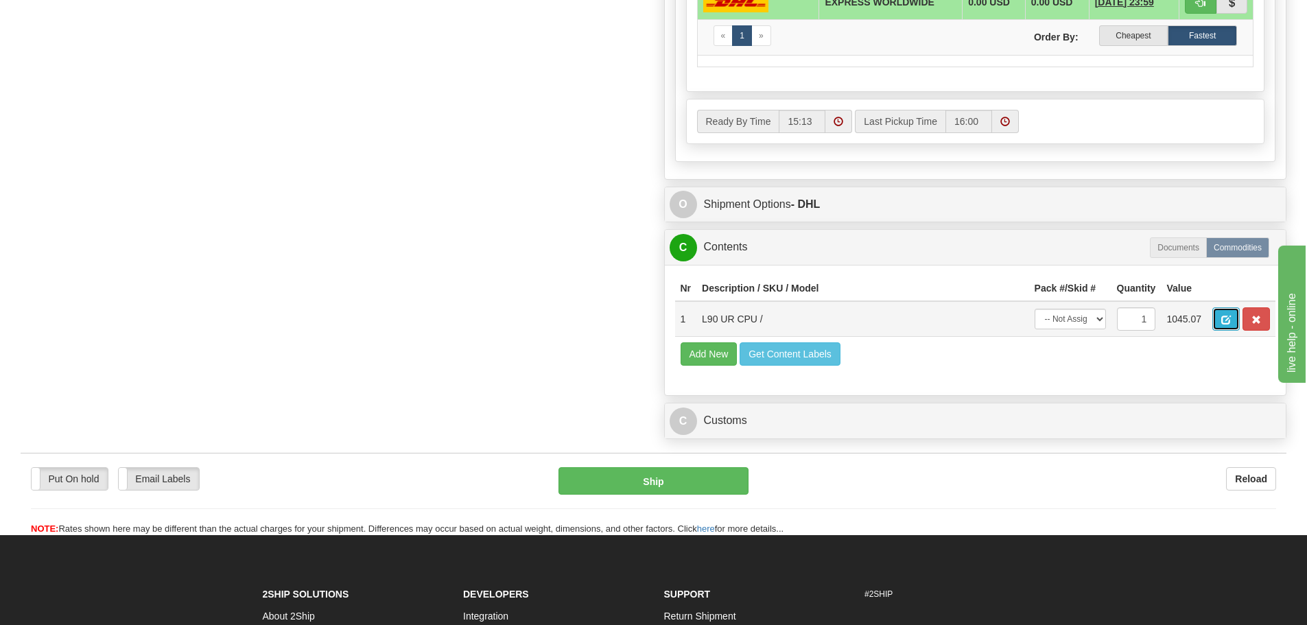
click at [1221, 315] on button "button" at bounding box center [1225, 318] width 27 height 23
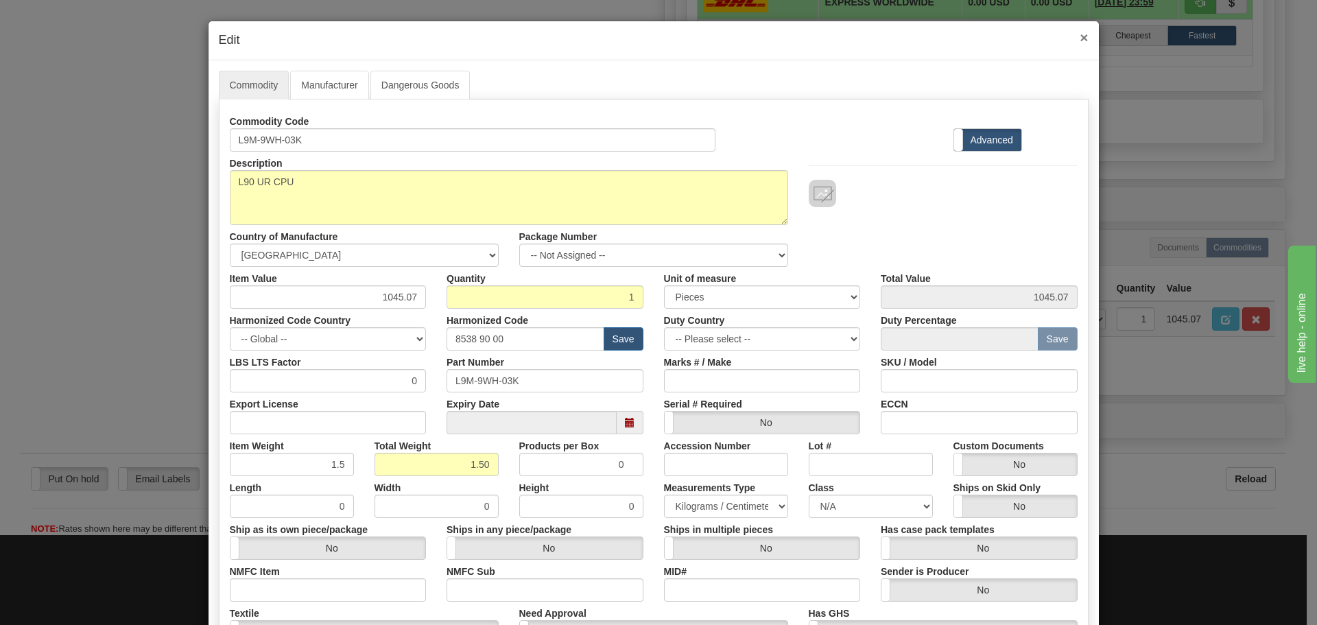
click at [1081, 31] on span "×" at bounding box center [1084, 38] width 8 height 16
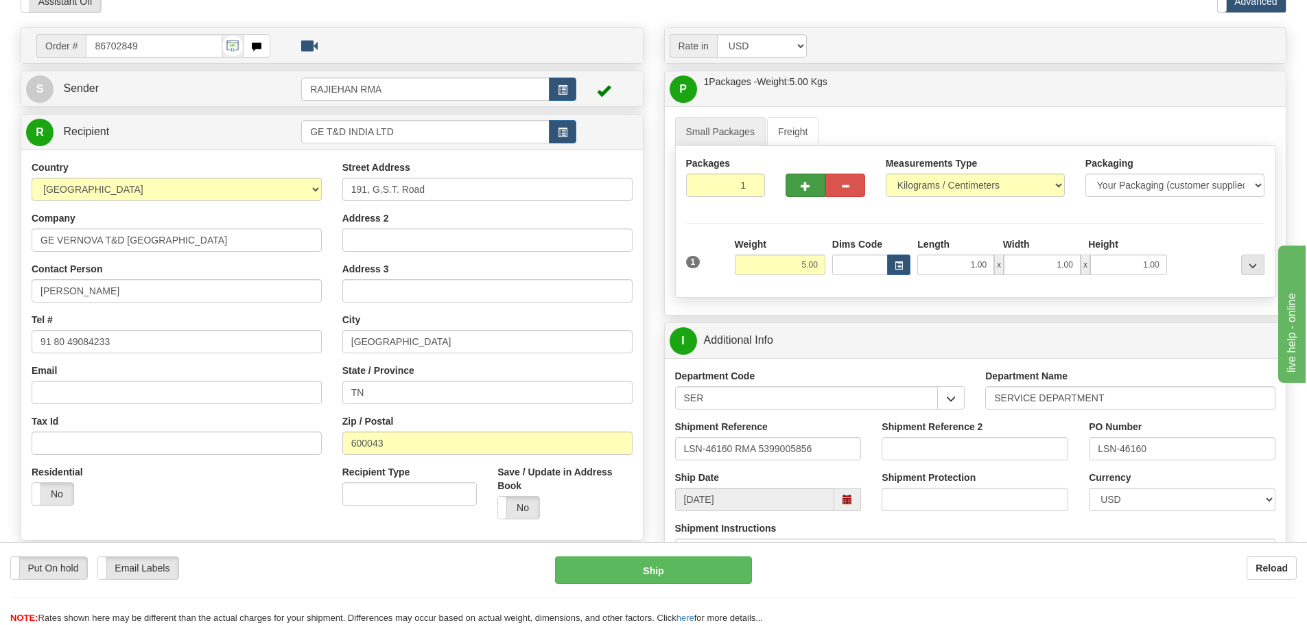
scroll to position [69, 0]
drag, startPoint x: 817, startPoint y: 266, endPoint x: 795, endPoint y: 266, distance: 21.3
click at [795, 266] on input "5.00" at bounding box center [780, 266] width 91 height 21
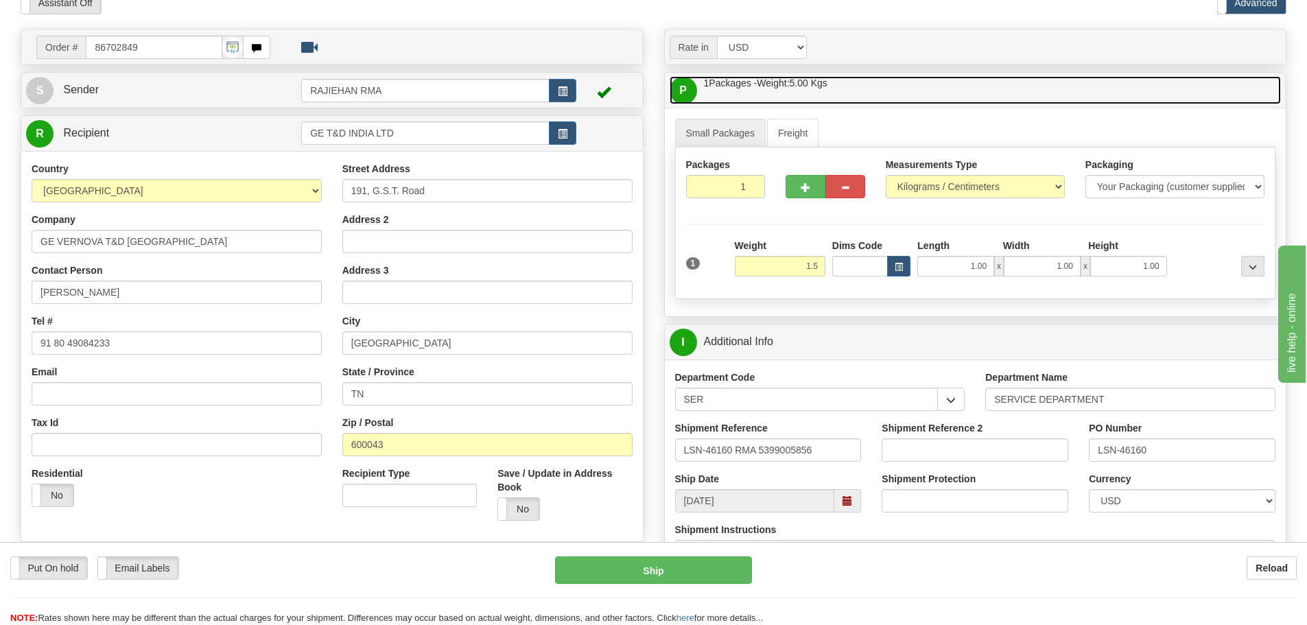
type input "1.50"
type input "P"
click at [1059, 88] on link "P Packages / Skids 1 Packages - Weight: 1.50 Kgs 1 Skids - Weight: NaN Kgs" at bounding box center [976, 90] width 612 height 28
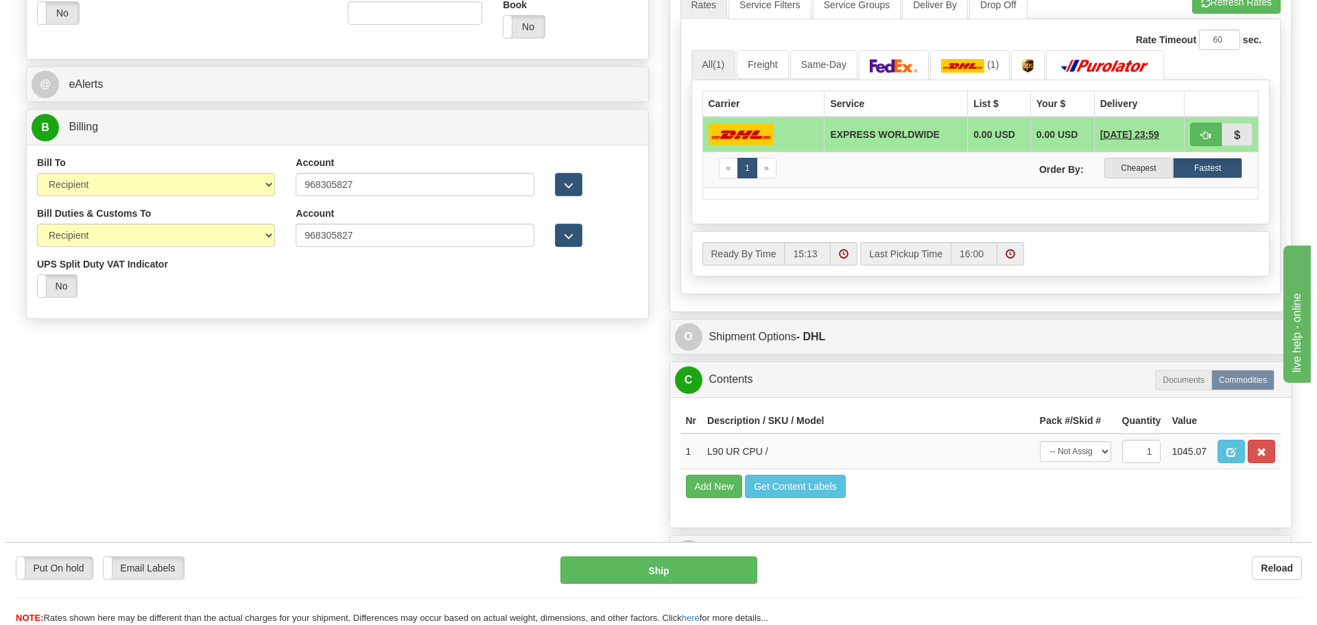
scroll to position [618, 0]
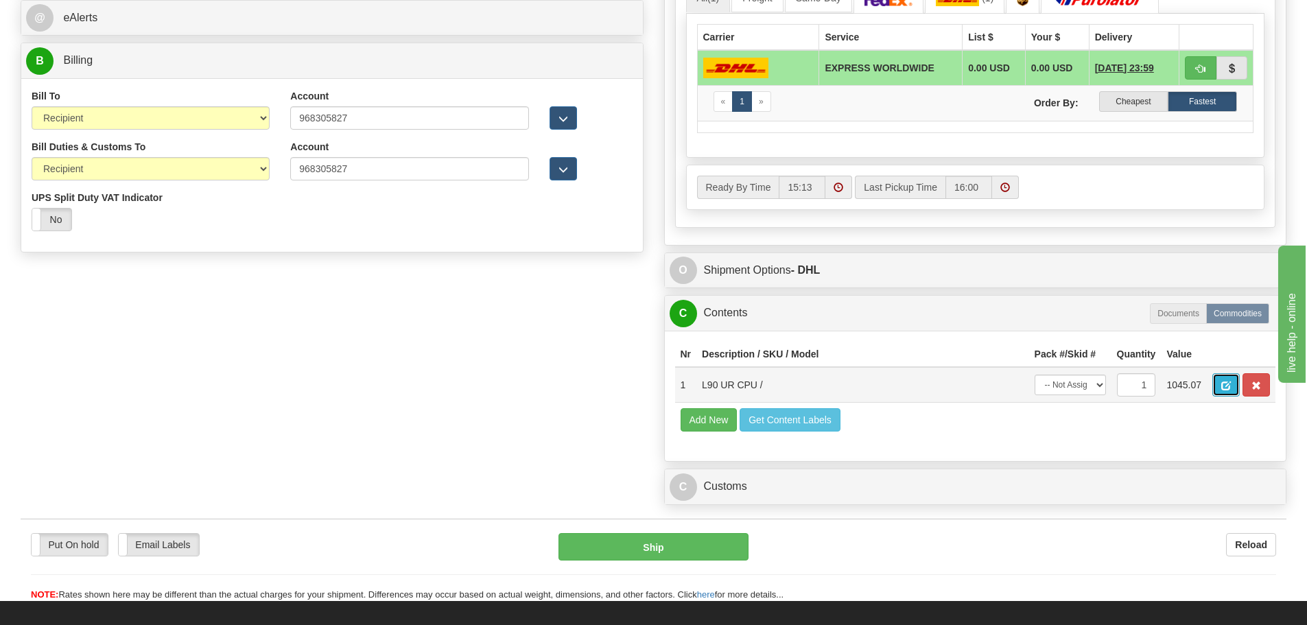
click at [1228, 390] on span "button" at bounding box center [1226, 385] width 10 height 9
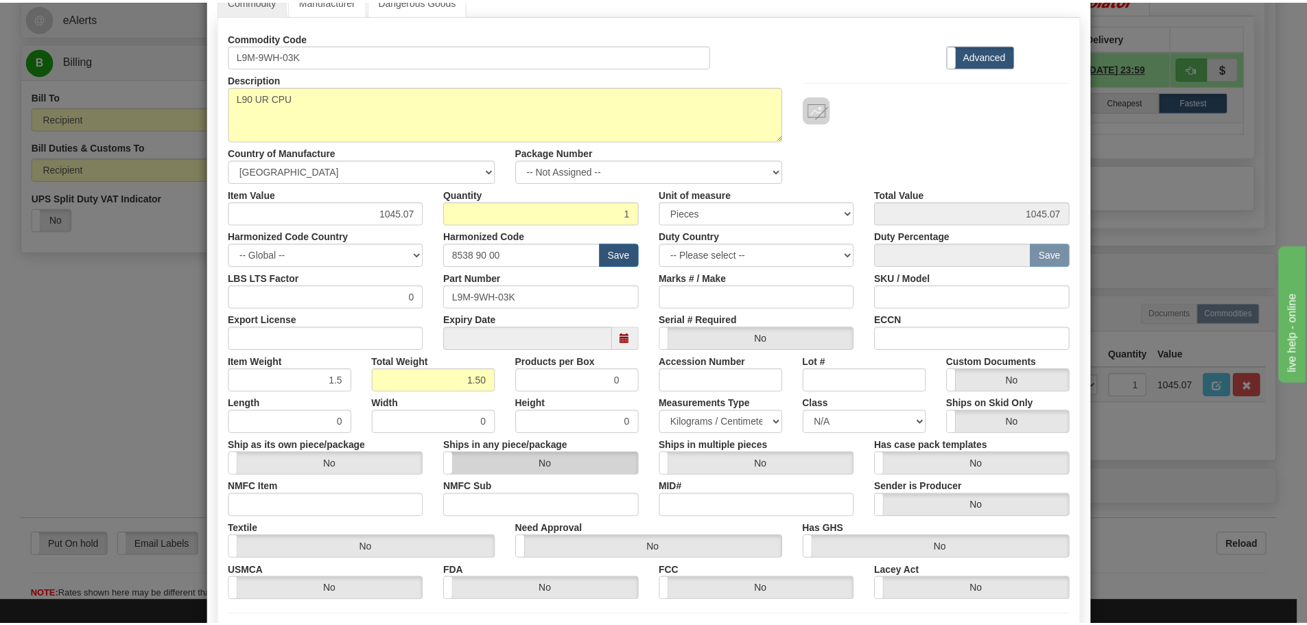
scroll to position [223, 0]
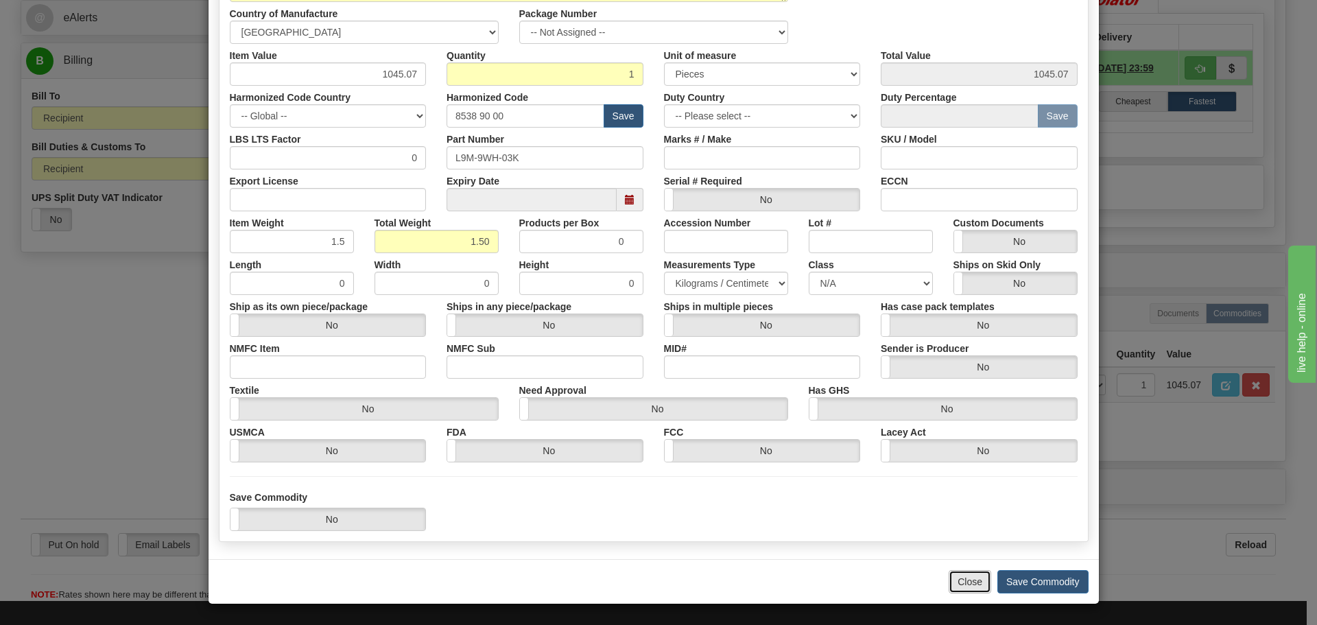
click at [963, 575] on button "Close" at bounding box center [970, 581] width 43 height 23
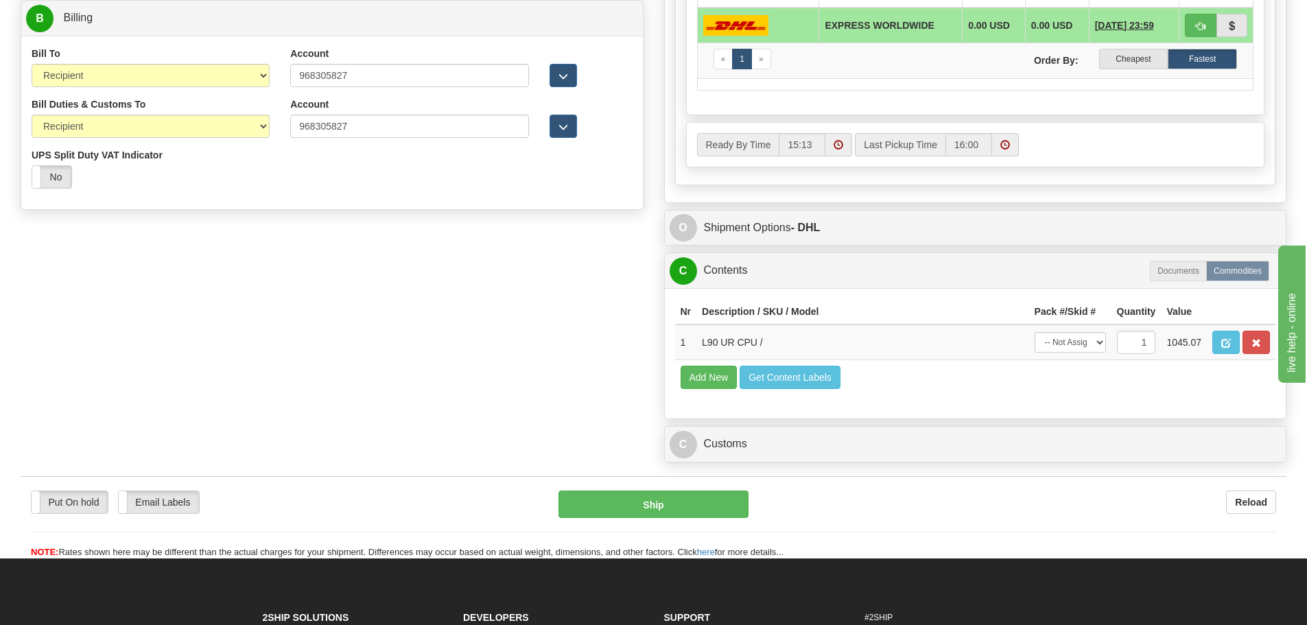
scroll to position [755, 0]
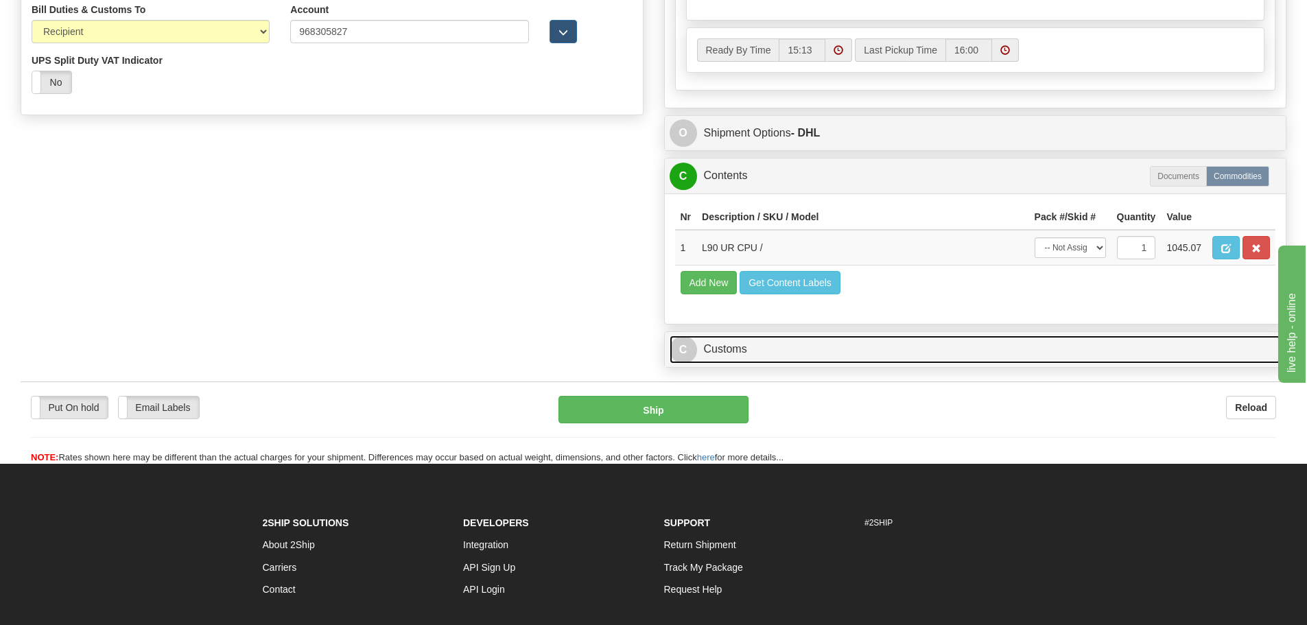
click at [718, 353] on link "C Customs" at bounding box center [976, 350] width 612 height 28
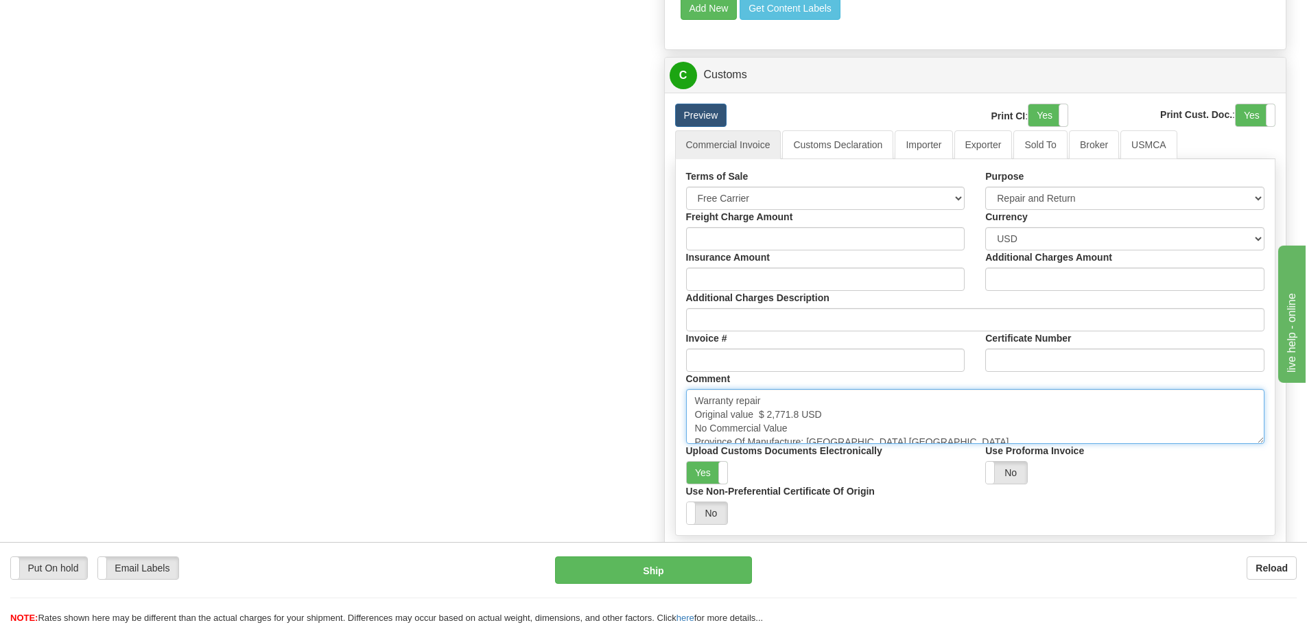
scroll to position [10, 0]
drag, startPoint x: 696, startPoint y: 399, endPoint x: 893, endPoint y: 486, distance: 215.0
click at [893, 486] on div "Terms of Sale Free Carrier Free On Board Ex Works Delivered Duty Unpaid Deliver…" at bounding box center [976, 346] width 600 height 355
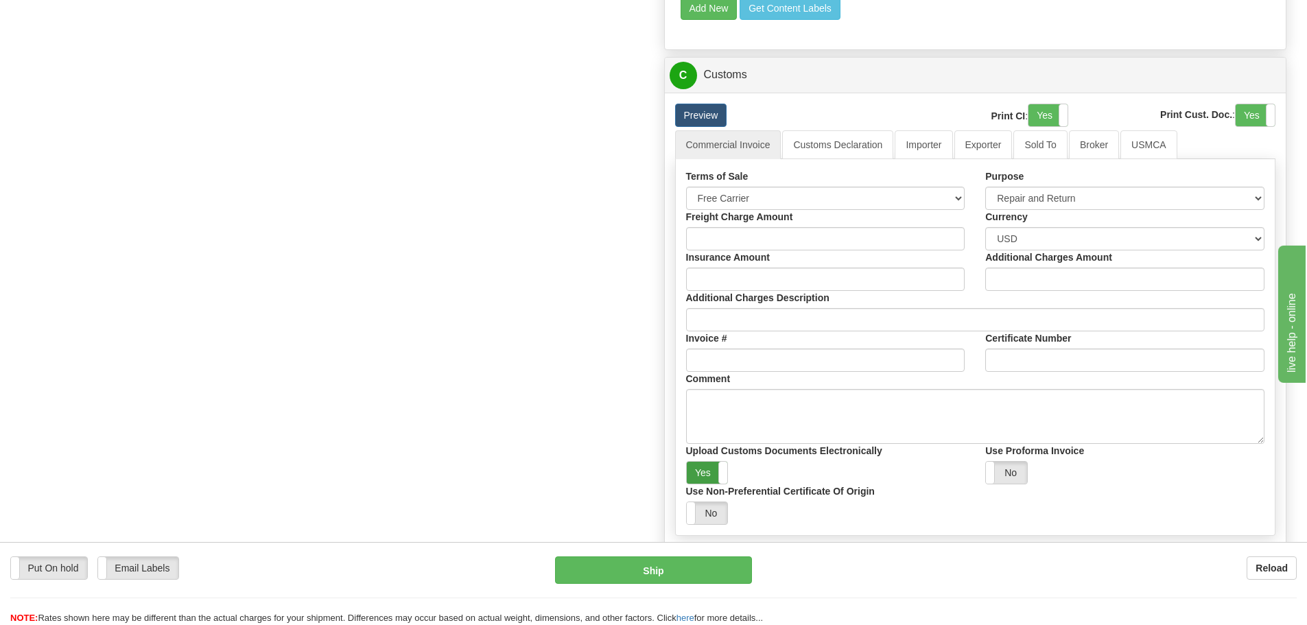
click at [709, 476] on label "Yes" at bounding box center [707, 473] width 41 height 22
click at [933, 150] on link "Importer" at bounding box center [924, 144] width 58 height 29
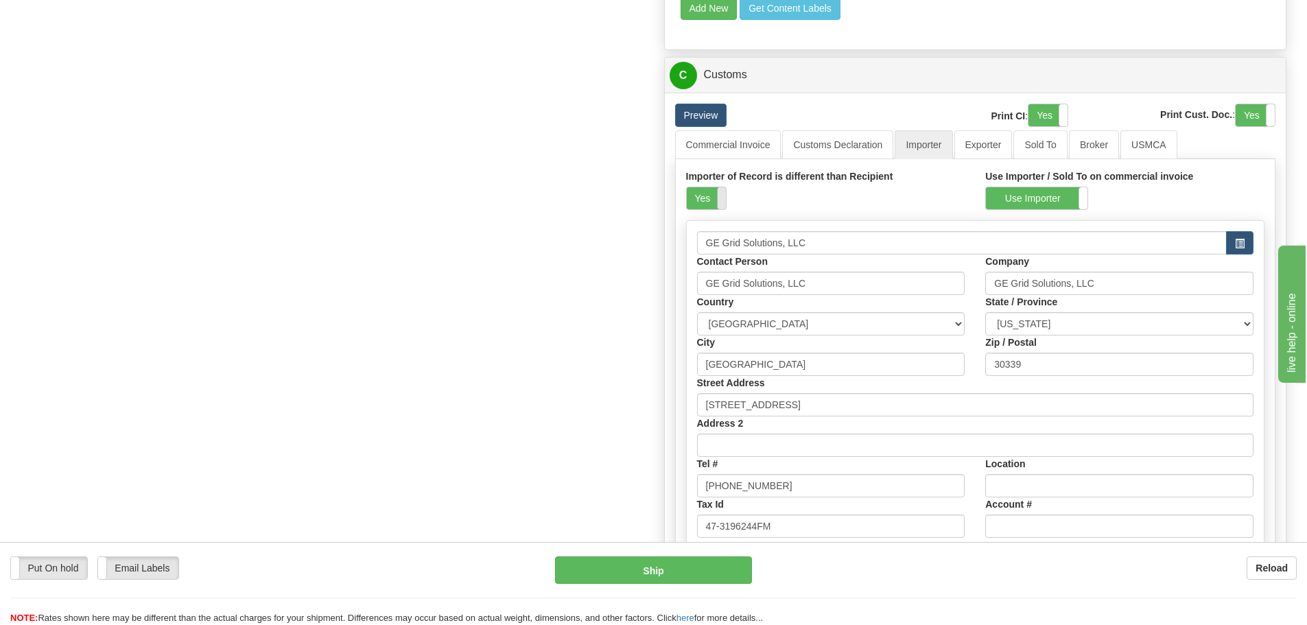
click at [721, 193] on span at bounding box center [726, 198] width 18 height 22
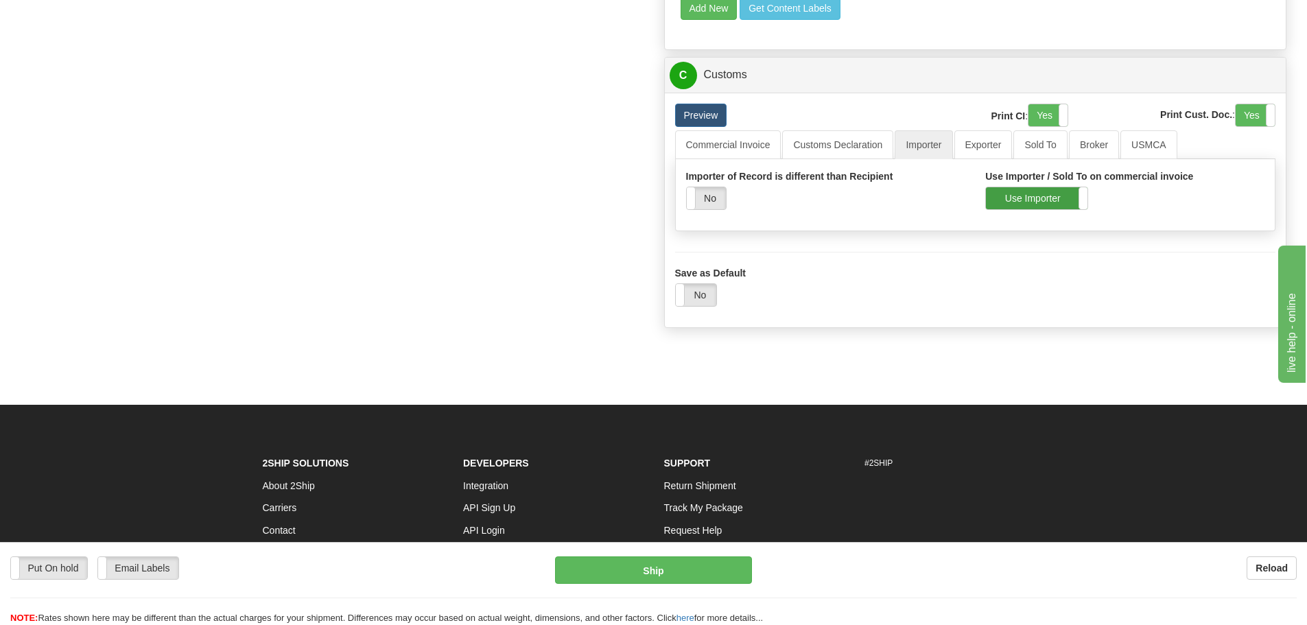
click at [1011, 197] on label "Use Importer" at bounding box center [1037, 198] width 102 height 22
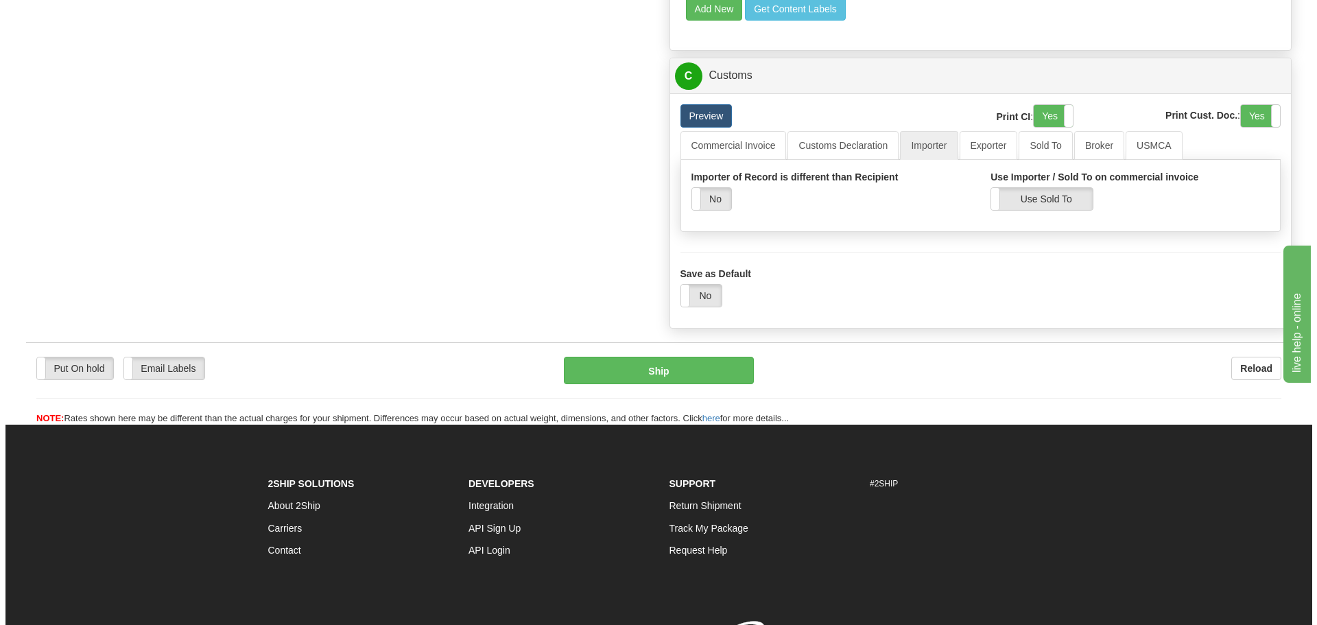
scroll to position [1029, 0]
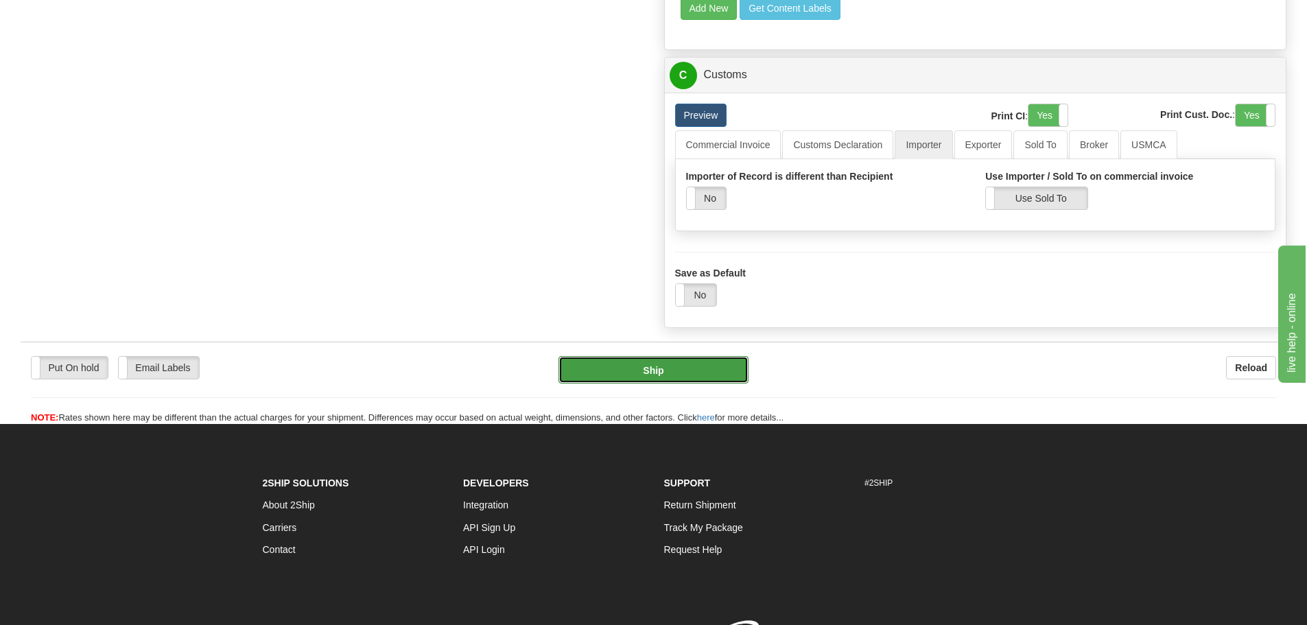
click at [650, 366] on button "Ship" at bounding box center [654, 369] width 190 height 27
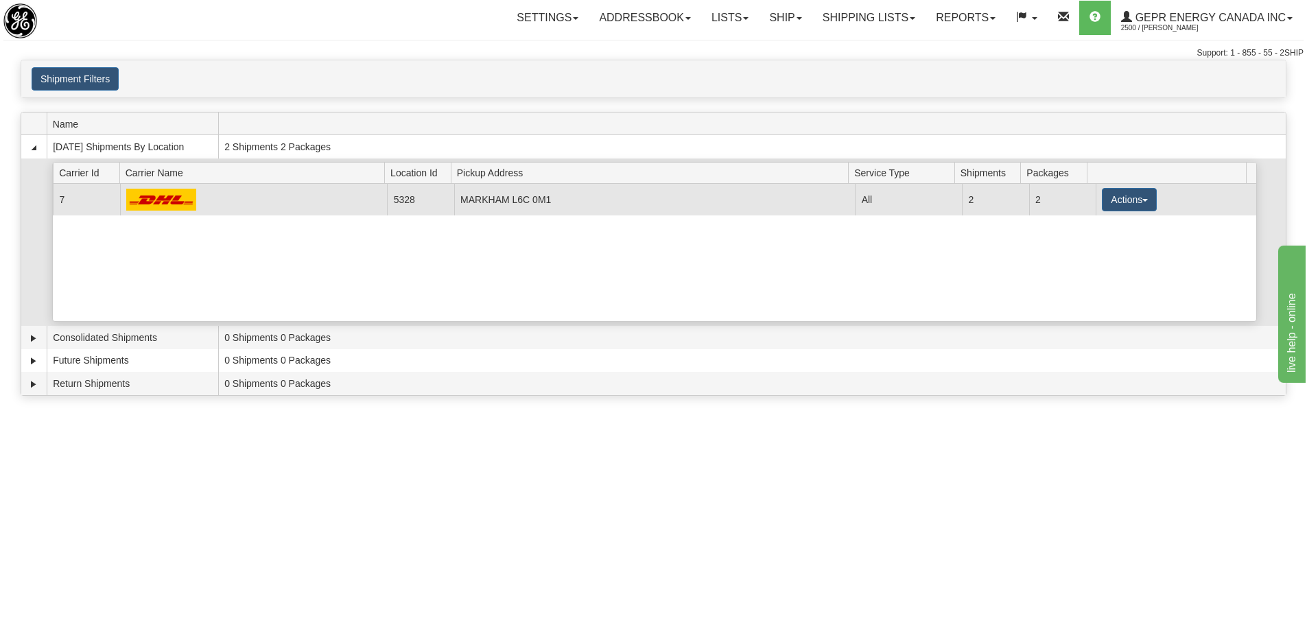
click at [257, 203] on td at bounding box center [254, 199] width 268 height 31
click at [418, 202] on td "5328" at bounding box center [420, 199] width 67 height 31
click at [1136, 198] on button "Actions" at bounding box center [1129, 199] width 55 height 23
click at [1103, 226] on link "Details" at bounding box center [1101, 226] width 110 height 18
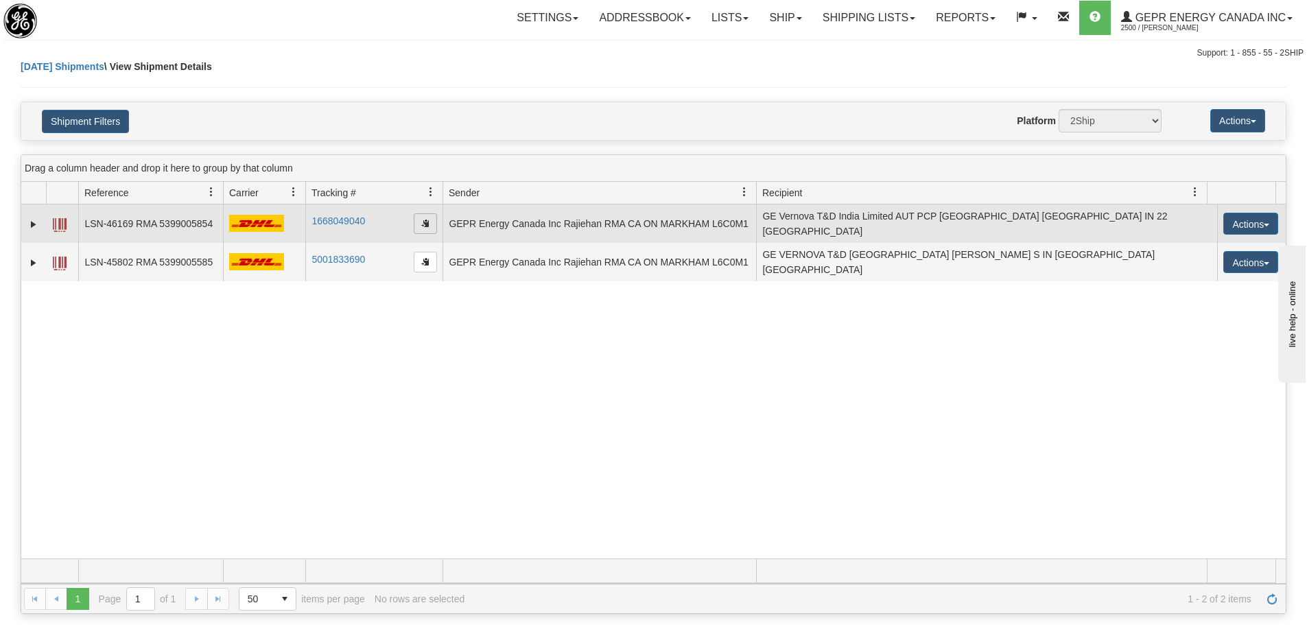
click at [422, 219] on span "button" at bounding box center [425, 223] width 8 height 8
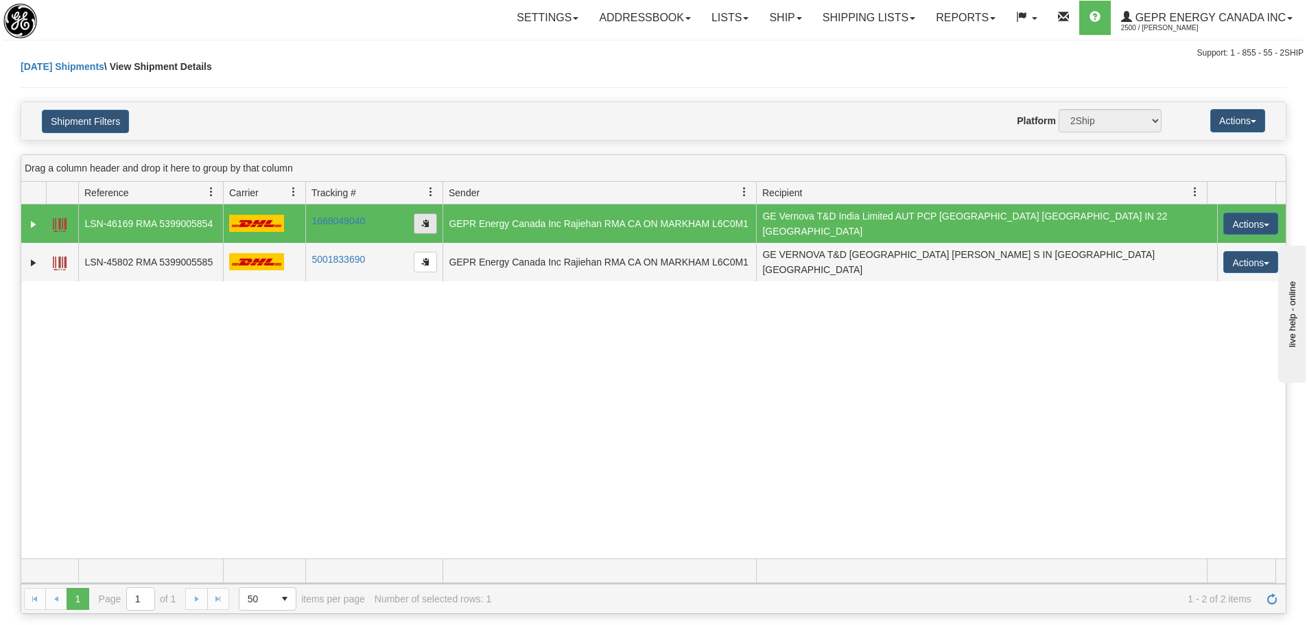
click at [426, 223] on span "button" at bounding box center [425, 223] width 8 height 8
click at [871, 22] on link "Shipping lists" at bounding box center [868, 18] width 113 height 34
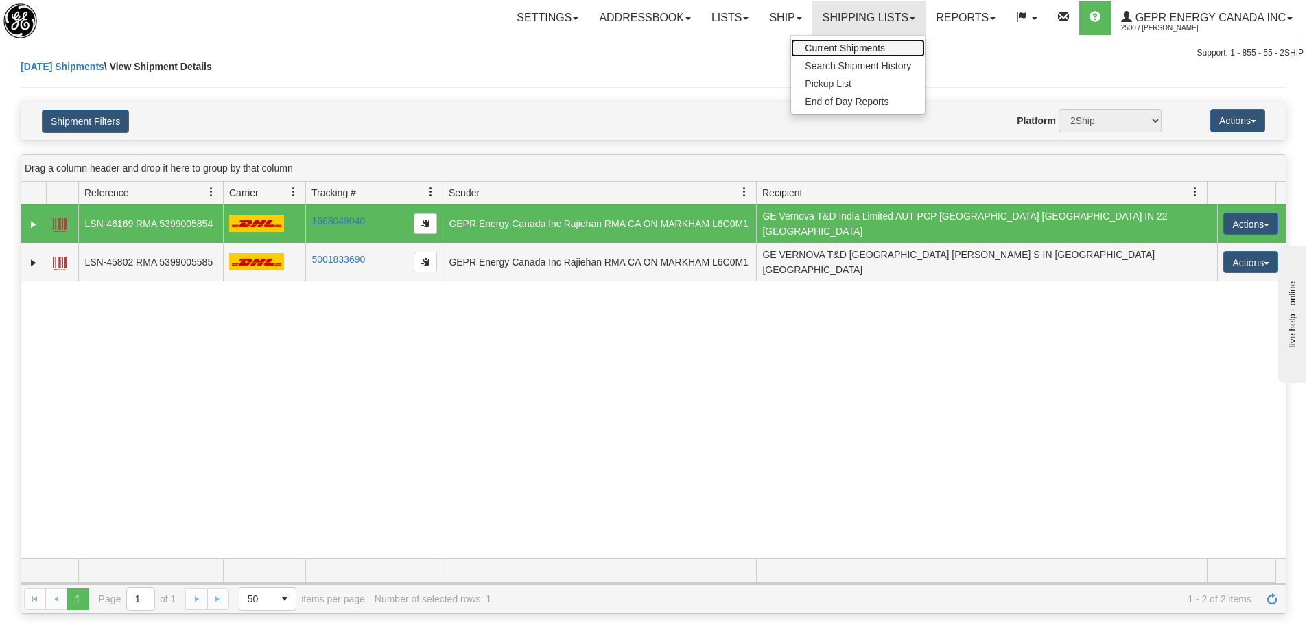
click at [871, 49] on span "Current Shipments" at bounding box center [845, 48] width 80 height 11
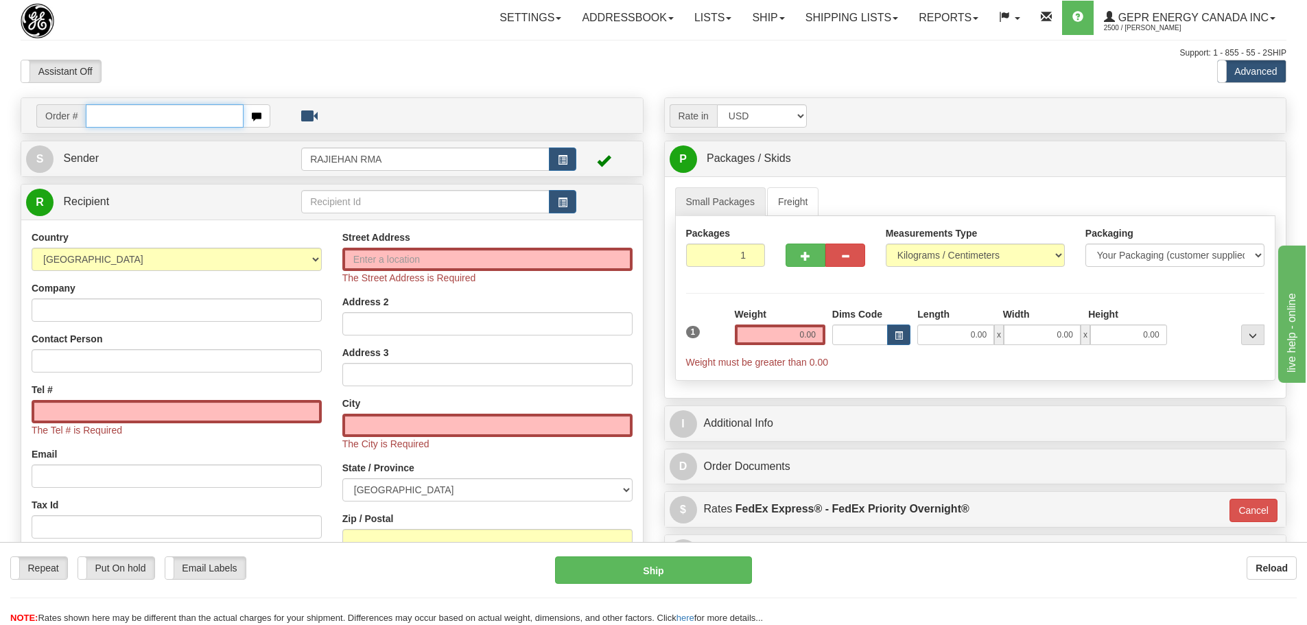
click at [132, 115] on input "text" at bounding box center [165, 115] width 158 height 23
paste input "5399005928"
type input "5399005928"
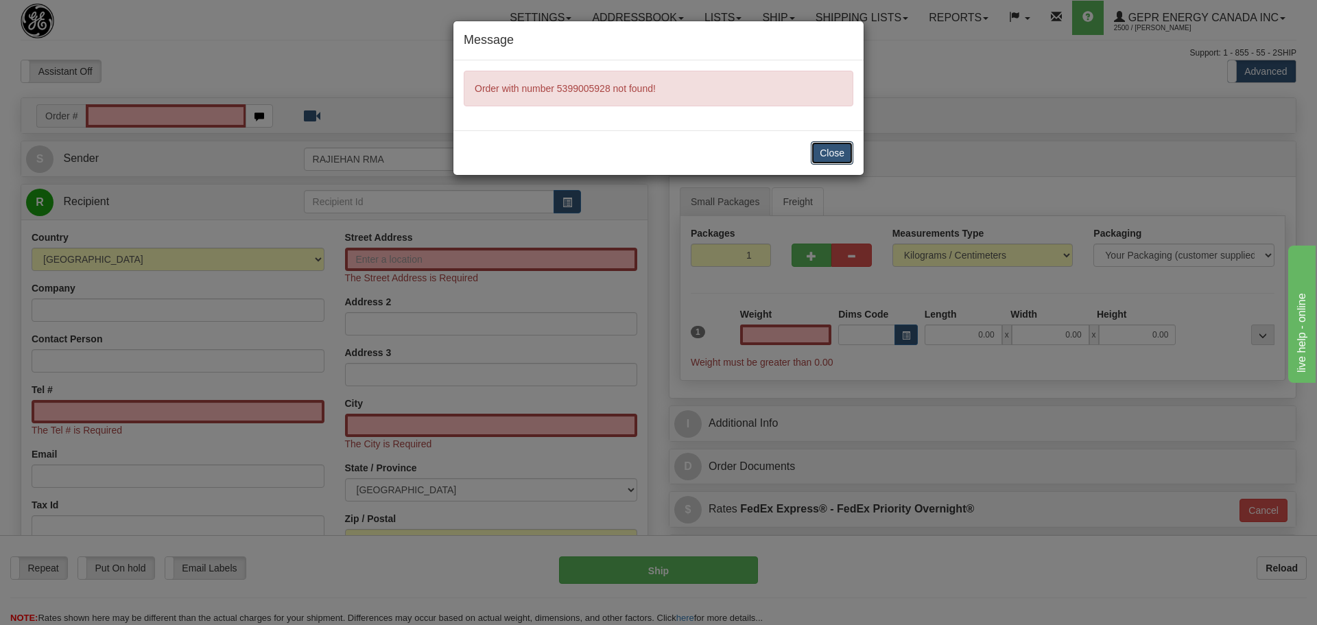
drag, startPoint x: 815, startPoint y: 158, endPoint x: 802, endPoint y: 154, distance: 13.5
click at [815, 158] on button "Close" at bounding box center [832, 152] width 43 height 23
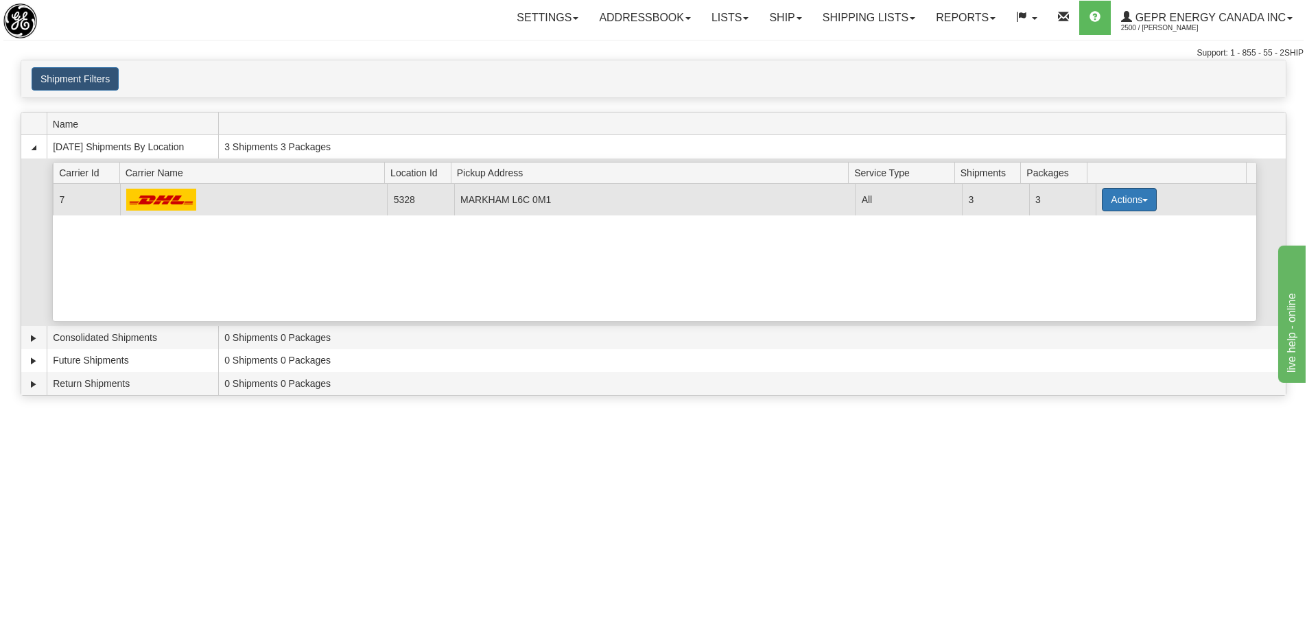
click at [1128, 202] on button "Actions" at bounding box center [1129, 199] width 55 height 23
click at [1082, 226] on span "Details" at bounding box center [1078, 225] width 37 height 10
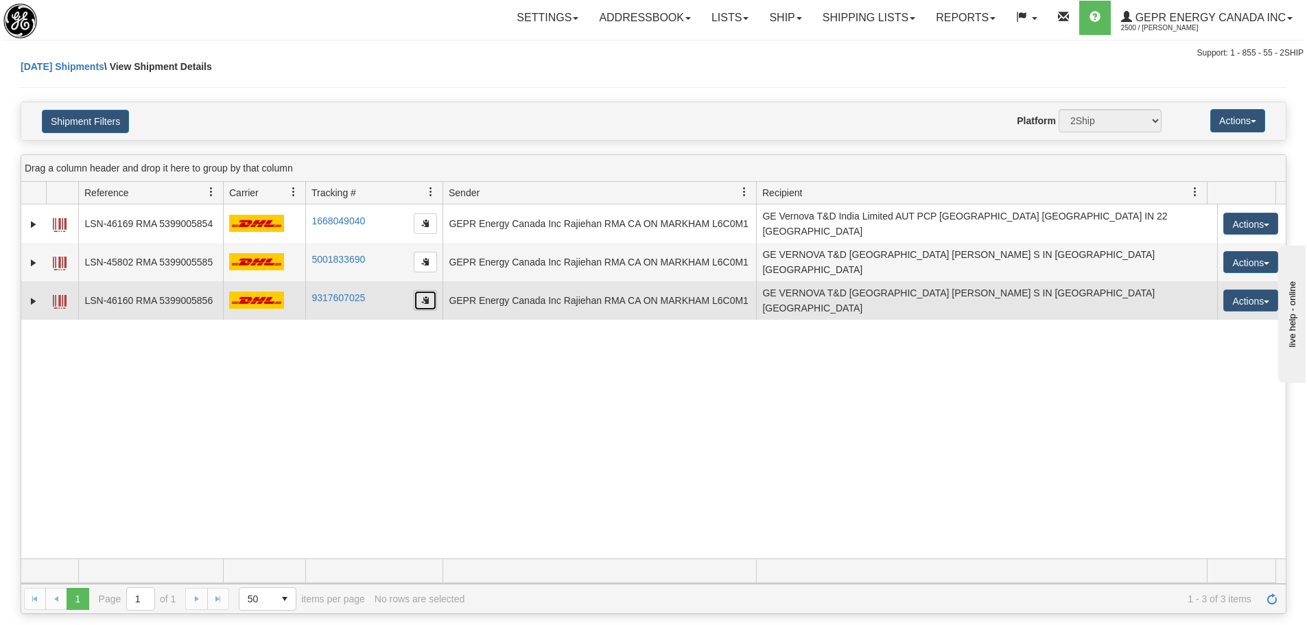
click at [418, 290] on button "button" at bounding box center [425, 300] width 23 height 21
click at [419, 290] on button "button" at bounding box center [425, 300] width 23 height 21
click at [421, 296] on span "button" at bounding box center [425, 300] width 8 height 8
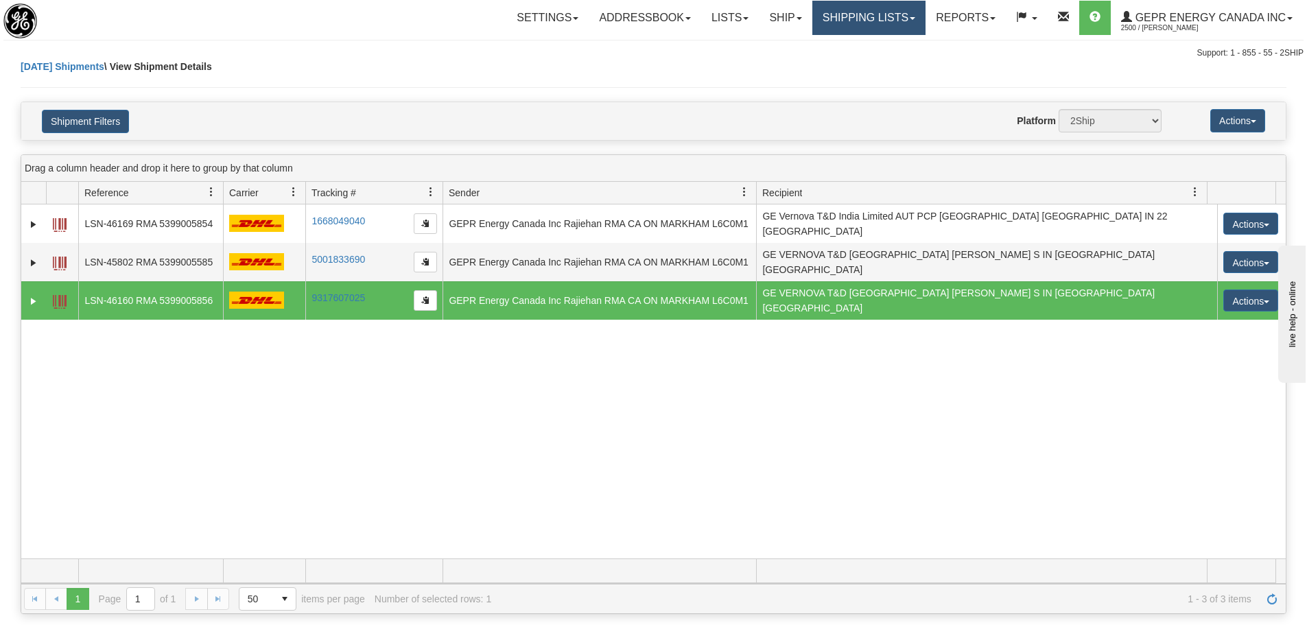
click at [888, 14] on link "Shipping lists" at bounding box center [868, 18] width 113 height 34
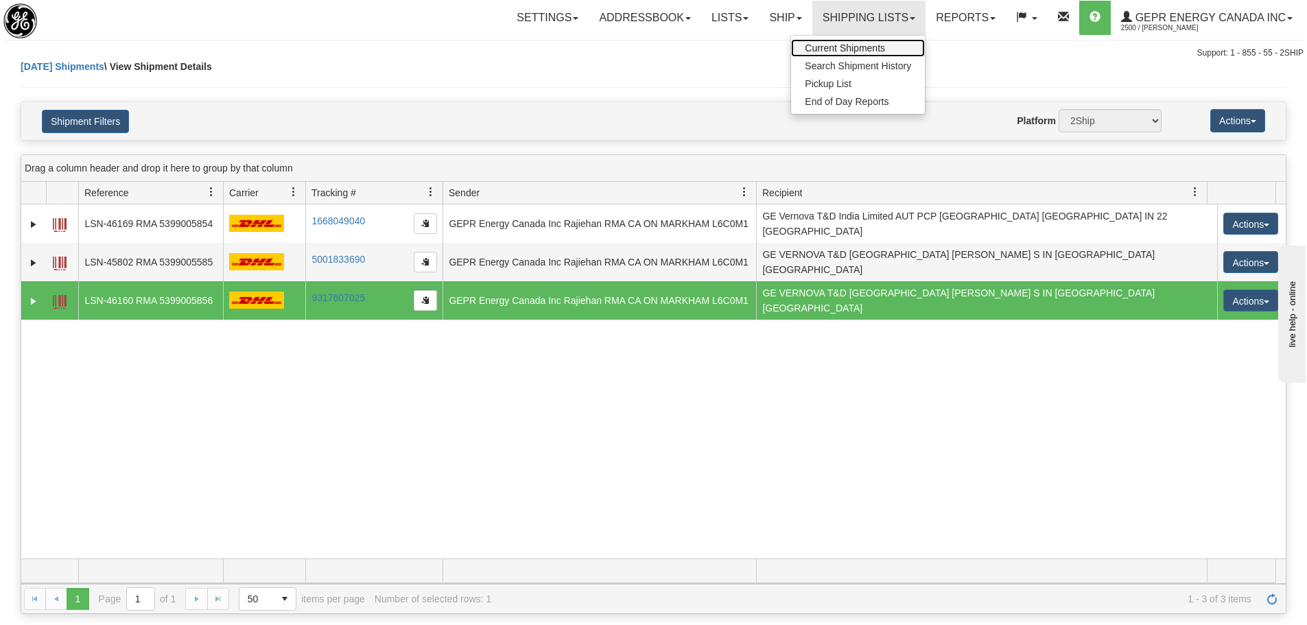
click at [867, 46] on span "Current Shipments" at bounding box center [845, 48] width 80 height 11
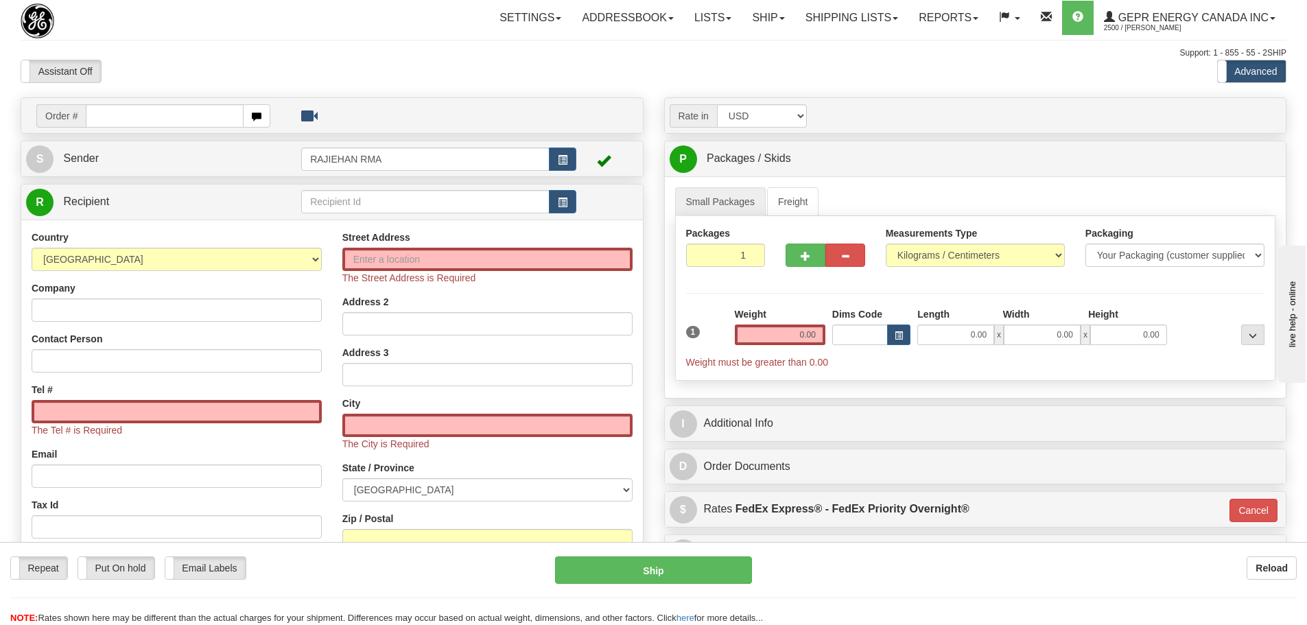
click at [99, 115] on input "text" at bounding box center [165, 115] width 158 height 23
type input "5399005928"
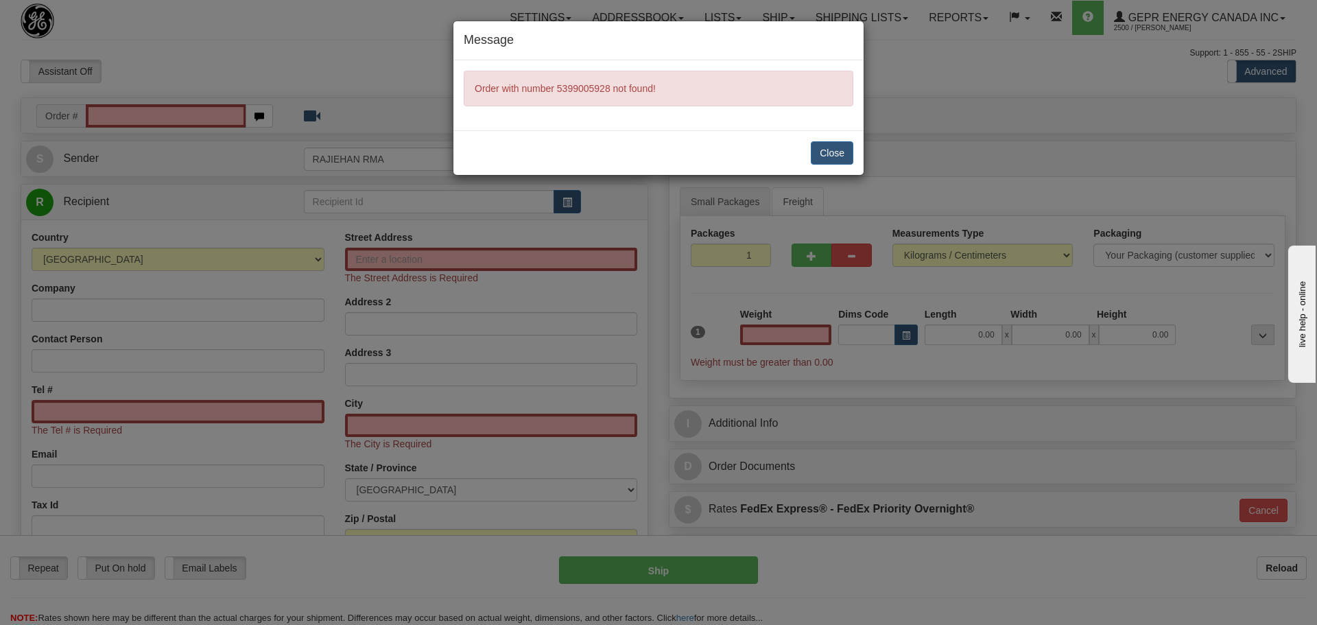
click at [808, 150] on div "Close" at bounding box center [659, 152] width 410 height 45
click at [823, 154] on button "Close" at bounding box center [832, 152] width 43 height 23
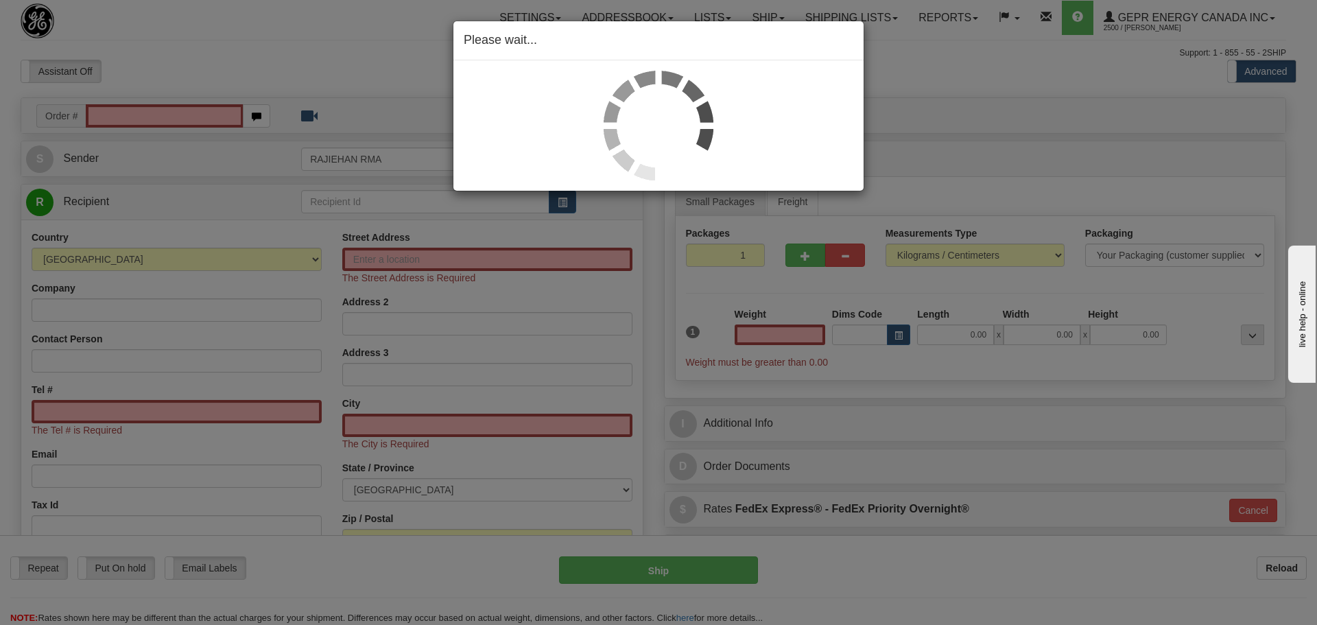
click at [198, 69] on div "Please wait..." at bounding box center [658, 312] width 1317 height 625
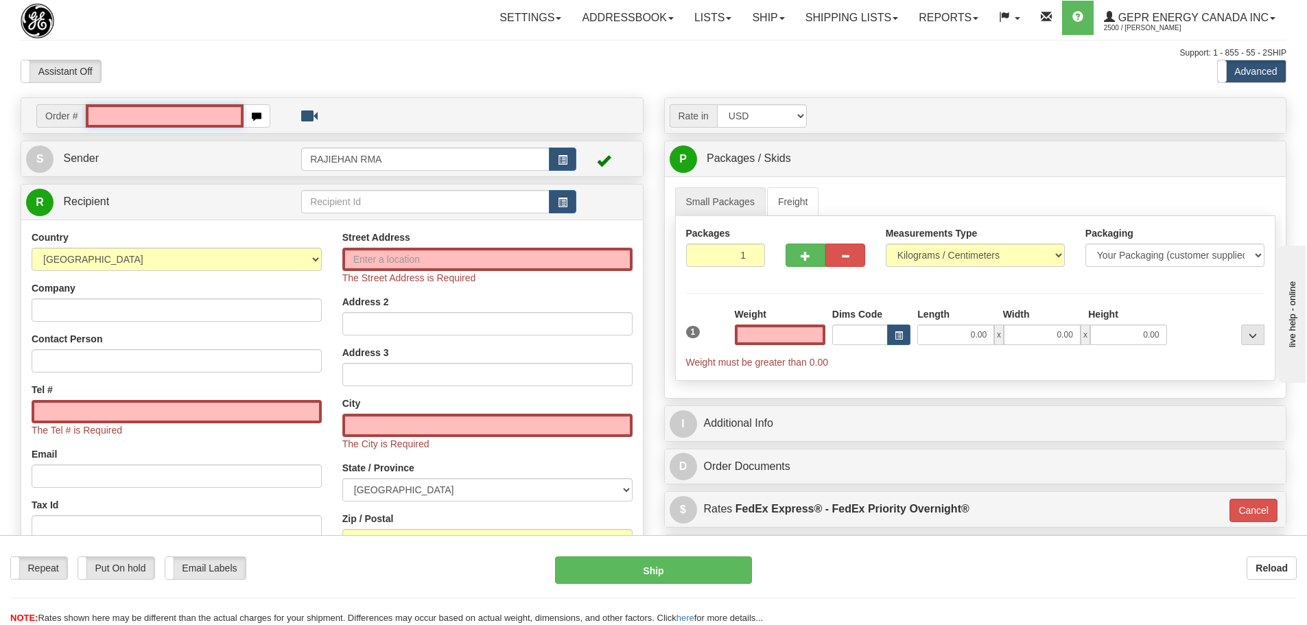
click at [148, 116] on input "text" at bounding box center [165, 115] width 158 height 23
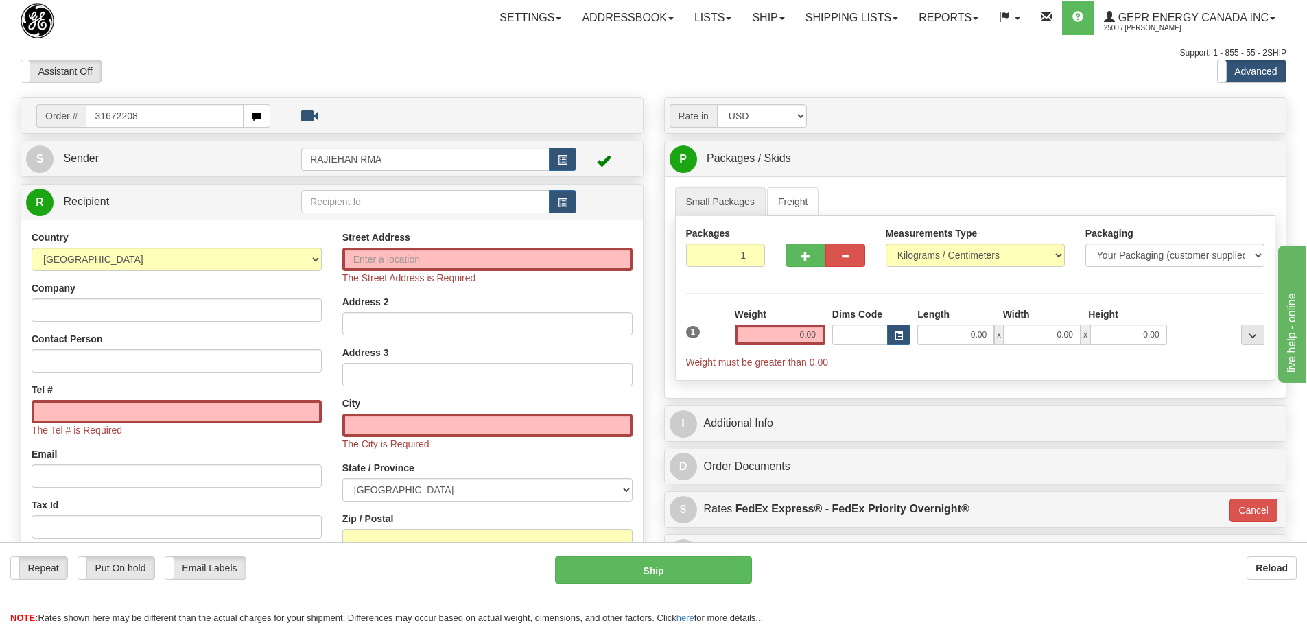
type input "31672208"
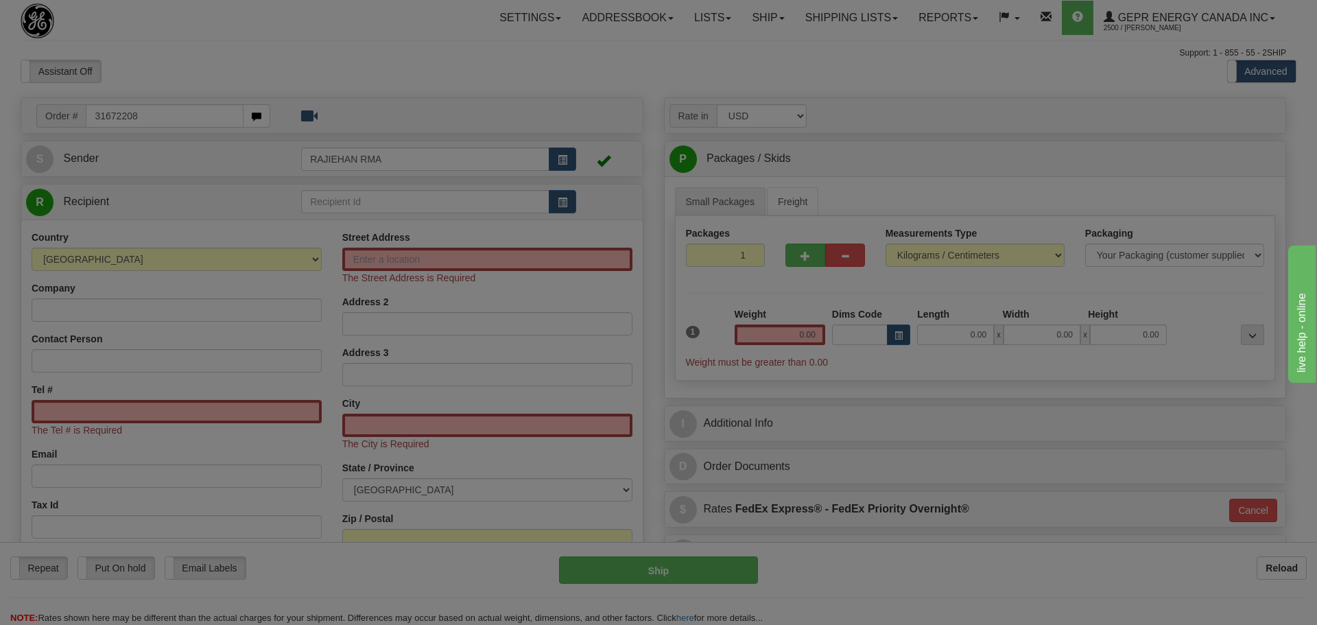
click at [391, 62] on body "Training Course Close Toggle navigation Settings Shipping Preferences New Recip…" at bounding box center [658, 312] width 1317 height 625
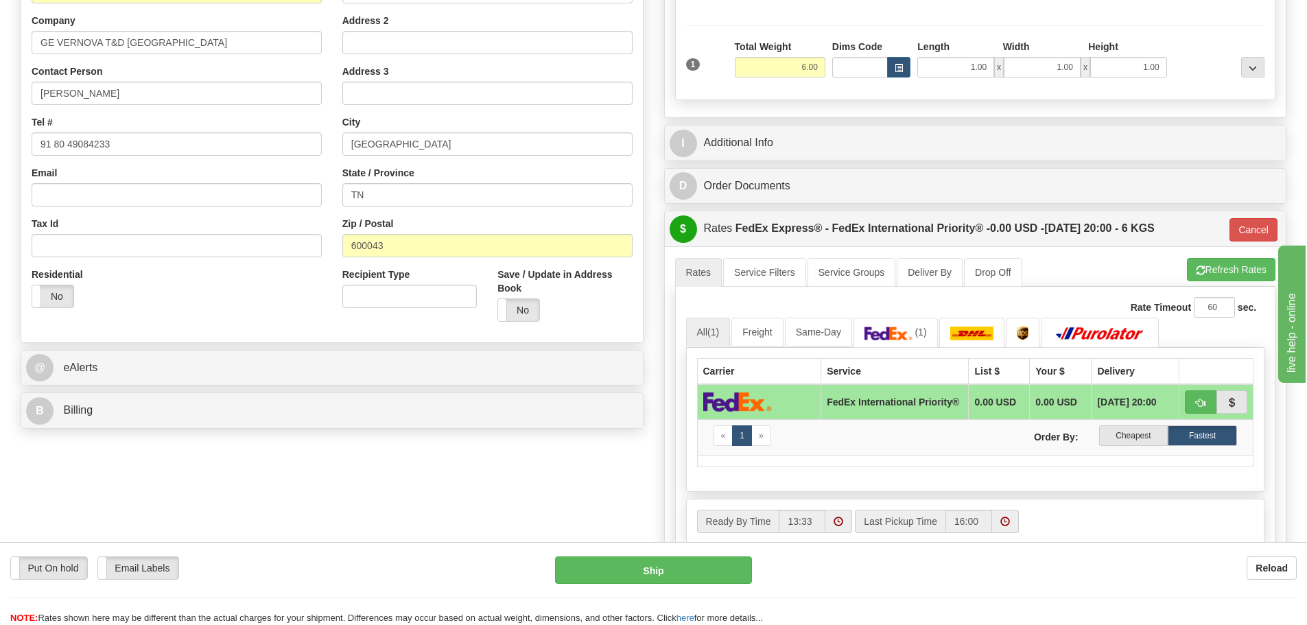
scroll to position [343, 0]
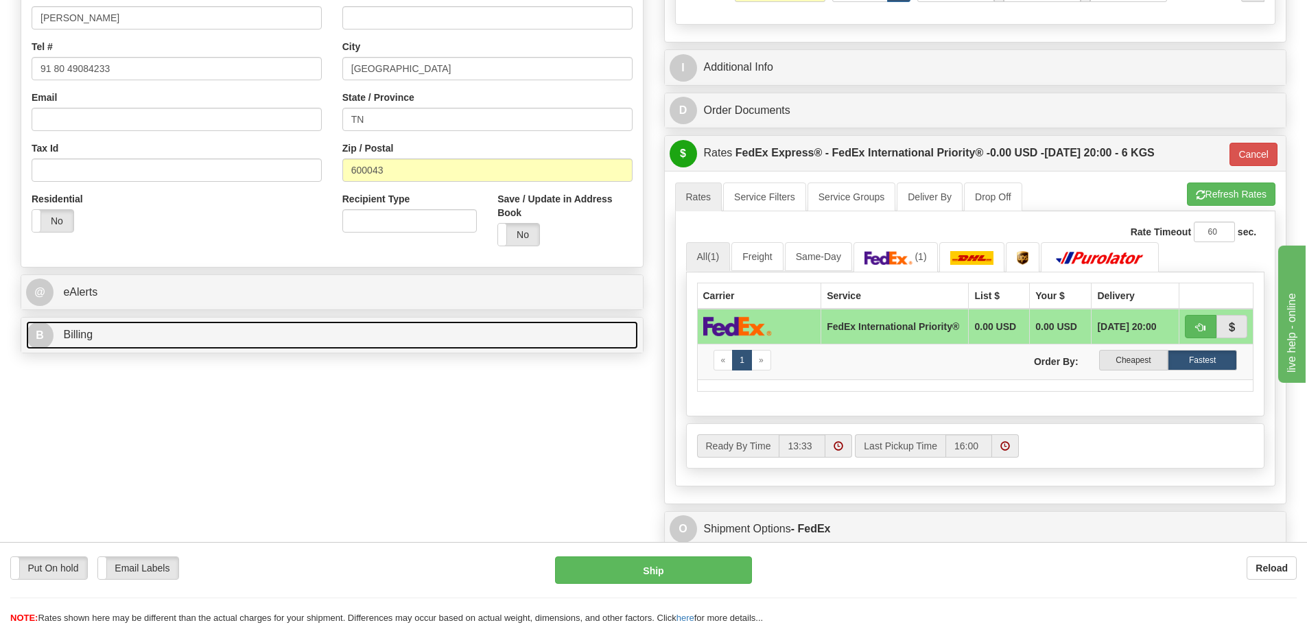
click at [122, 331] on link "B Billing" at bounding box center [332, 335] width 612 height 28
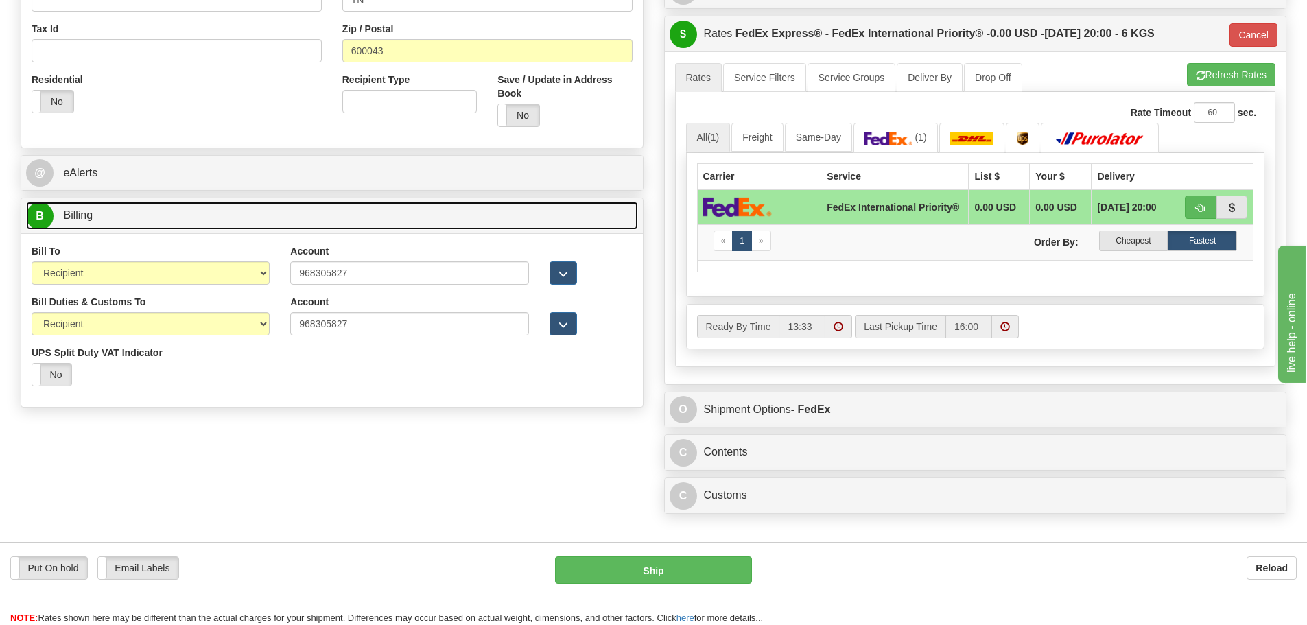
scroll to position [480, 0]
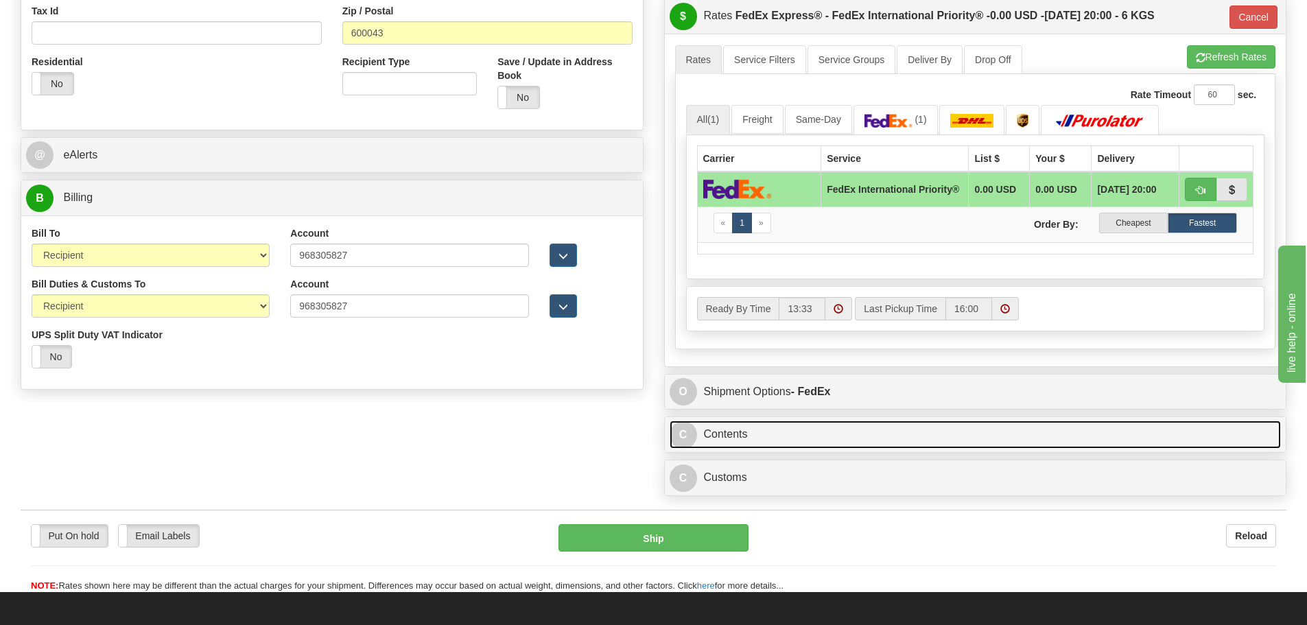
click at [726, 441] on link "C Contents" at bounding box center [976, 435] width 612 height 28
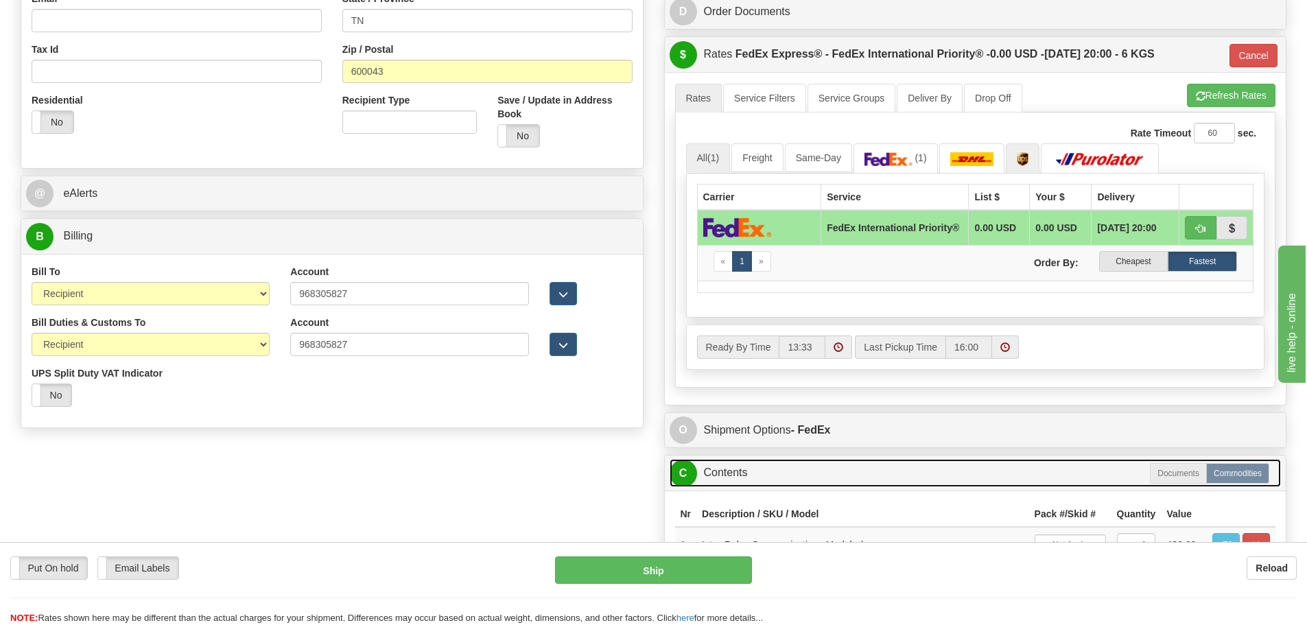
scroll to position [343, 0]
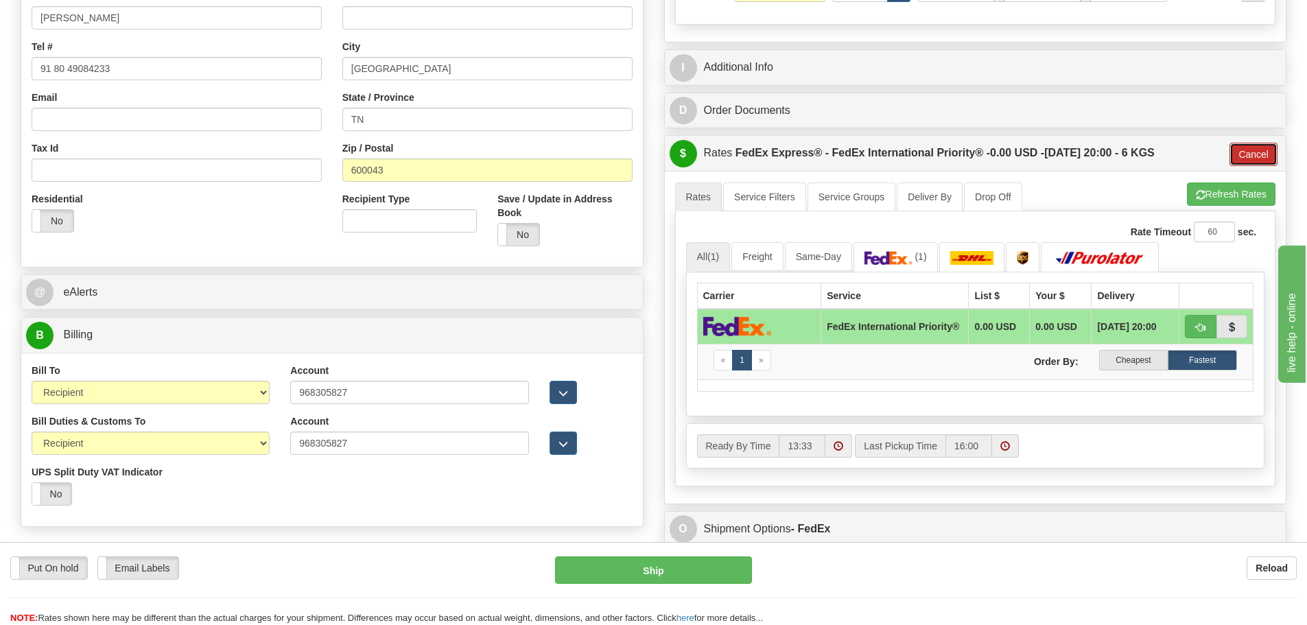
click at [1248, 148] on button "Cancel" at bounding box center [1254, 154] width 48 height 23
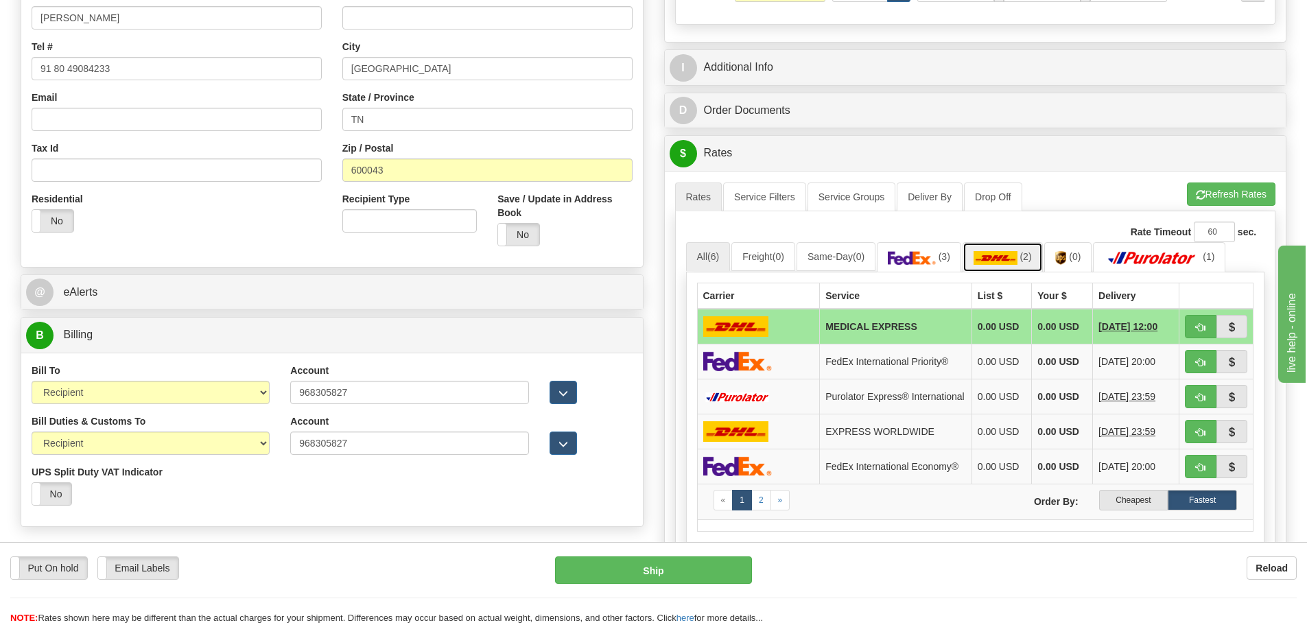
click at [1018, 257] on img at bounding box center [996, 258] width 44 height 14
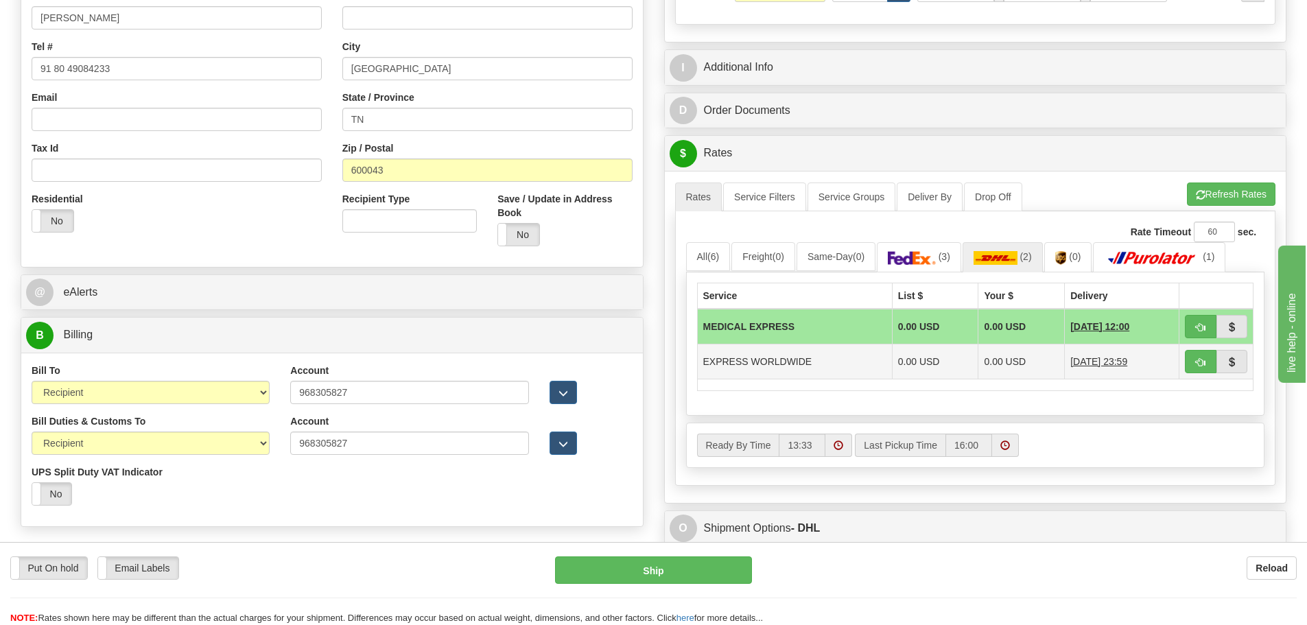
click at [790, 355] on td "EXPRESS WORLDWIDE" at bounding box center [794, 361] width 195 height 35
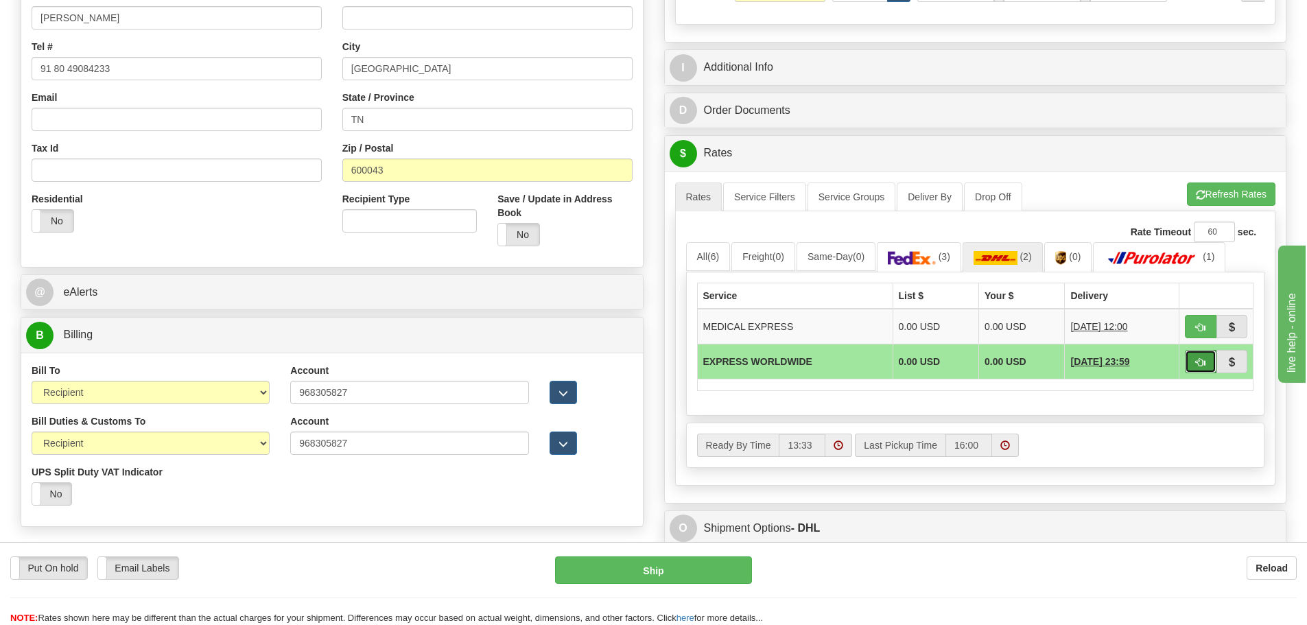
click at [1207, 362] on button "button" at bounding box center [1201, 361] width 32 height 23
type input "P"
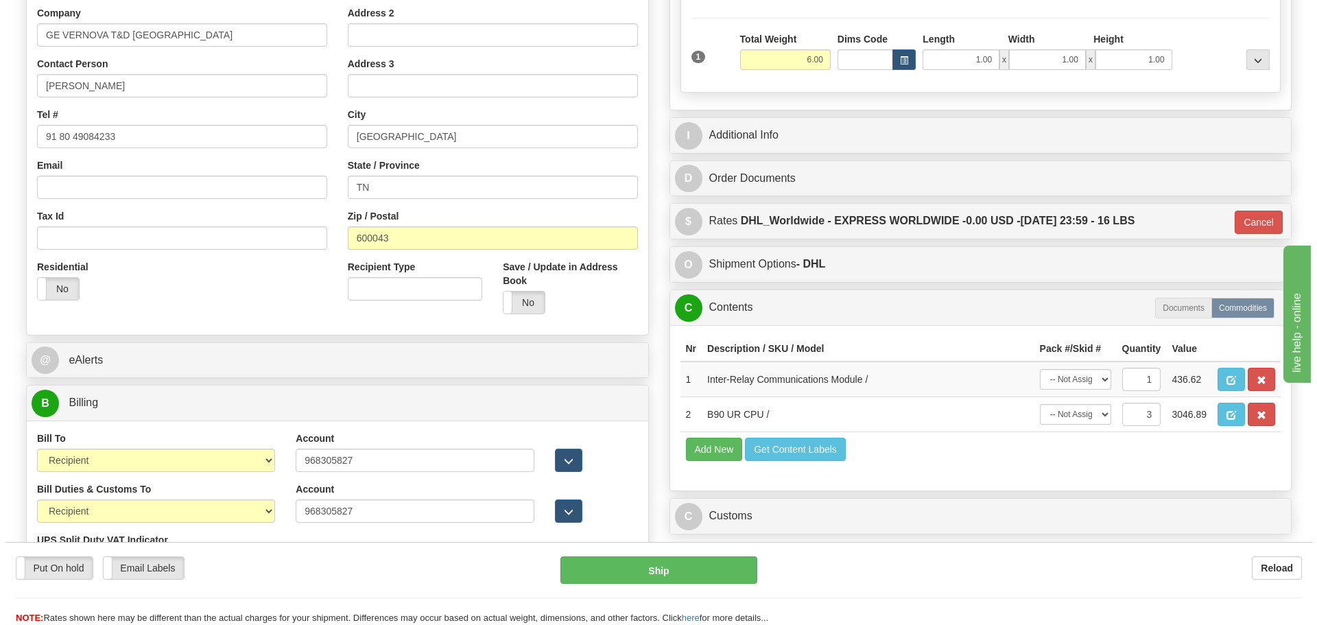
scroll to position [274, 0]
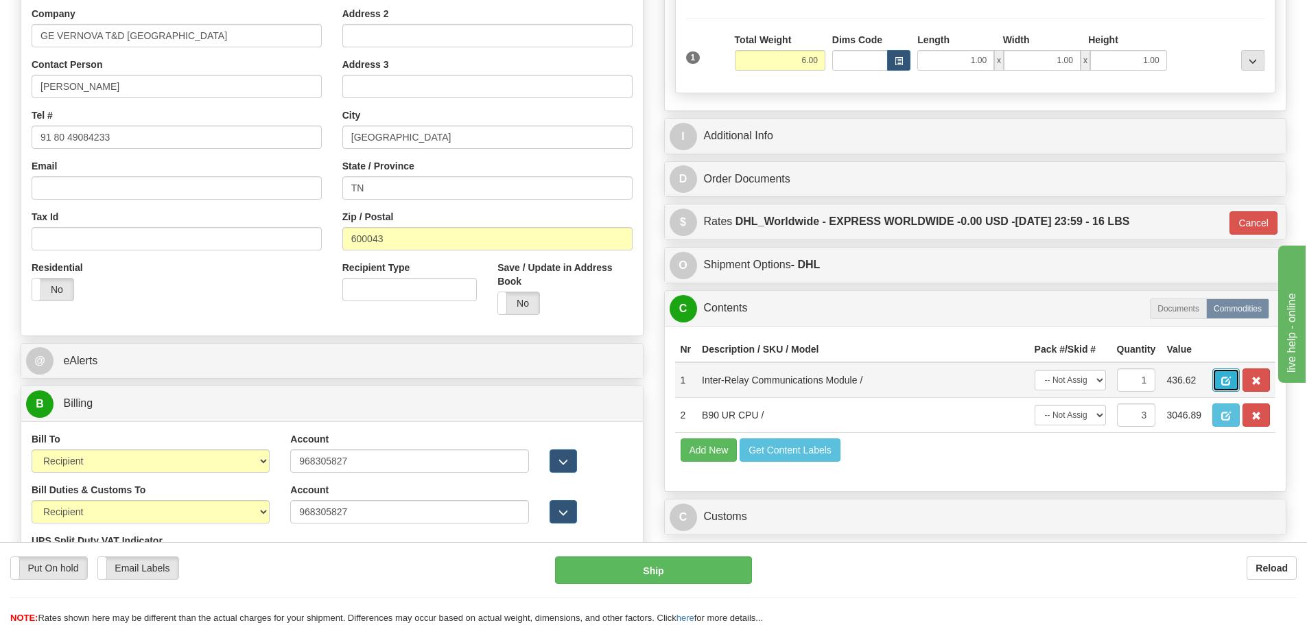
click at [1222, 381] on span "button" at bounding box center [1226, 381] width 10 height 9
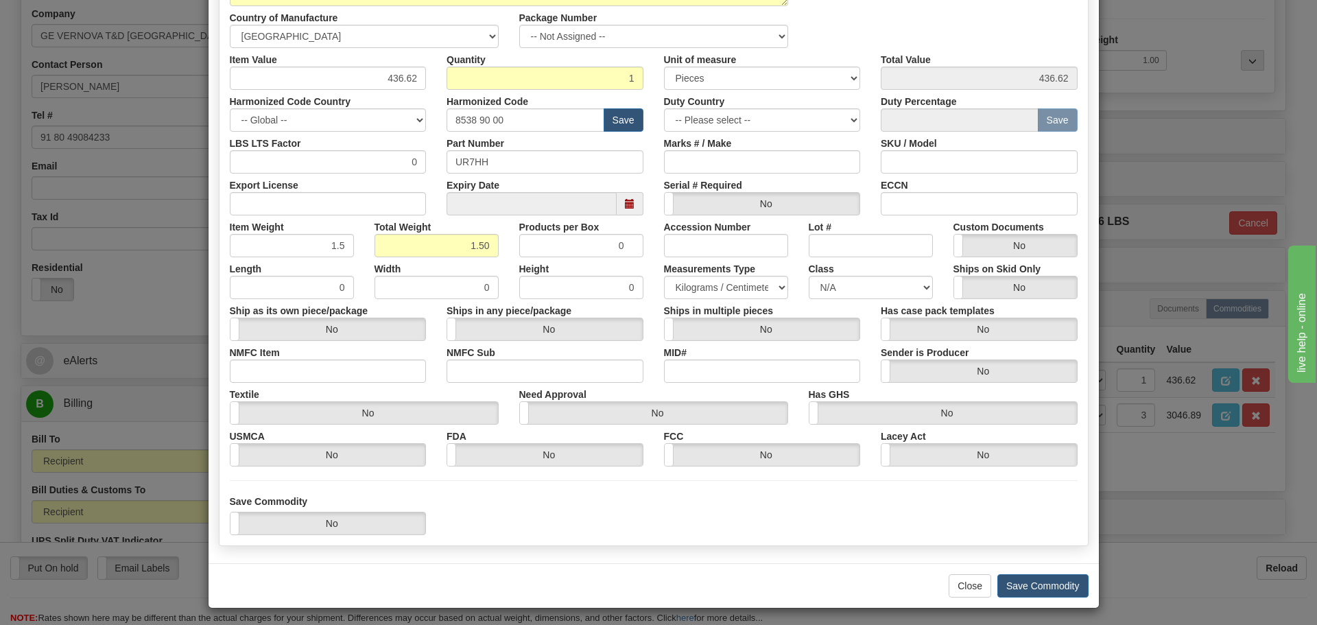
scroll to position [223, 0]
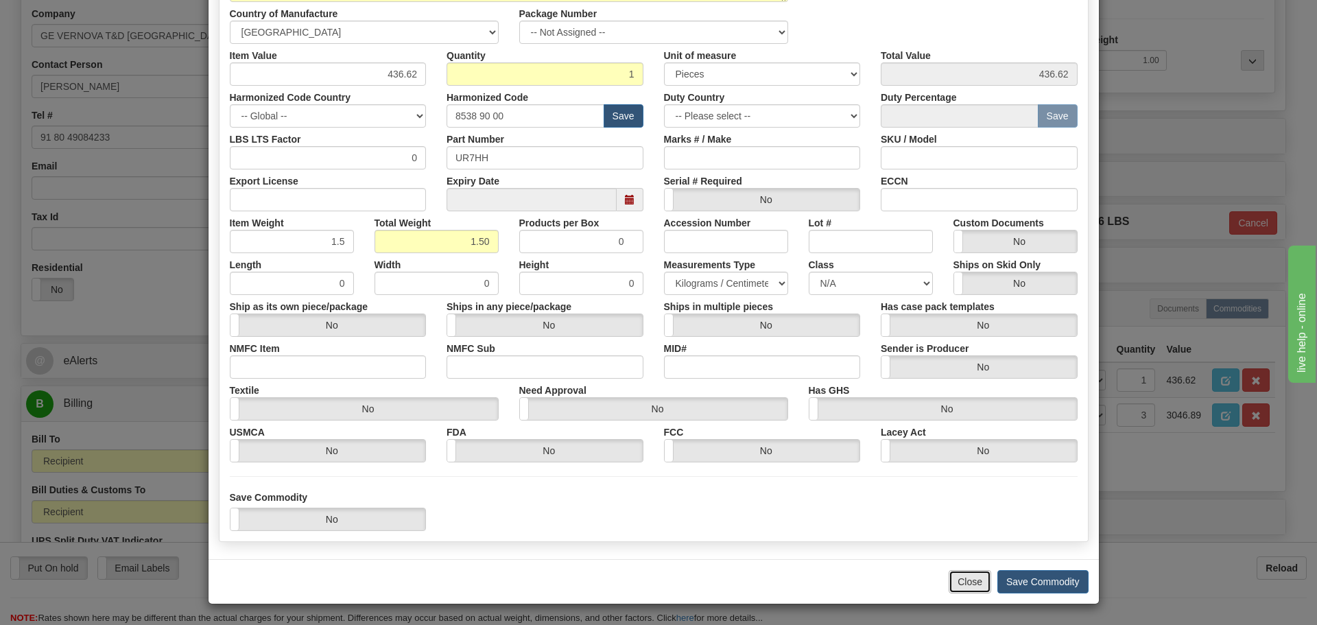
click at [976, 581] on button "Close" at bounding box center [970, 581] width 43 height 23
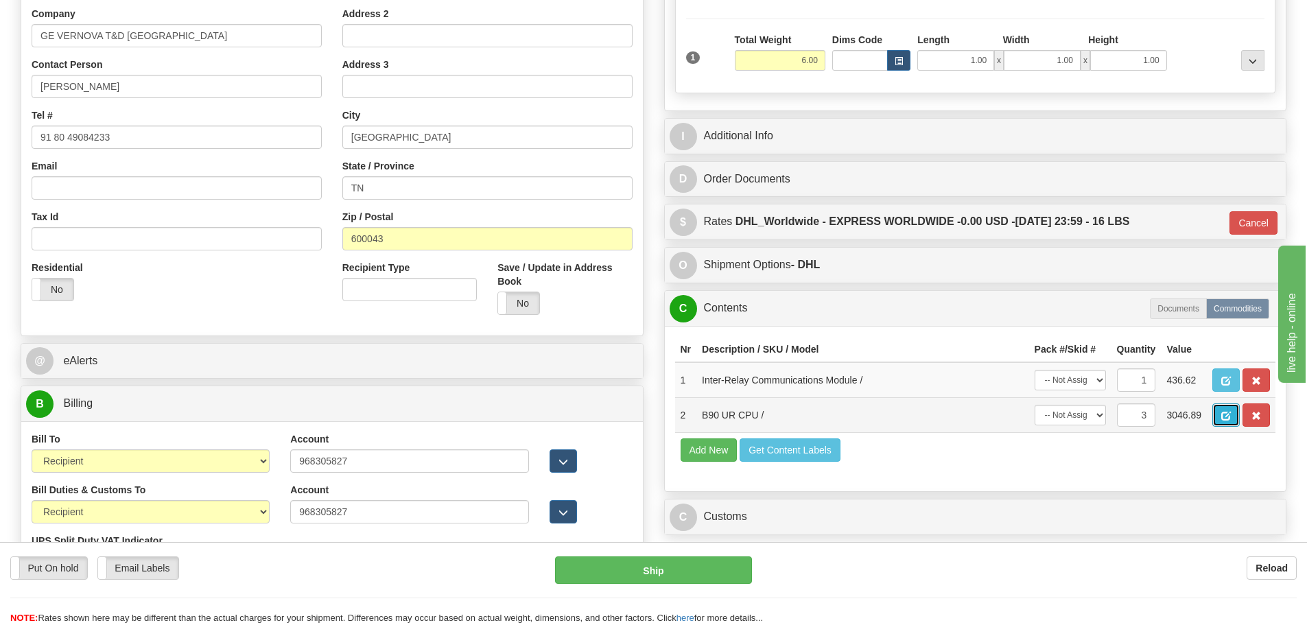
click at [1225, 418] on span "button" at bounding box center [1226, 416] width 10 height 9
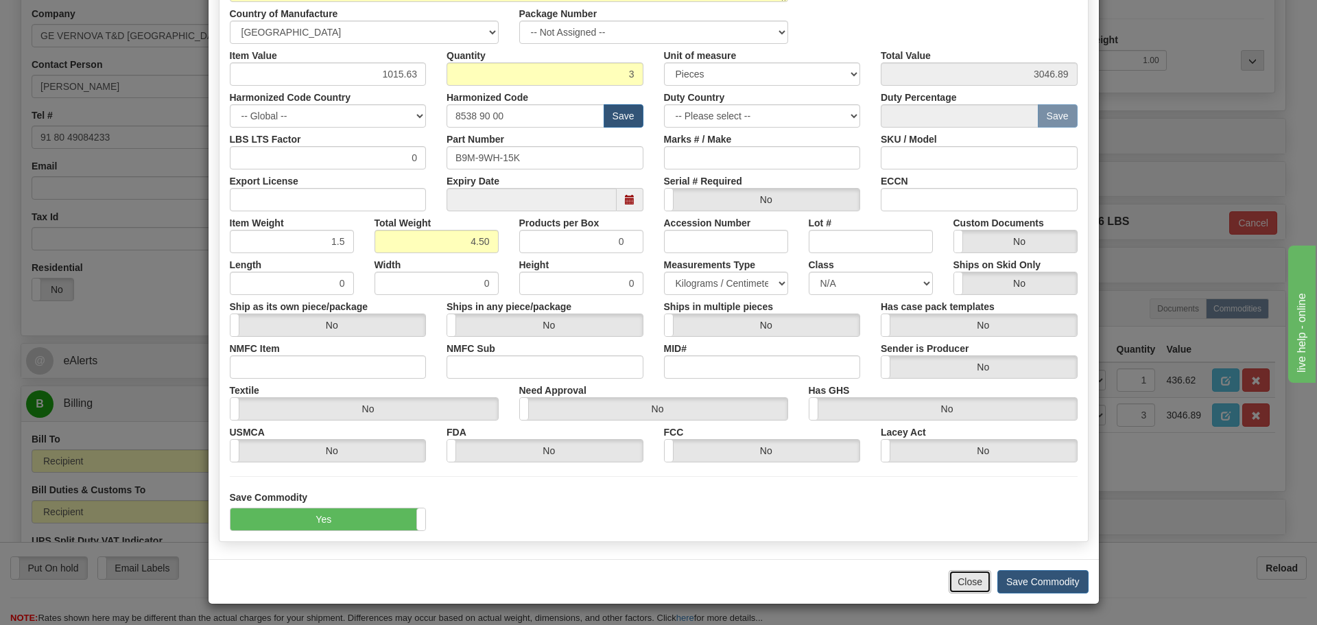
click at [970, 583] on button "Close" at bounding box center [970, 581] width 43 height 23
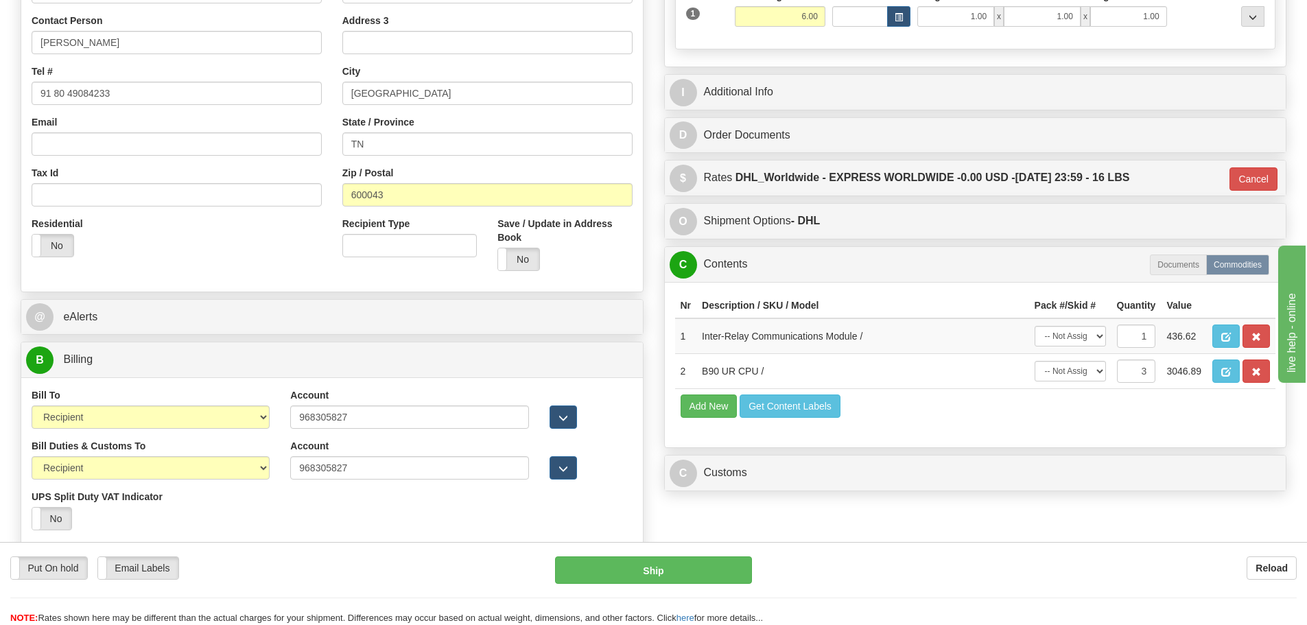
scroll to position [343, 0]
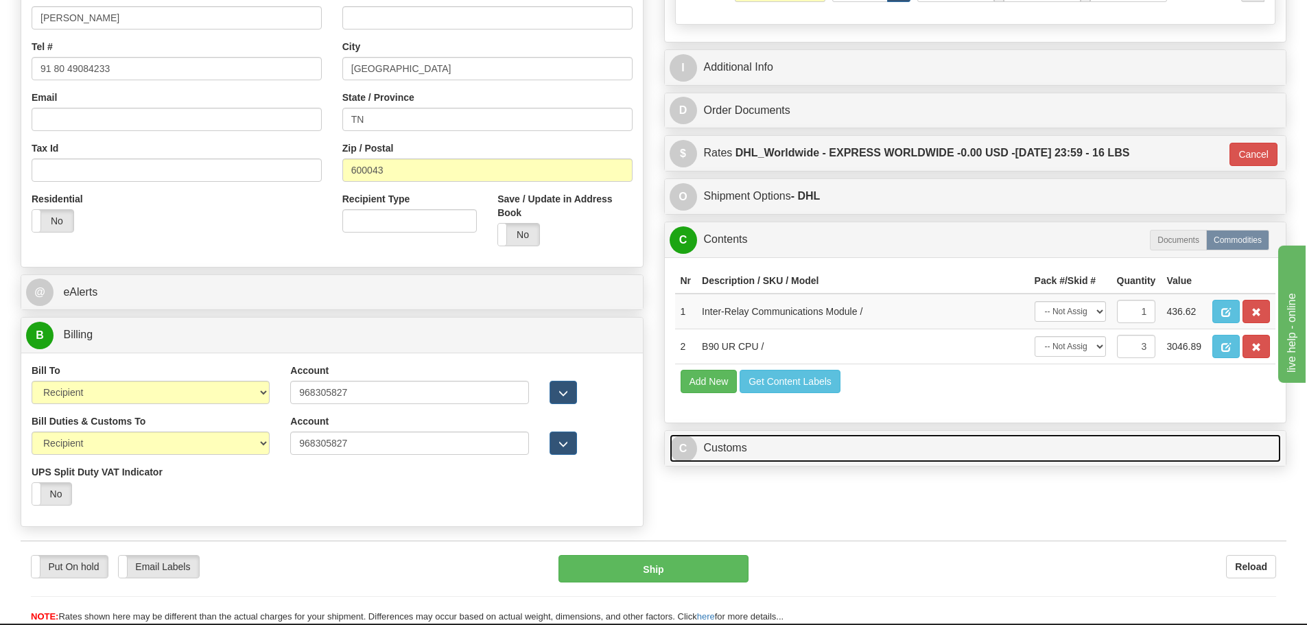
click at [720, 446] on link "C Customs" at bounding box center [976, 448] width 612 height 28
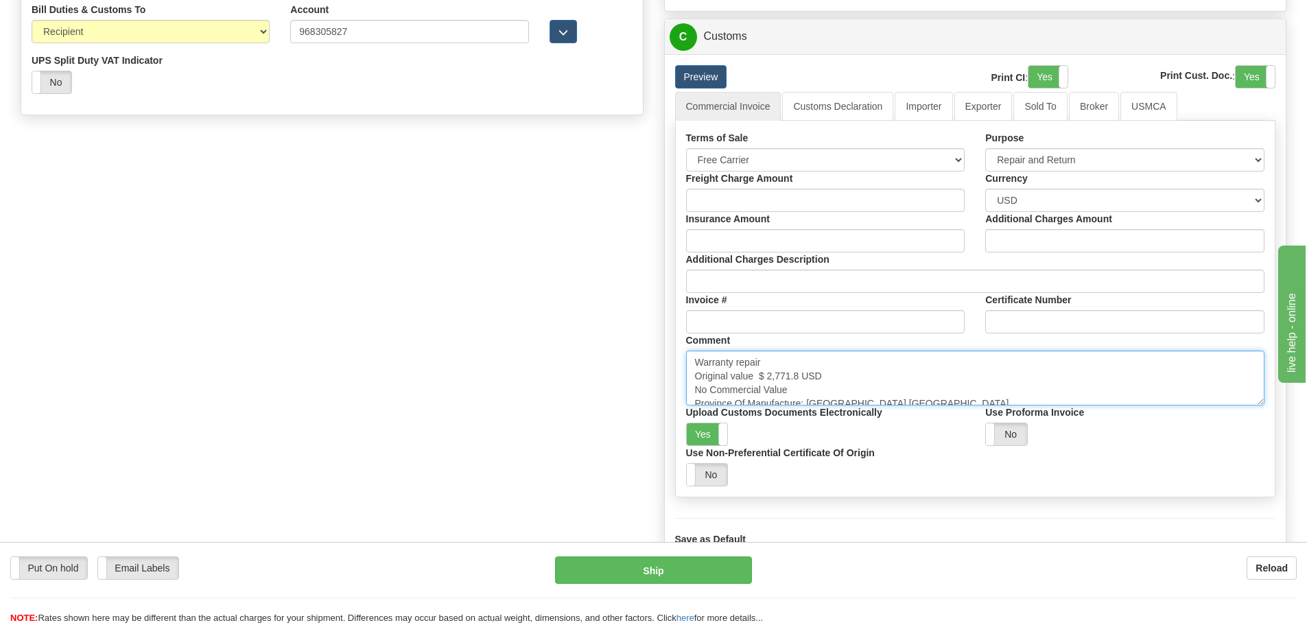
scroll to position [10, 0]
drag, startPoint x: 694, startPoint y: 356, endPoint x: 1061, endPoint y: 560, distance: 419.9
click at [1014, 594] on form "Pre-print Ship Docs. Delete Close Consolidation Unit Close Consolidation Unit C…" at bounding box center [654, 6] width 1266 height 1328
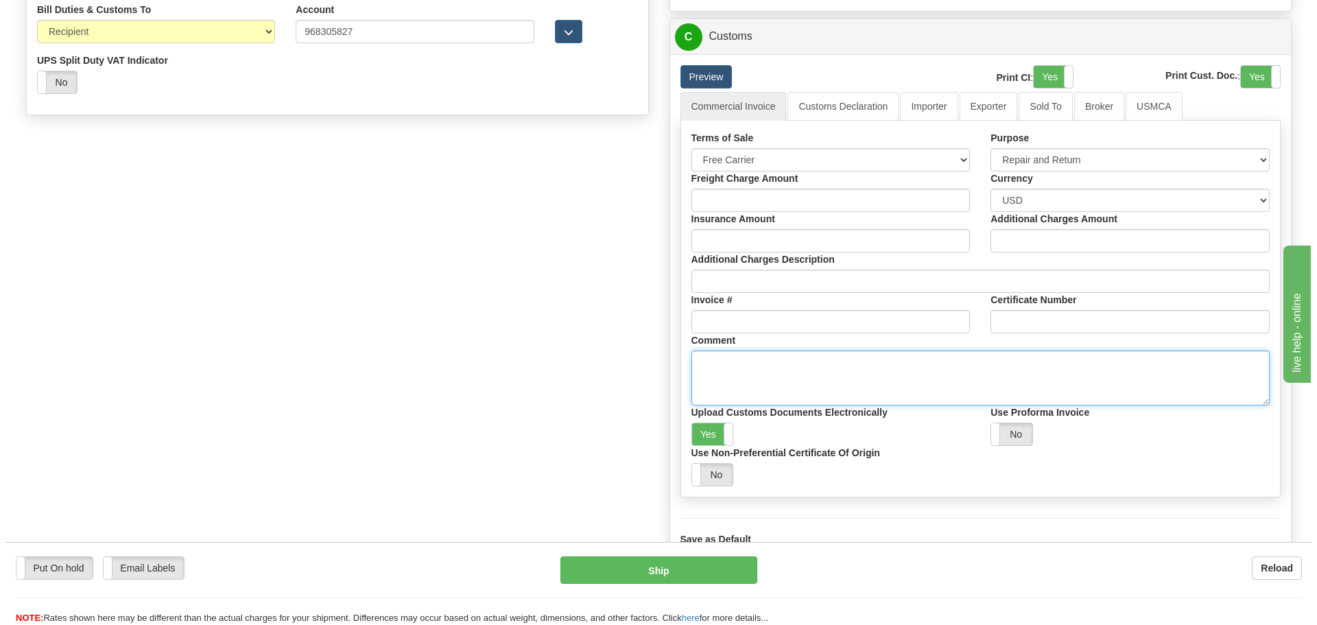
scroll to position [0, 0]
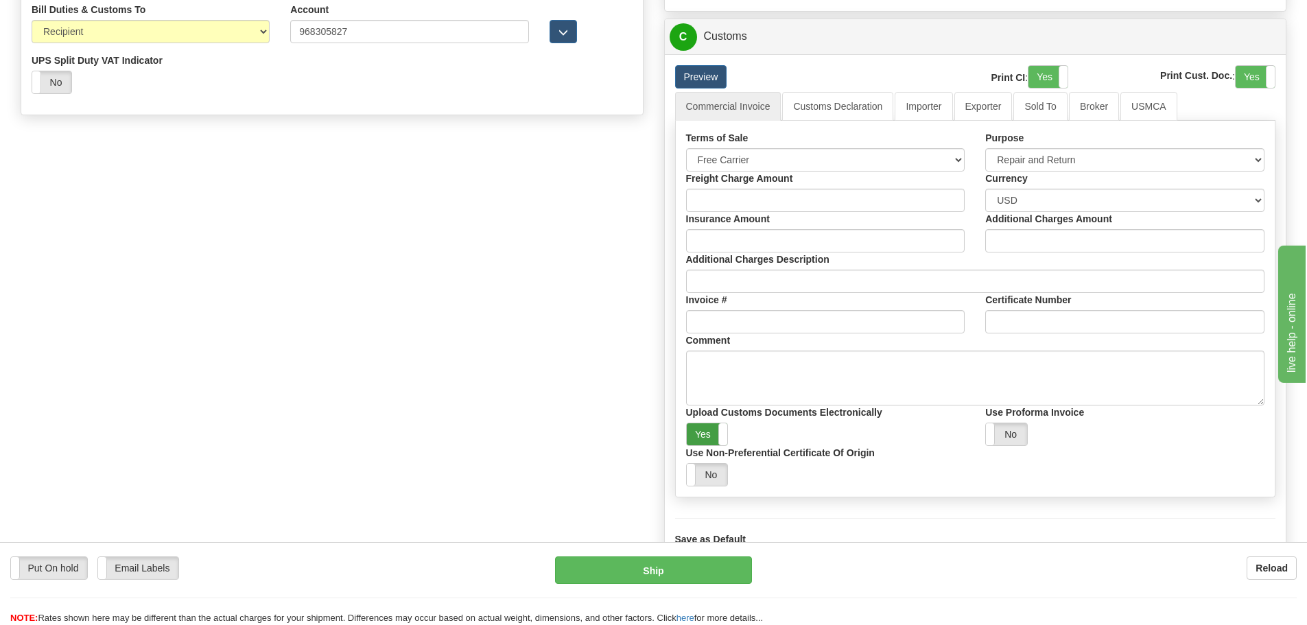
click at [706, 431] on label "Yes" at bounding box center [707, 434] width 41 height 22
click at [926, 100] on link "Importer" at bounding box center [924, 106] width 58 height 29
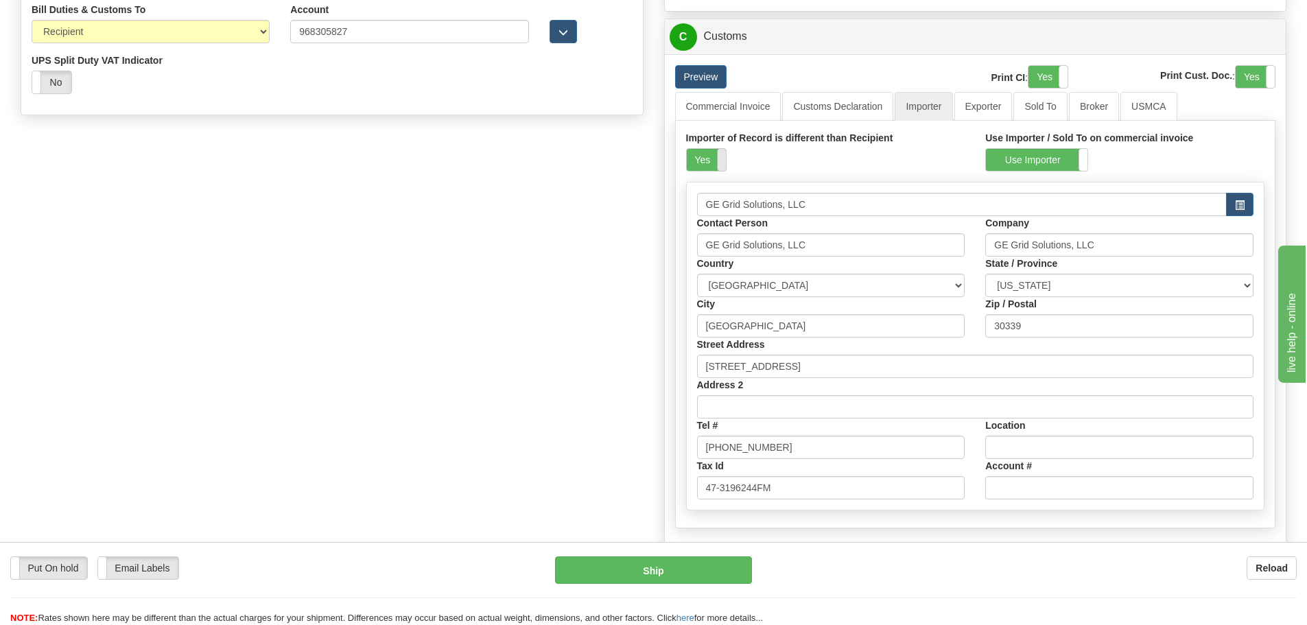
click at [720, 163] on span at bounding box center [726, 160] width 18 height 22
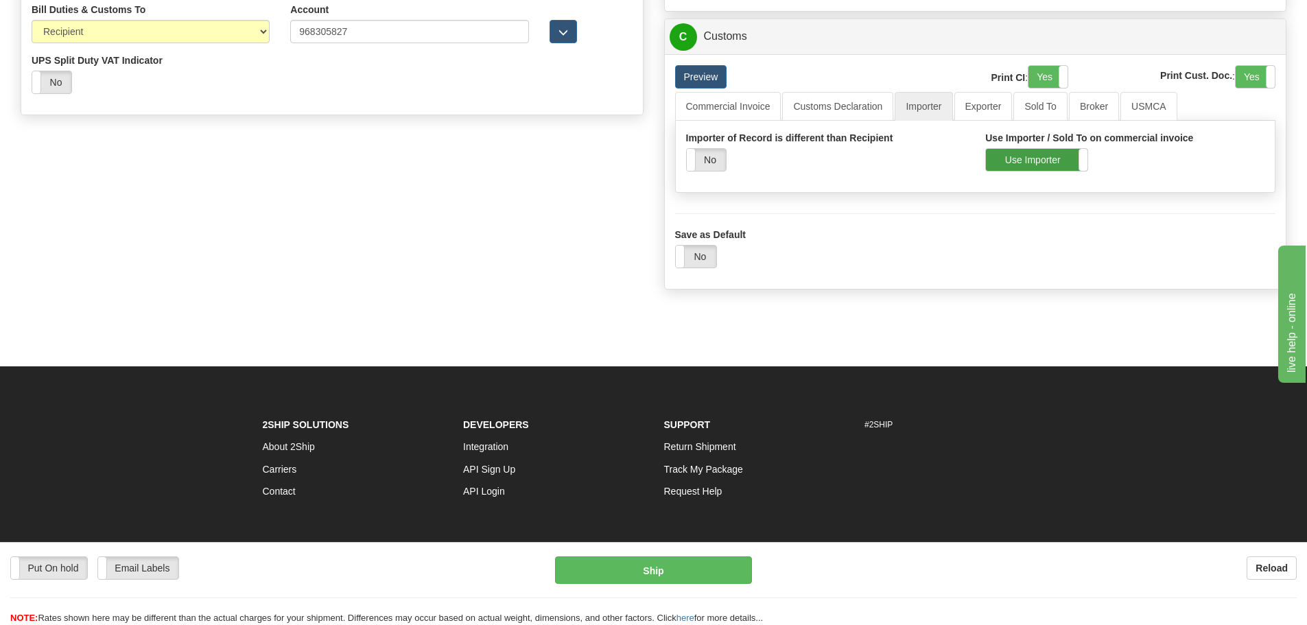
click at [1011, 162] on label "Use Importer" at bounding box center [1037, 160] width 102 height 22
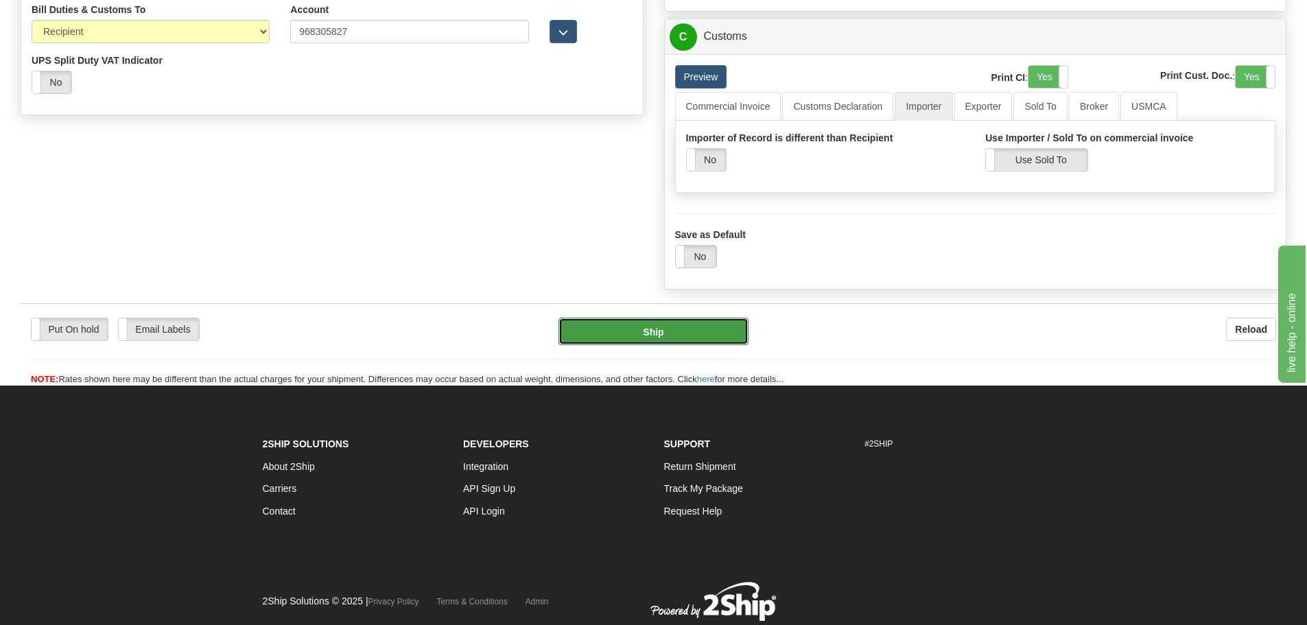
click at [682, 335] on button "Ship" at bounding box center [654, 331] width 190 height 27
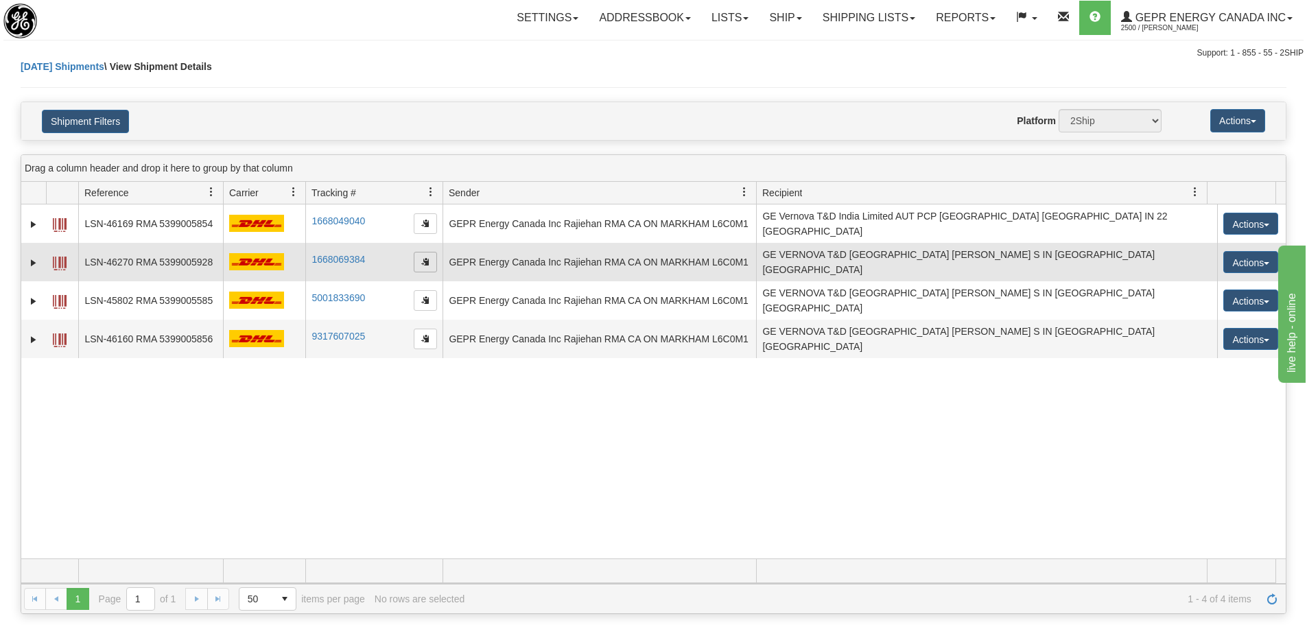
click at [423, 257] on span "button" at bounding box center [425, 261] width 8 height 8
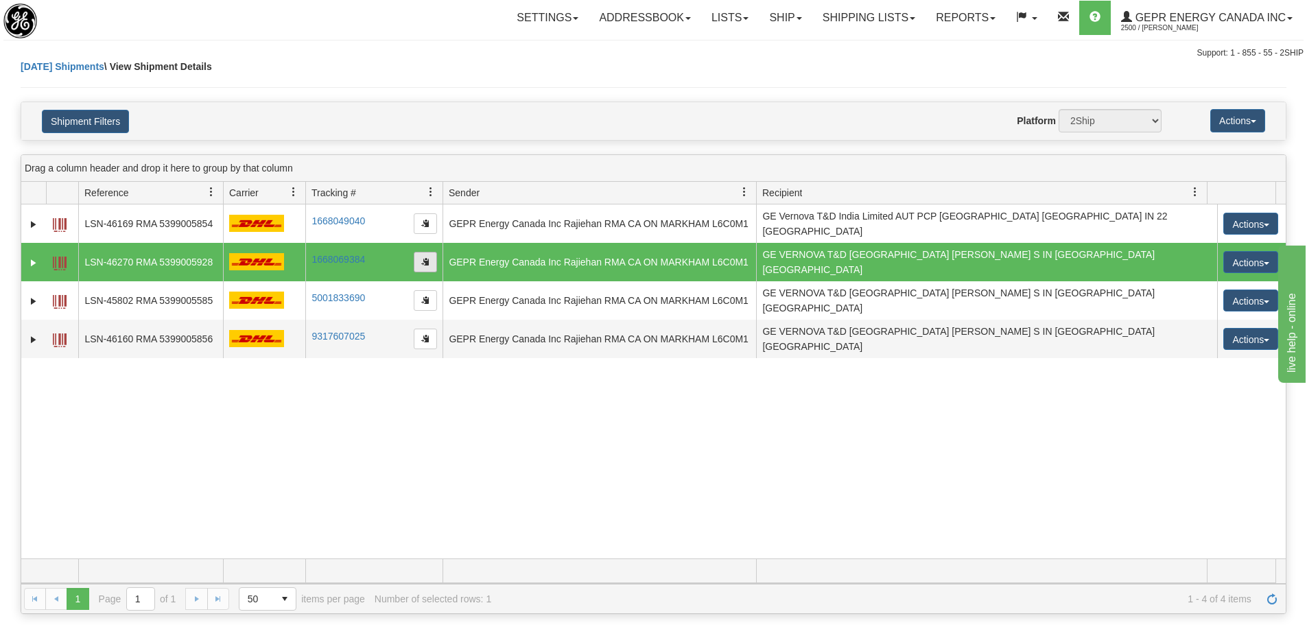
drag, startPoint x: 423, startPoint y: 248, endPoint x: 414, endPoint y: 246, distance: 9.2
click at [423, 257] on span "button" at bounding box center [425, 261] width 8 height 8
